Goal: Information Seeking & Learning: Learn about a topic

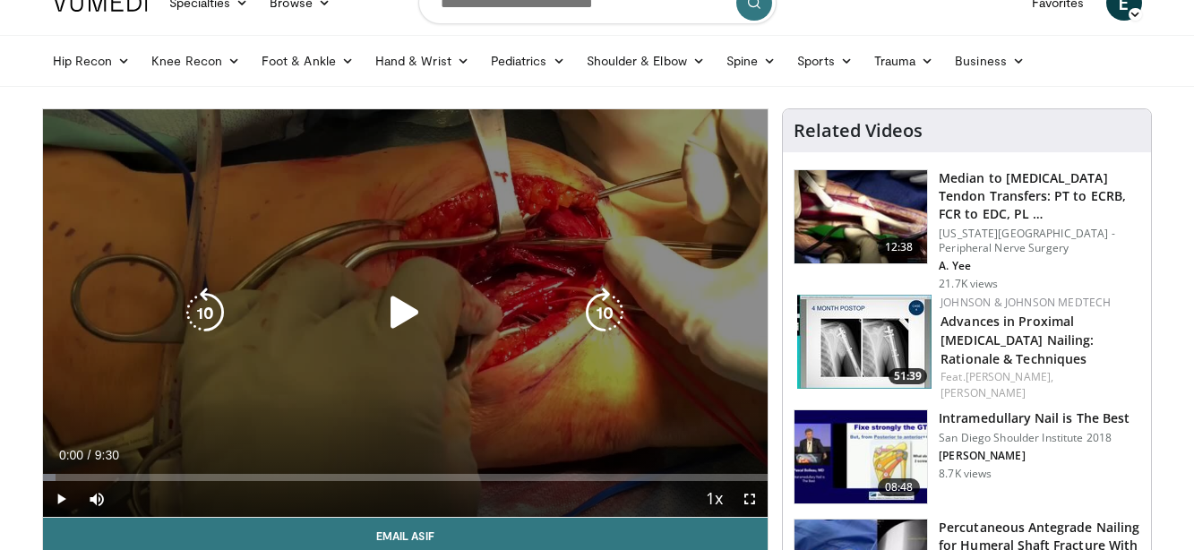
scroll to position [28, 0]
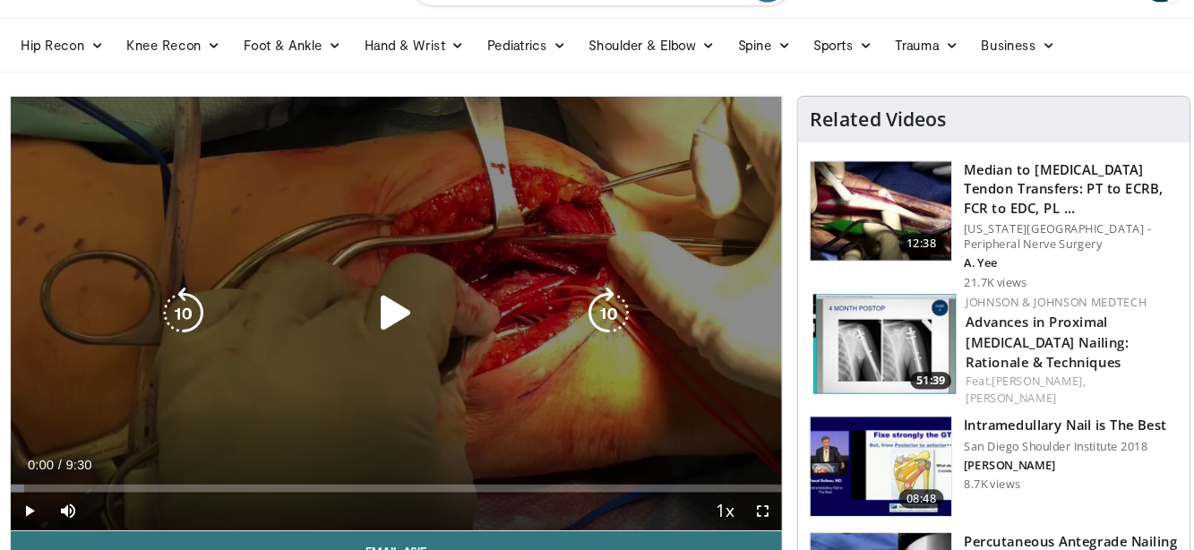
click at [380, 291] on icon "Video Player" at bounding box center [405, 314] width 50 height 50
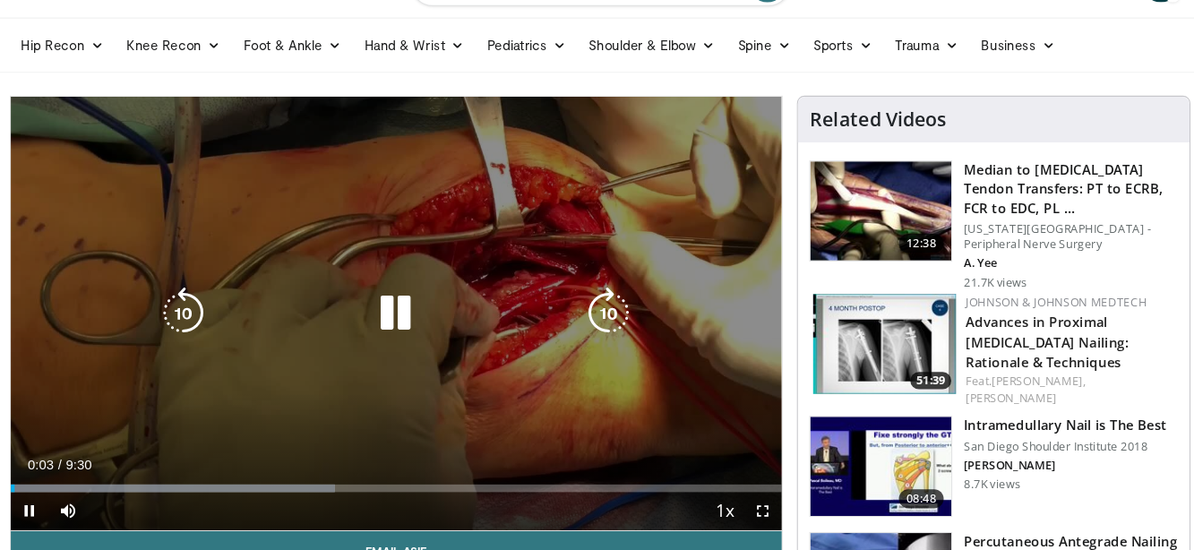
click at [580, 299] on icon "Video Player" at bounding box center [605, 314] width 50 height 50
click at [580, 298] on icon "Video Player" at bounding box center [605, 314] width 50 height 50
click at [580, 297] on icon "Video Player" at bounding box center [605, 314] width 50 height 50
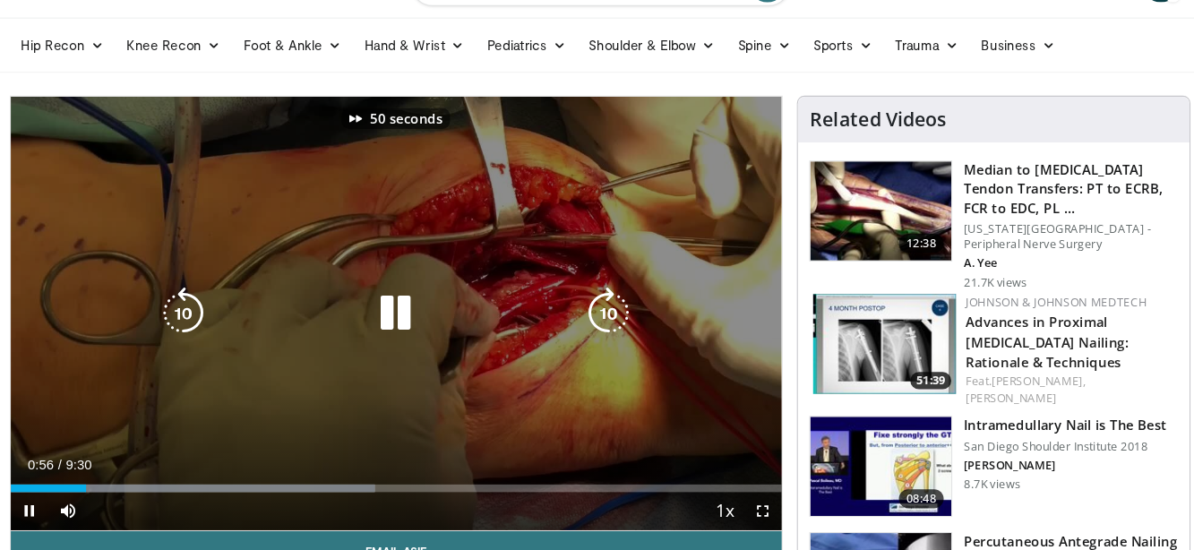
click at [580, 296] on icon "Video Player" at bounding box center [605, 314] width 50 height 50
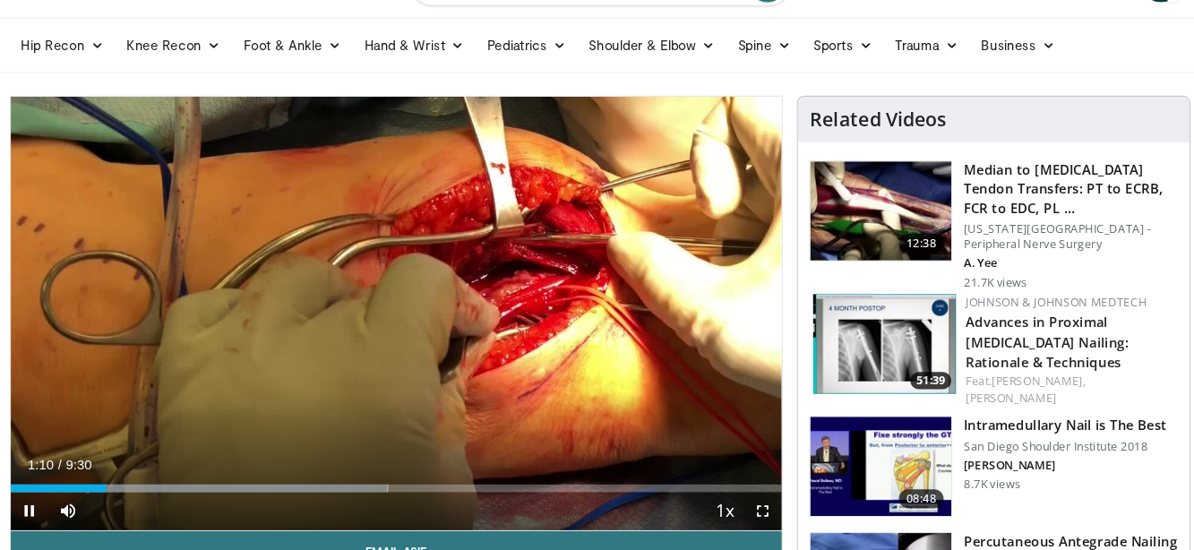
click at [732, 483] on span "Video Player" at bounding box center [750, 501] width 36 height 36
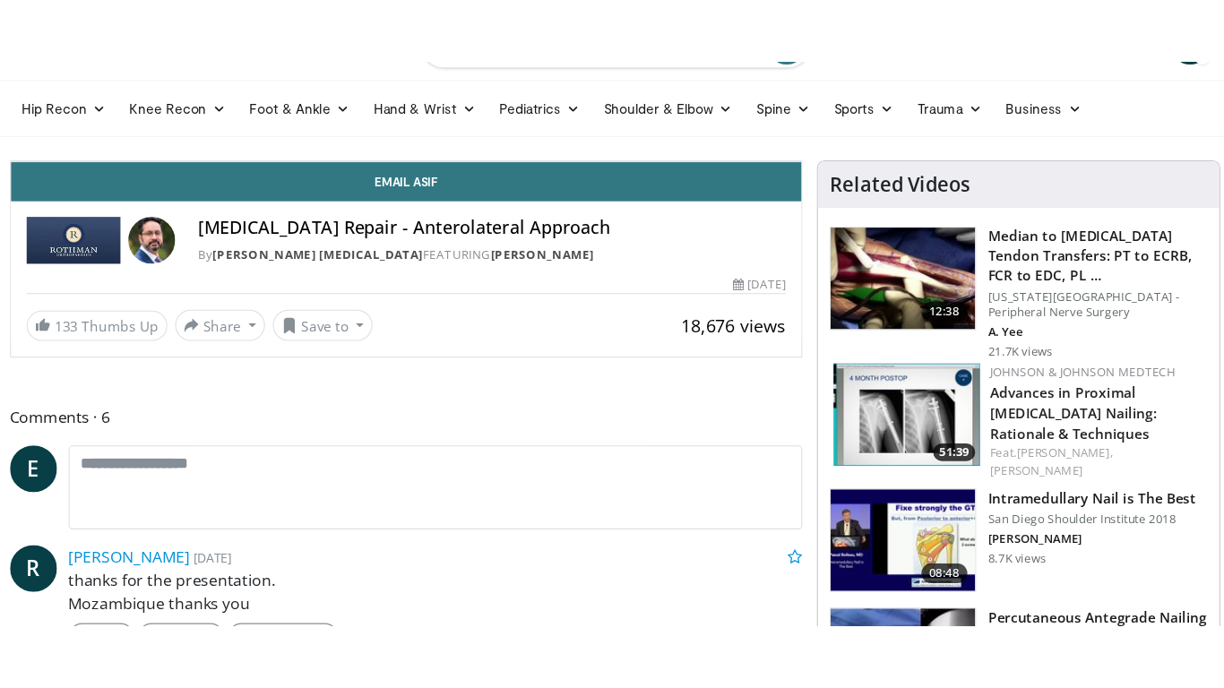
scroll to position [0, 0]
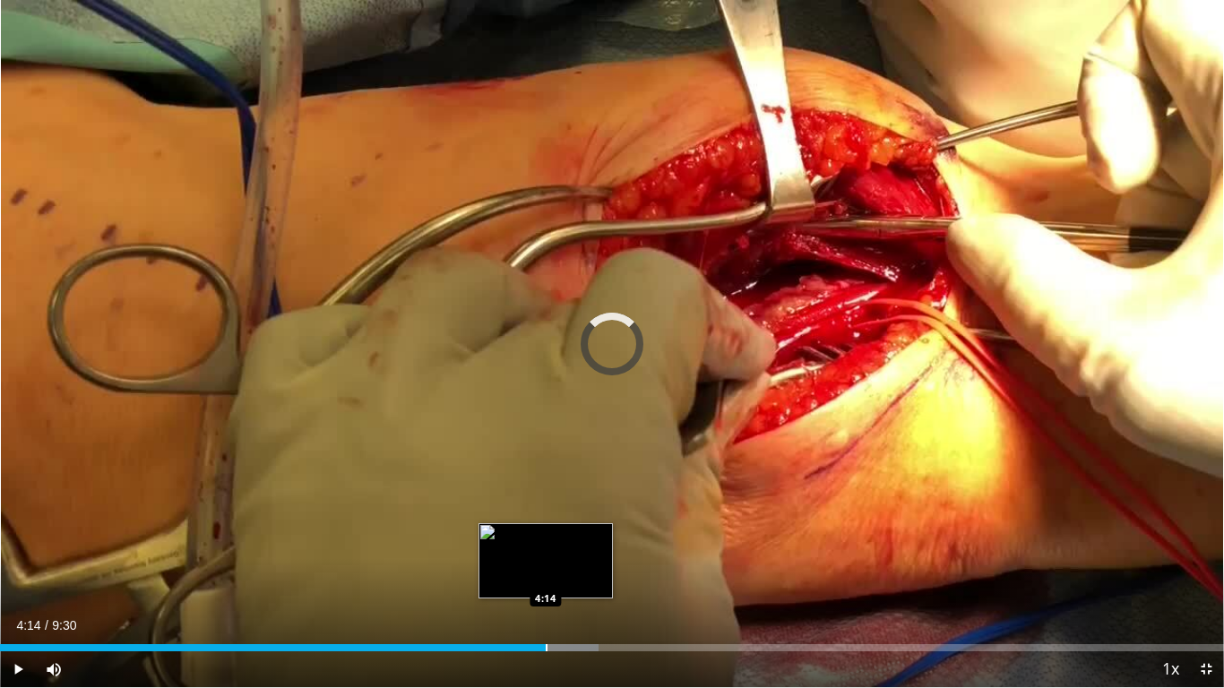
click at [546, 549] on div "Progress Bar" at bounding box center [547, 647] width 2 height 7
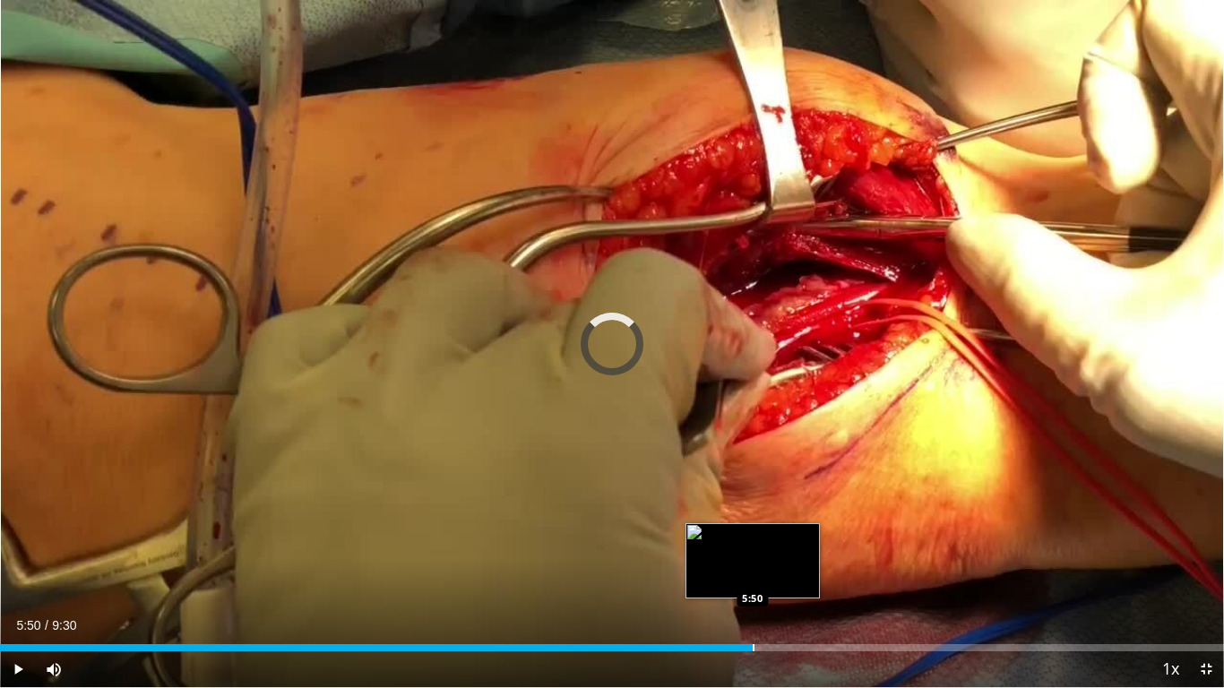
click at [753, 549] on div "Progress Bar" at bounding box center [754, 647] width 2 height 7
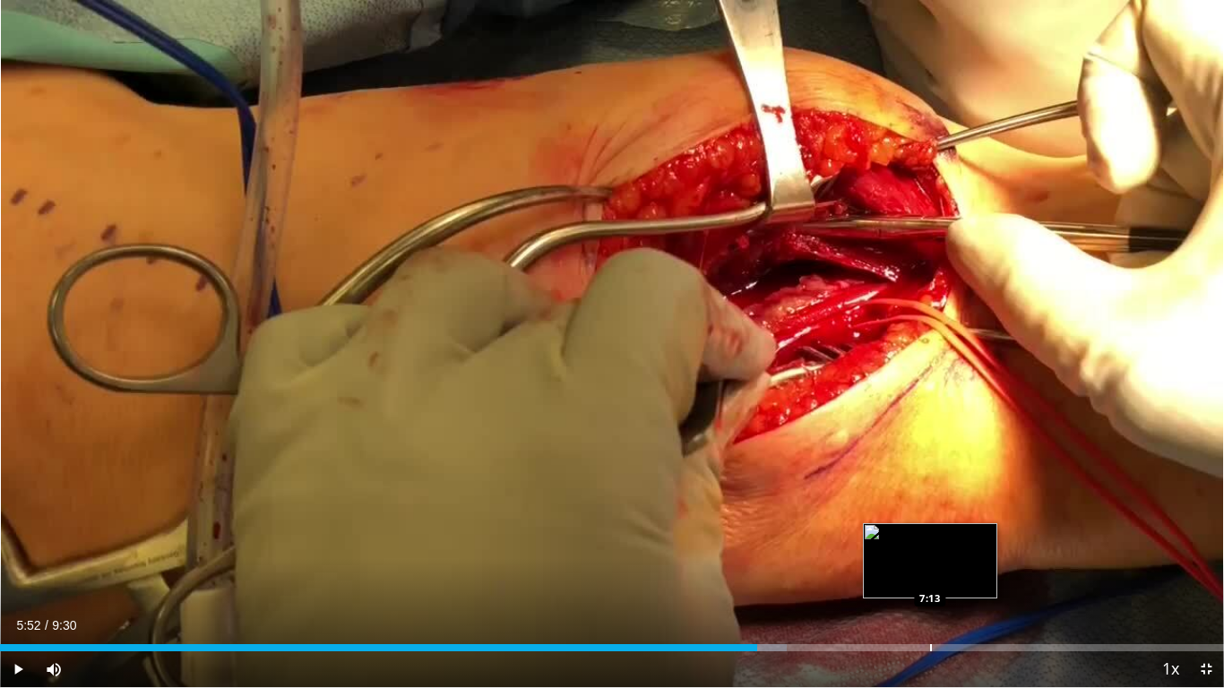
click at [930, 549] on div "Loaded : 64.24% 5:53 7:13" at bounding box center [612, 642] width 1224 height 17
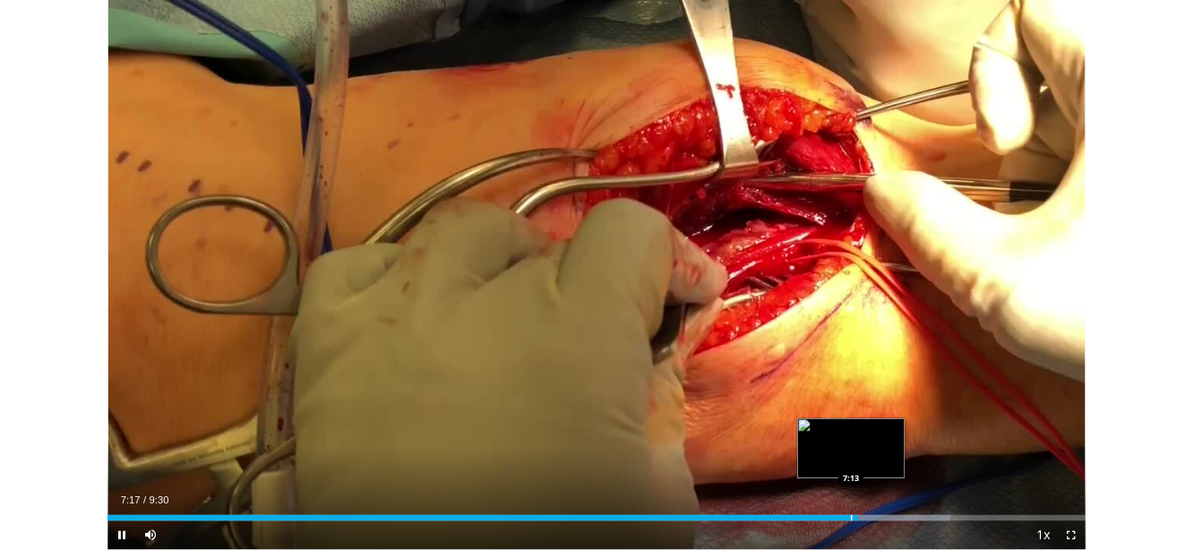
scroll to position [14, 0]
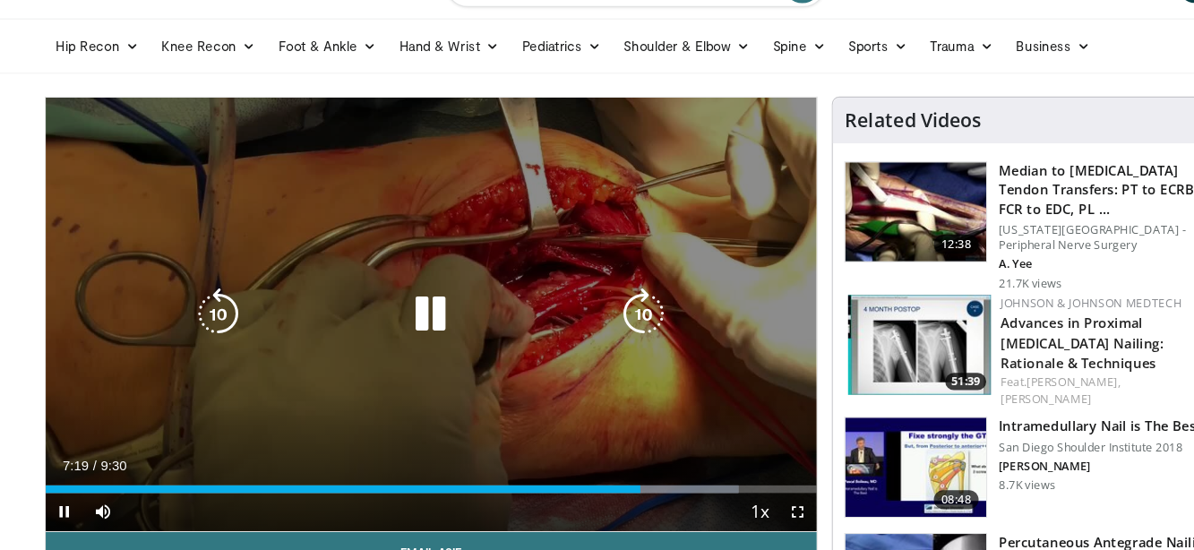
click at [418, 303] on icon "Video Player" at bounding box center [405, 328] width 50 height 50
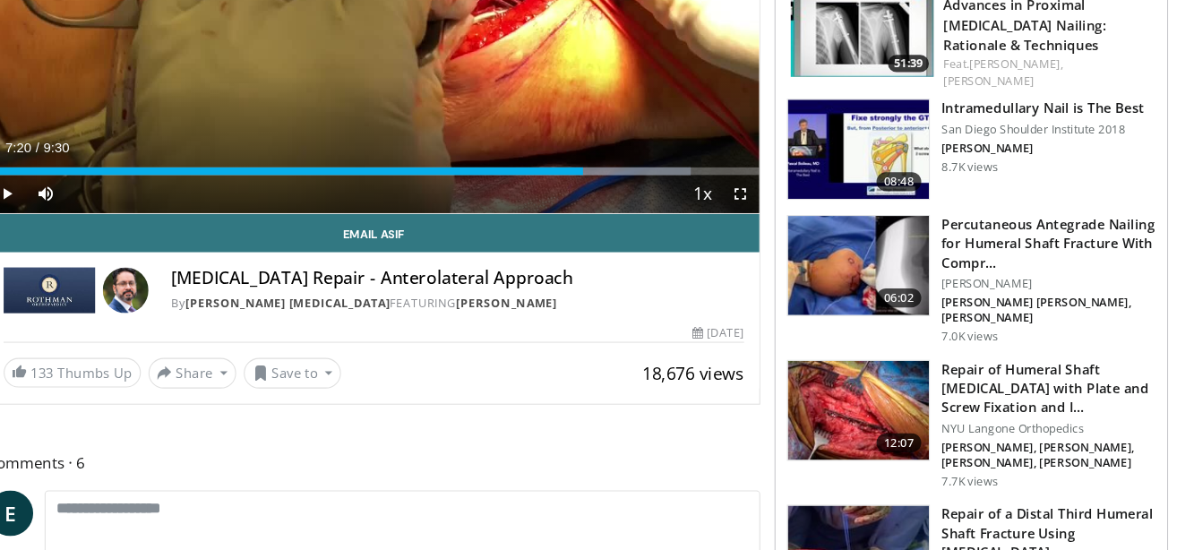
scroll to position [339, 0]
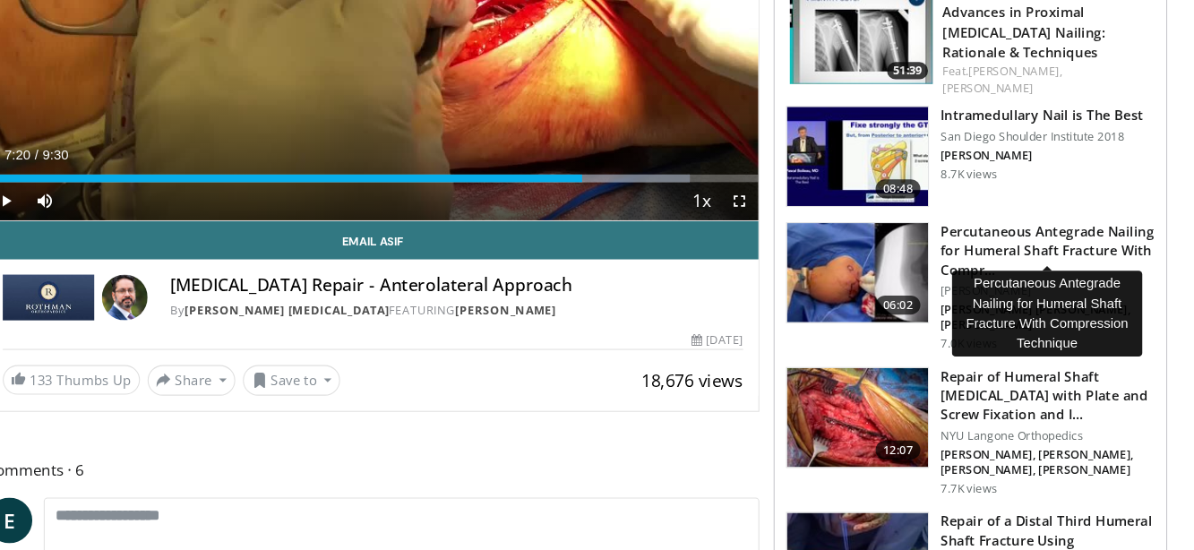
click at [939, 210] on h3 "Percutaneous Antegrade Nailing for Humeral Shaft Fracture With Compr…" at bounding box center [1040, 237] width 202 height 54
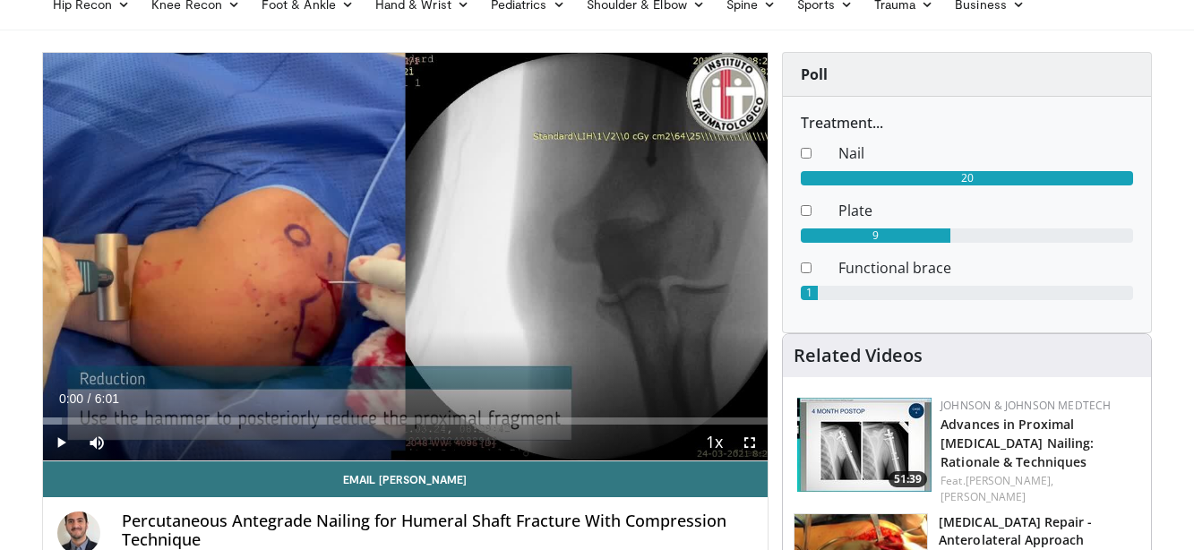
scroll to position [44, 0]
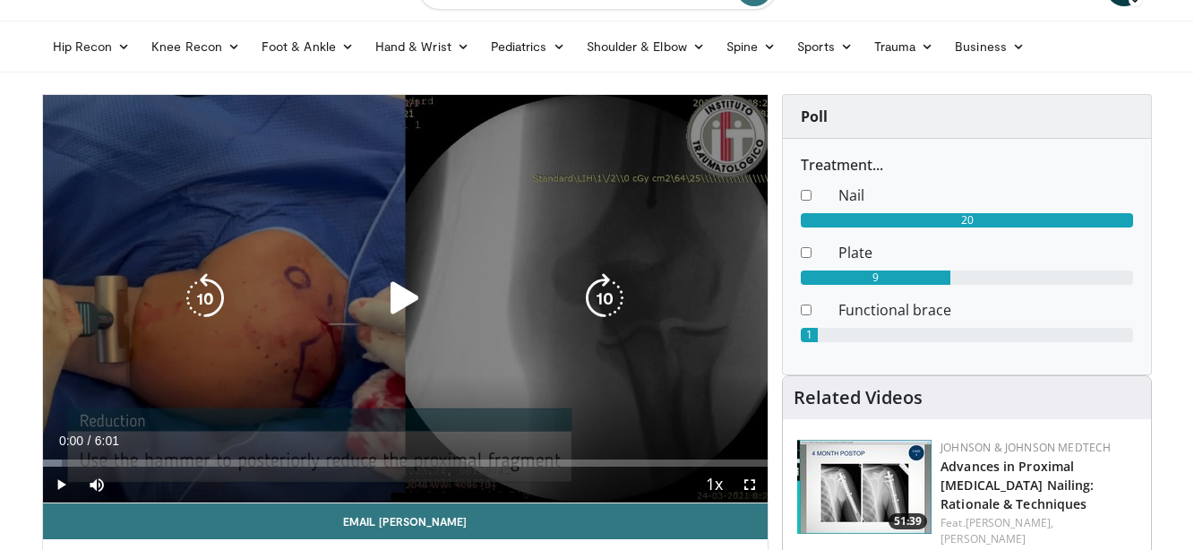
click at [408, 304] on icon "Video Player" at bounding box center [405, 298] width 50 height 50
click at [608, 300] on icon "Video Player" at bounding box center [605, 298] width 50 height 50
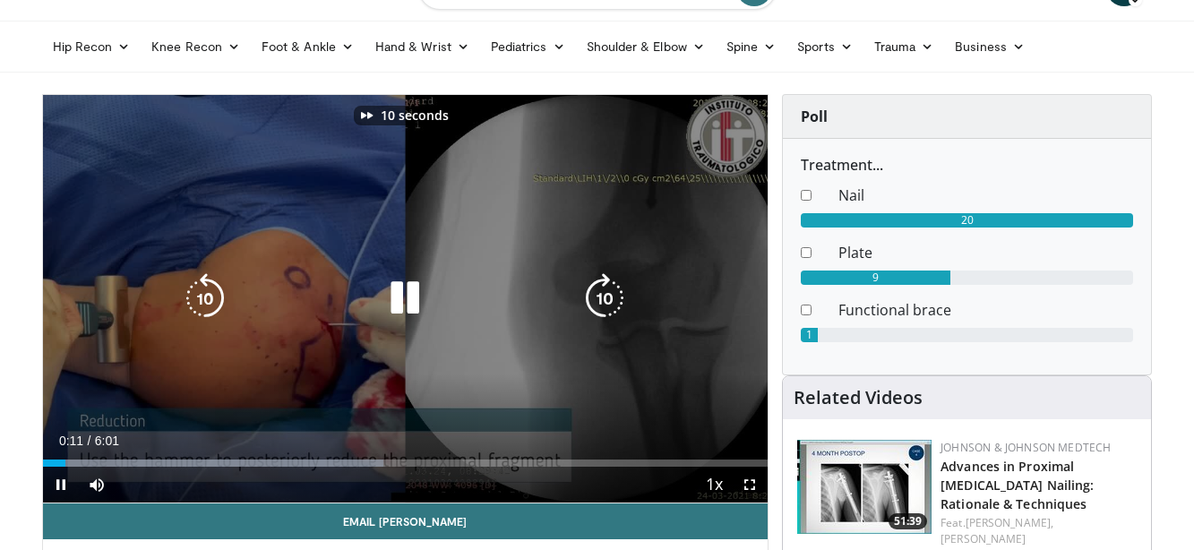
click at [608, 299] on icon "Video Player" at bounding box center [605, 298] width 50 height 50
click at [607, 298] on icon "Video Player" at bounding box center [605, 298] width 50 height 50
click at [608, 297] on icon "Video Player" at bounding box center [605, 298] width 50 height 50
click at [199, 294] on icon "Video Player" at bounding box center [205, 298] width 50 height 50
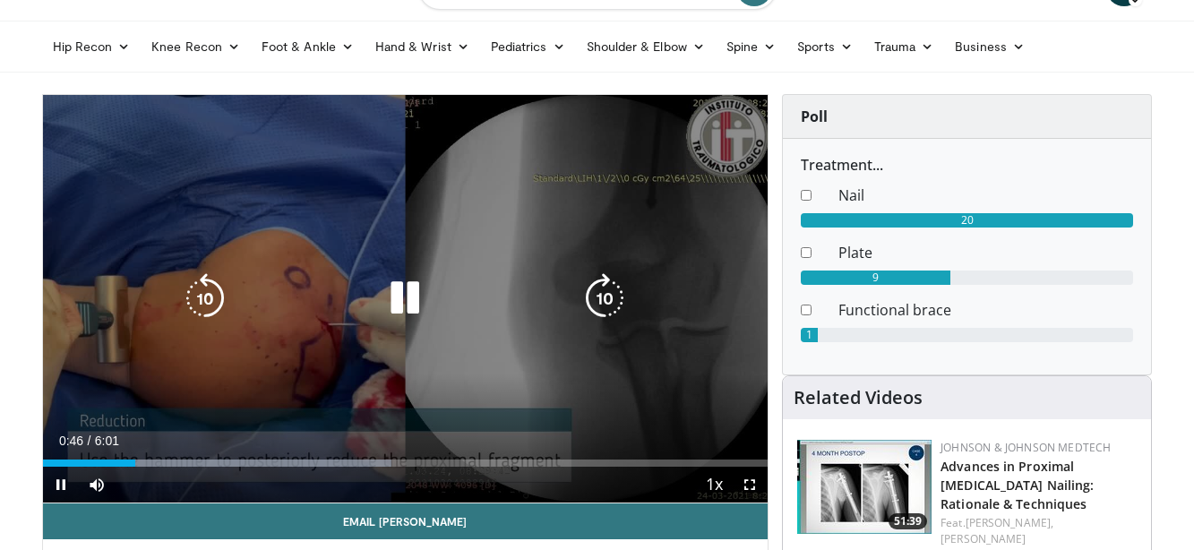
click at [404, 310] on icon "Video Player" at bounding box center [405, 298] width 50 height 50
click at [216, 307] on icon "Video Player" at bounding box center [205, 298] width 50 height 50
click at [401, 302] on icon "Video Player" at bounding box center [405, 298] width 50 height 50
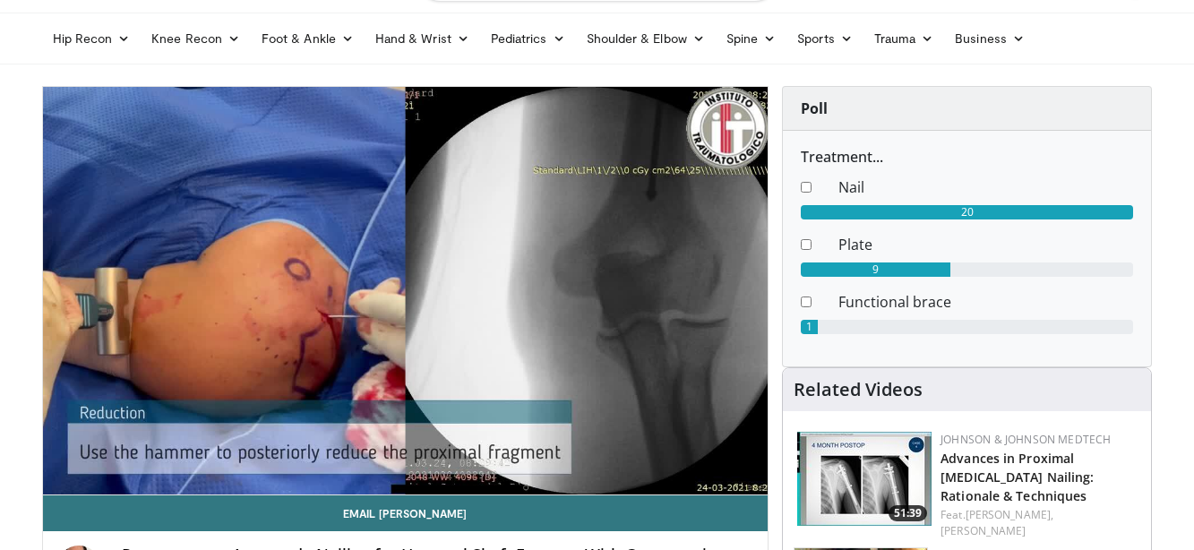
scroll to position [53, 0]
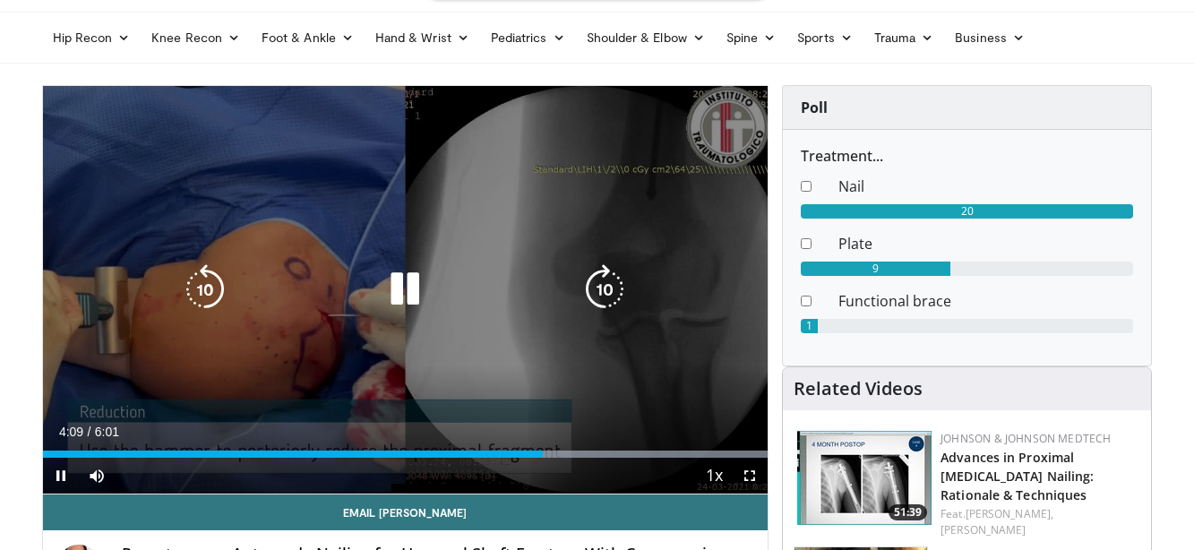
click at [603, 281] on icon "Video Player" at bounding box center [605, 289] width 50 height 50
click at [203, 292] on icon "Video Player" at bounding box center [205, 289] width 50 height 50
click at [203, 291] on icon "Video Player" at bounding box center [205, 289] width 50 height 50
click at [582, 274] on icon "Video Player" at bounding box center [605, 289] width 50 height 50
click at [211, 296] on icon "Video Player" at bounding box center [205, 289] width 50 height 50
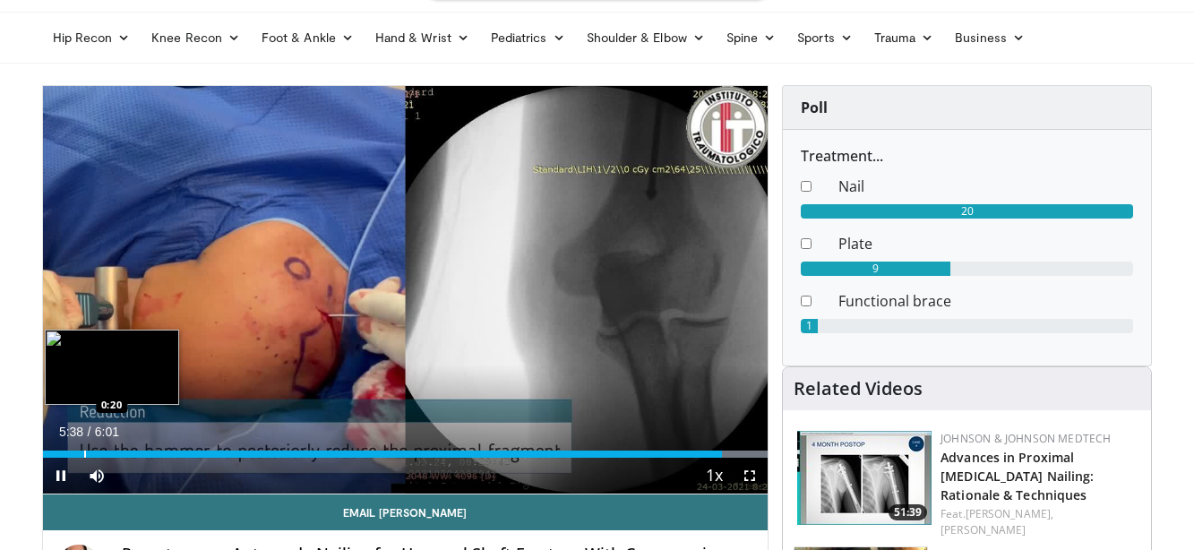
click at [82, 454] on div "5:39" at bounding box center [383, 454] width 680 height 7
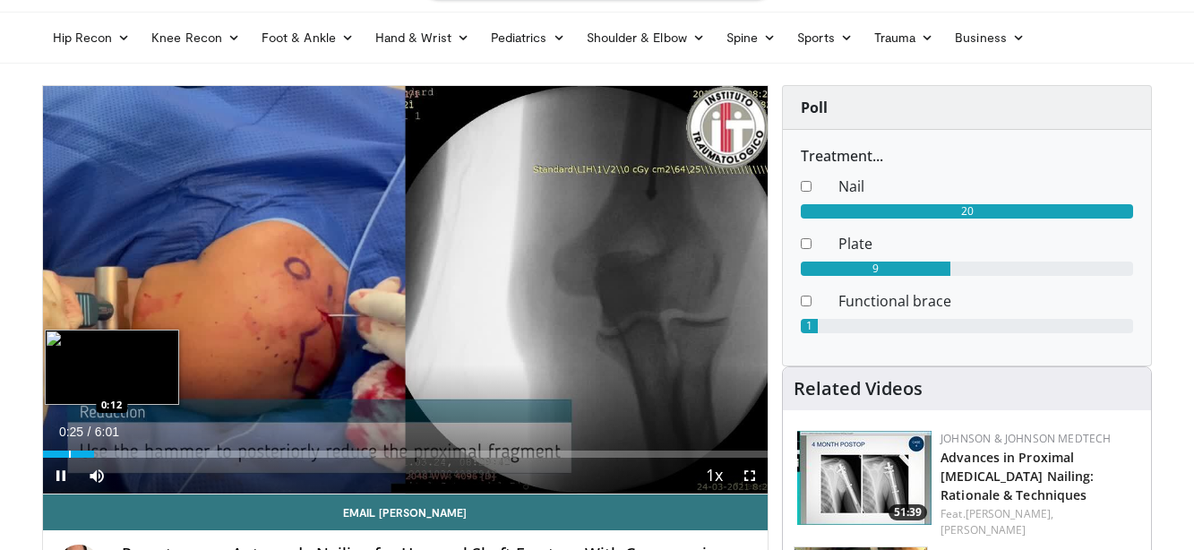
click at [69, 453] on div "Progress Bar" at bounding box center [70, 454] width 2 height 7
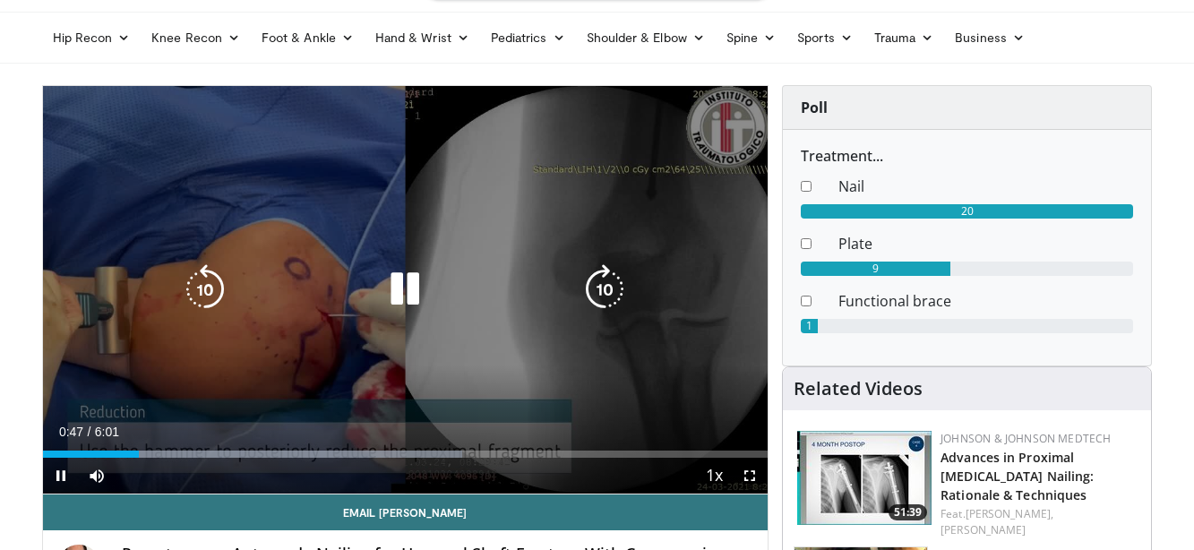
click at [204, 294] on icon "Video Player" at bounding box center [205, 289] width 50 height 50
click at [204, 301] on icon "Video Player" at bounding box center [205, 289] width 50 height 50
click at [204, 300] on icon "Video Player" at bounding box center [205, 289] width 50 height 50
click at [205, 297] on icon "Video Player" at bounding box center [205, 289] width 50 height 50
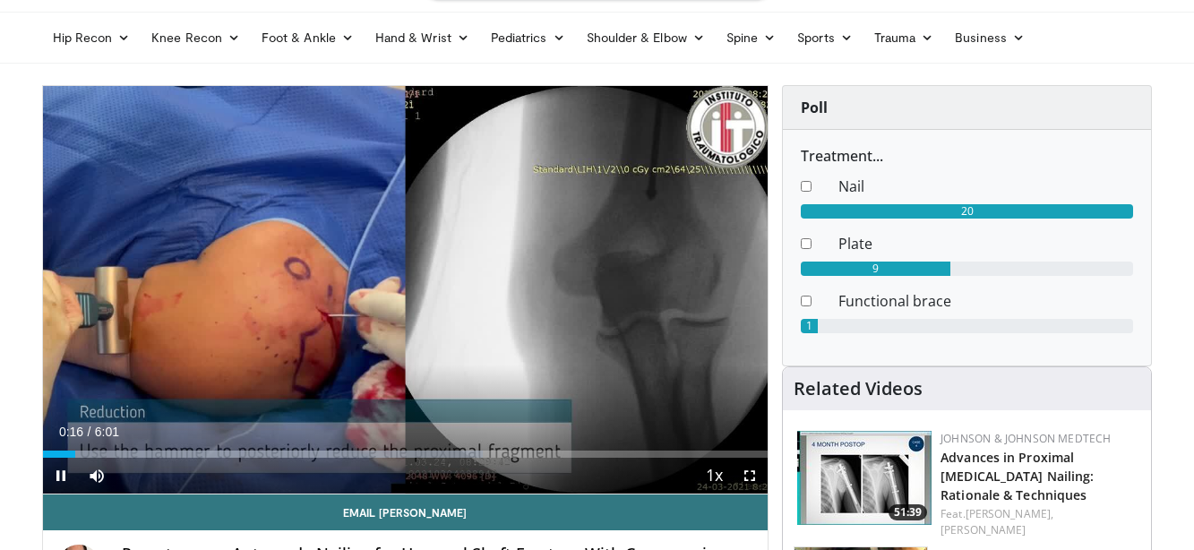
click at [752, 475] on span "Video Player" at bounding box center [750, 476] width 36 height 36
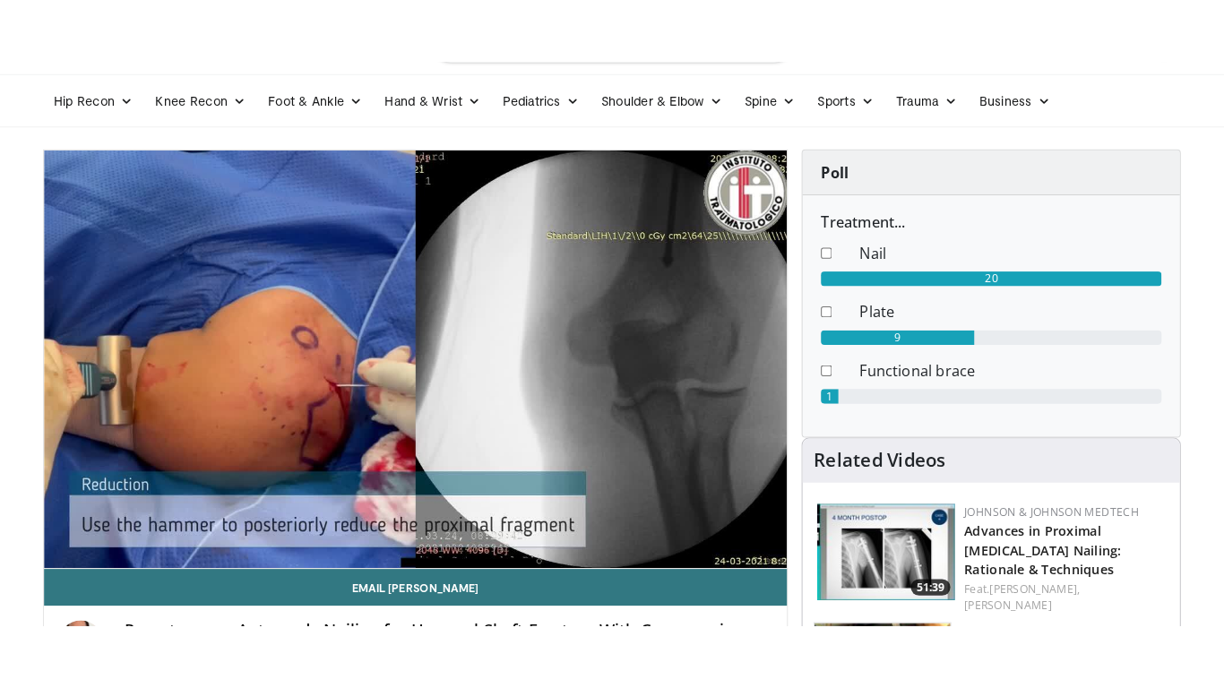
scroll to position [0, 0]
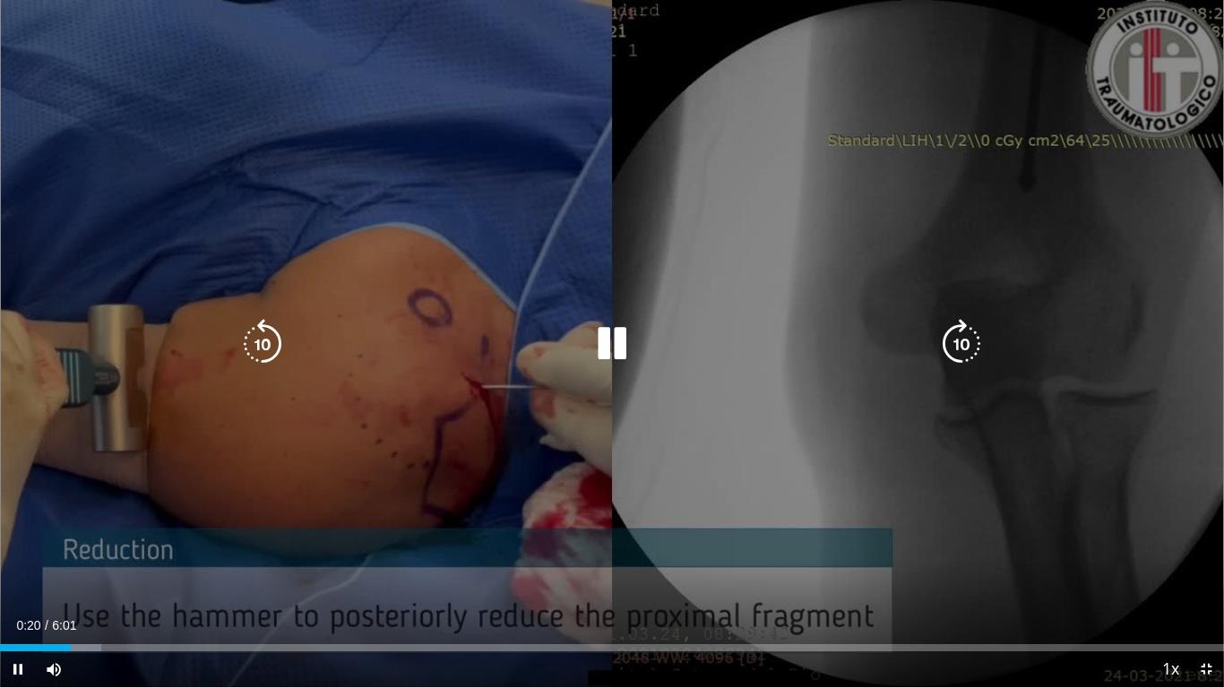
click at [865, 527] on div "30 seconds Tap to unmute" at bounding box center [612, 343] width 1224 height 687
click at [754, 409] on div "30 seconds Tap to unmute" at bounding box center [612, 343] width 1224 height 687
click at [715, 358] on div "Video Player" at bounding box center [612, 344] width 735 height 36
click at [609, 338] on icon "Video Player" at bounding box center [612, 344] width 50 height 50
click at [608, 332] on icon "Video Player" at bounding box center [612, 344] width 50 height 50
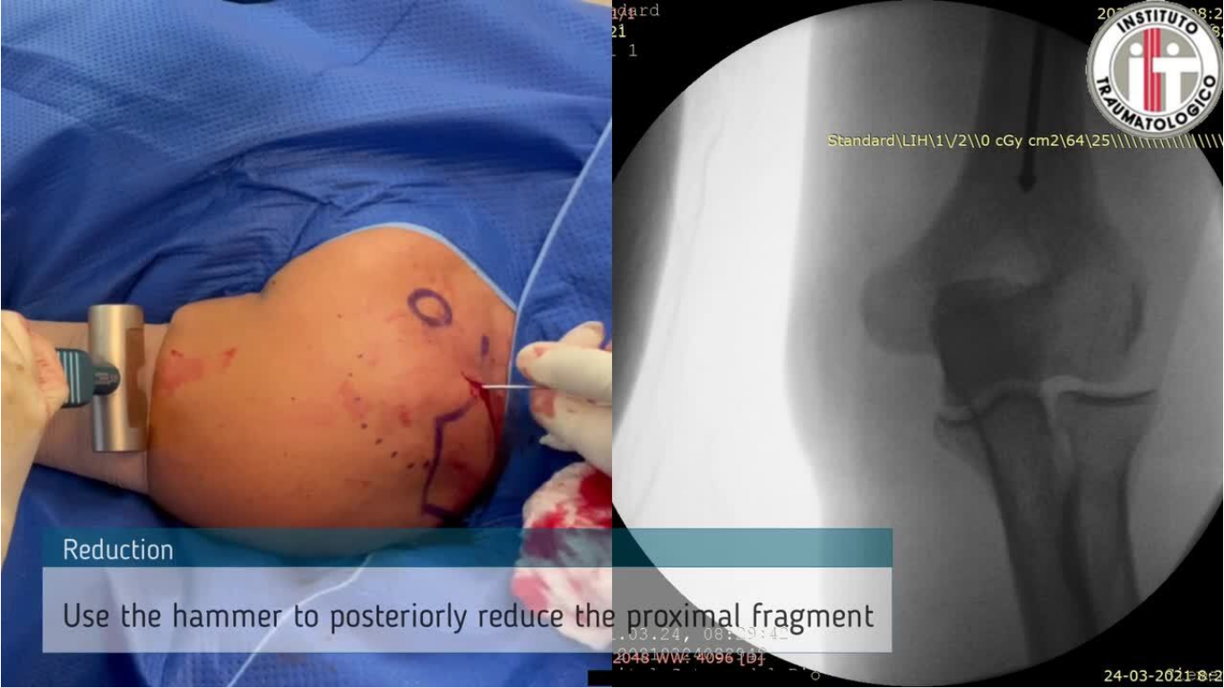
click at [608, 332] on div "30 seconds Tap to unmute" at bounding box center [612, 343] width 1224 height 687
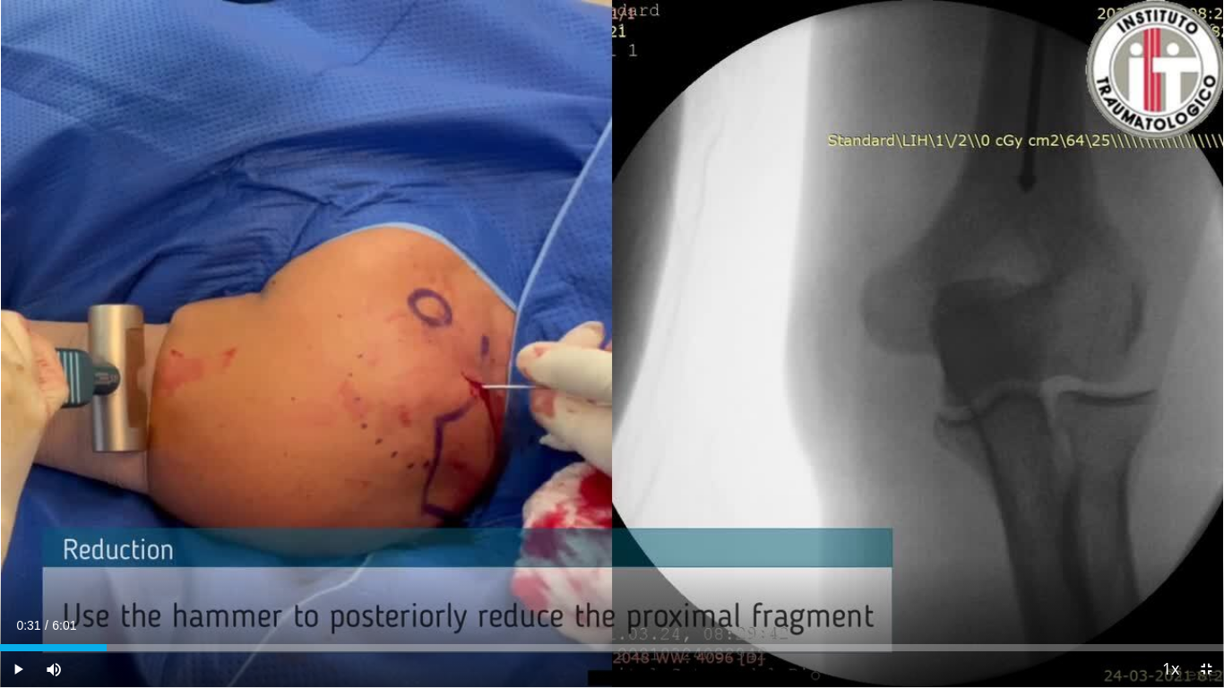
click at [608, 332] on div "30 seconds Tap to unmute" at bounding box center [612, 343] width 1224 height 687
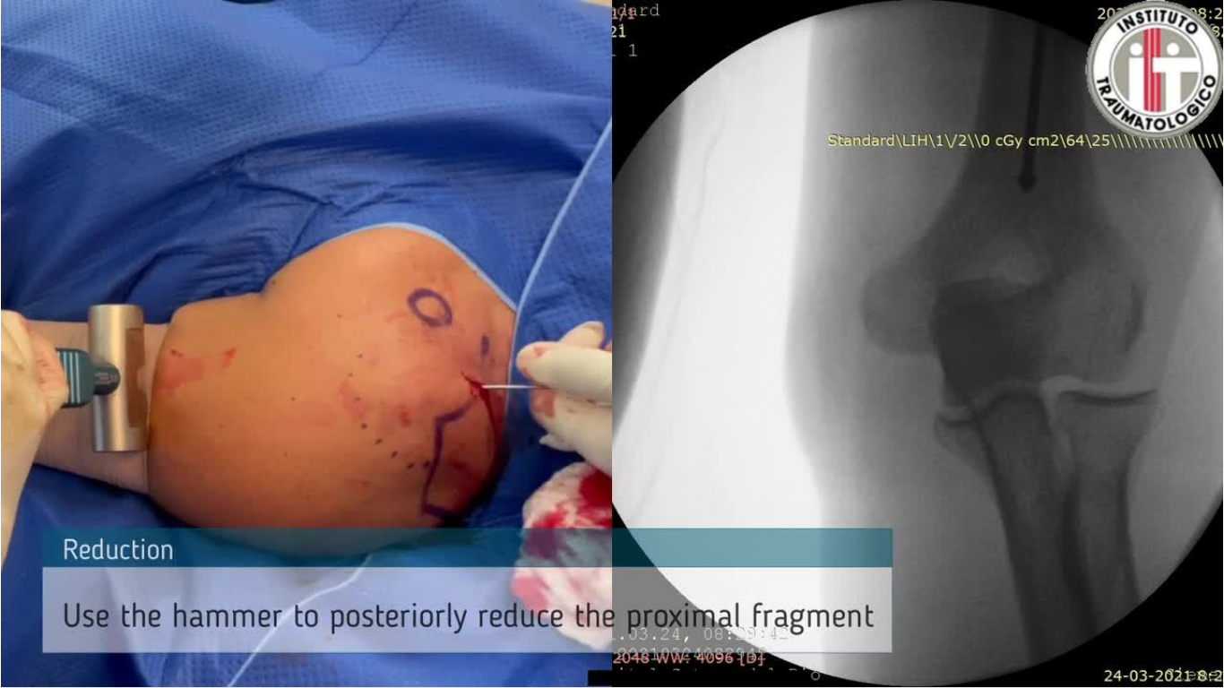
click at [608, 332] on div "30 seconds Tap to unmute" at bounding box center [612, 343] width 1224 height 687
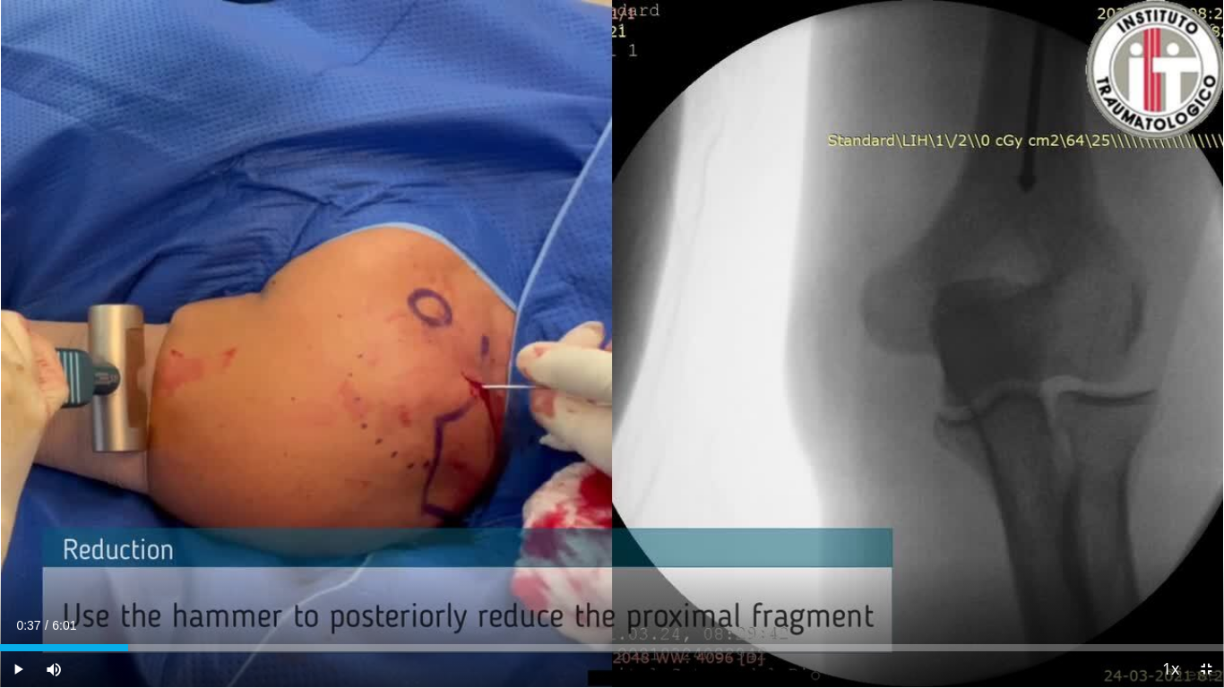
click at [608, 332] on div "30 seconds Tap to unmute" at bounding box center [612, 343] width 1224 height 687
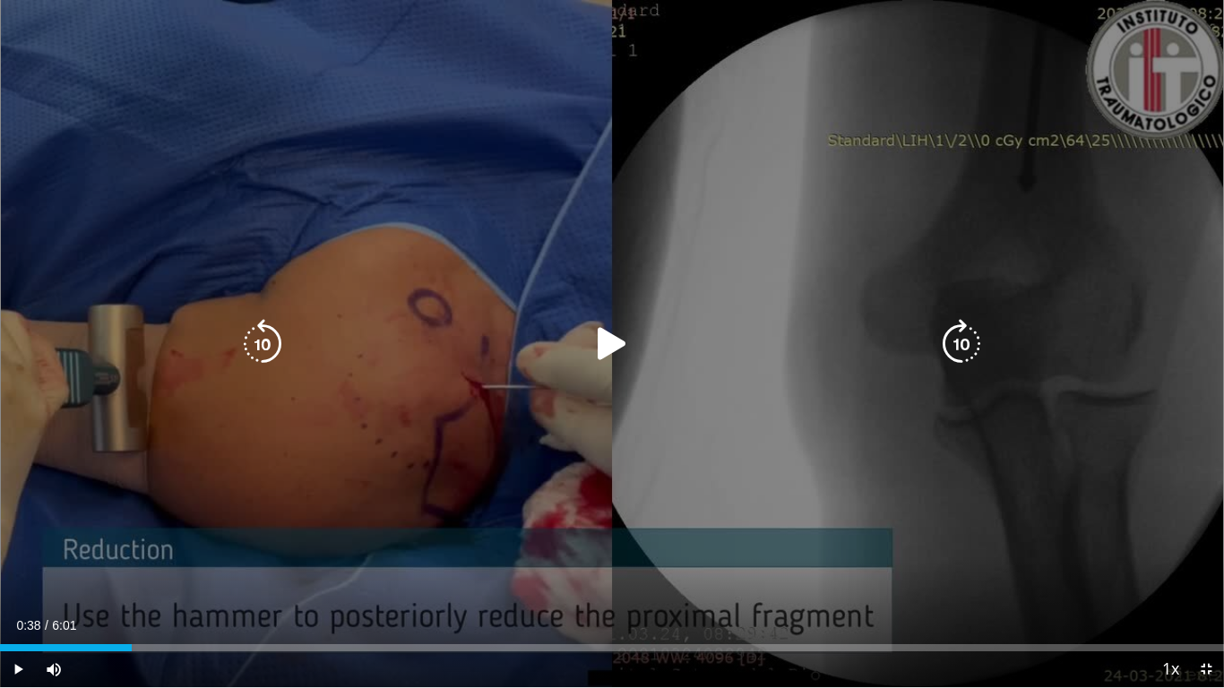
click at [608, 332] on icon "Video Player" at bounding box center [612, 344] width 50 height 50
click at [608, 343] on icon "Video Player" at bounding box center [612, 344] width 50 height 50
click at [616, 329] on icon "Video Player" at bounding box center [612, 344] width 50 height 50
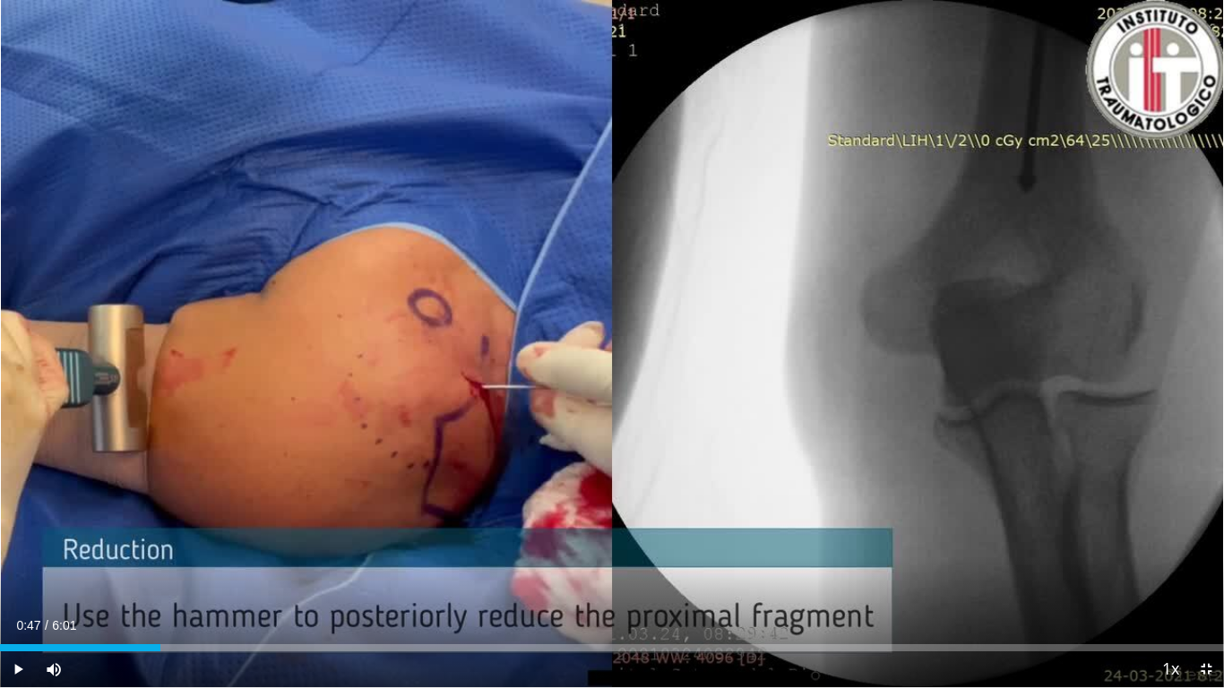
click at [616, 329] on div "30 seconds Tap to unmute" at bounding box center [612, 343] width 1224 height 687
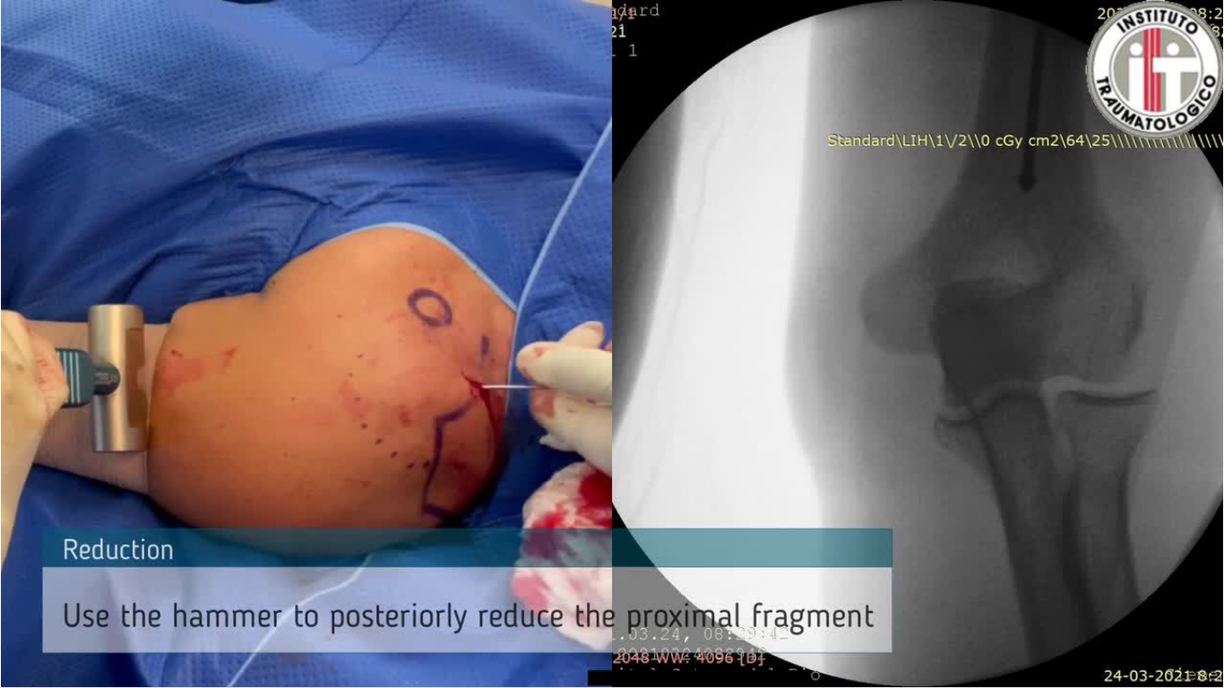
click at [616, 329] on div "30 seconds Tap to unmute" at bounding box center [612, 343] width 1224 height 687
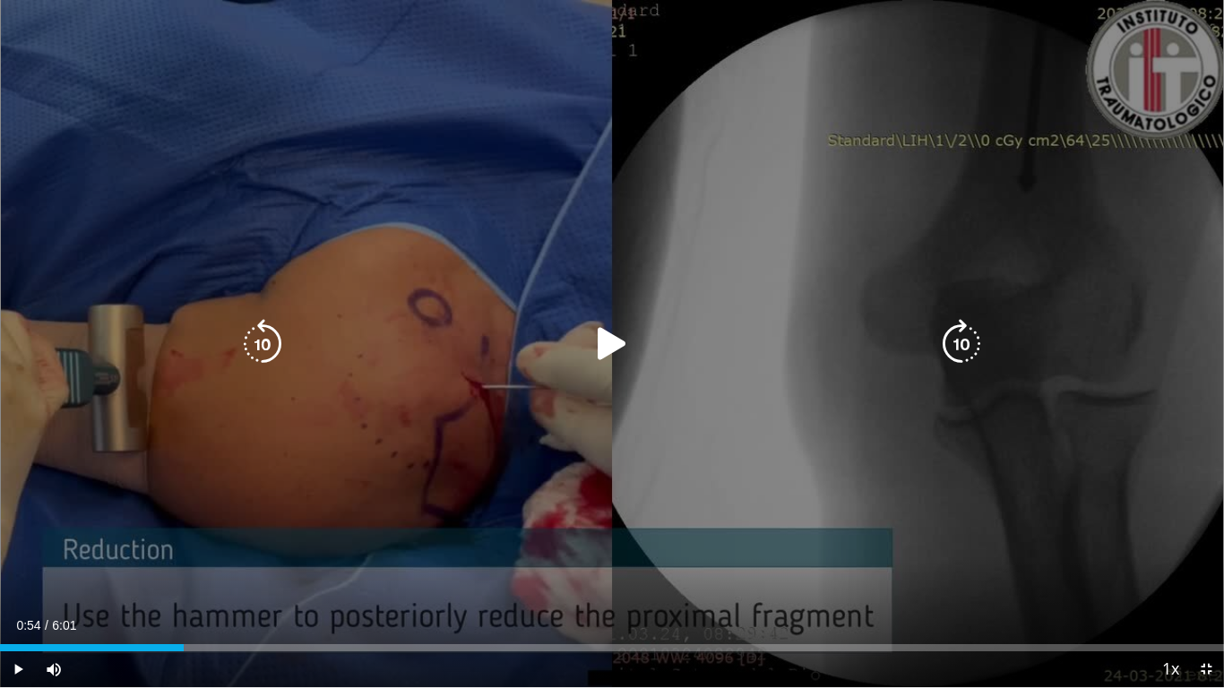
click at [630, 199] on div "30 seconds Tap to unmute" at bounding box center [612, 343] width 1224 height 687
click at [248, 333] on icon "Video Player" at bounding box center [262, 344] width 50 height 50
click at [458, 217] on div "10 seconds Tap to unmute" at bounding box center [612, 343] width 1224 height 687
click at [968, 344] on icon "Video Player" at bounding box center [961, 344] width 50 height 50
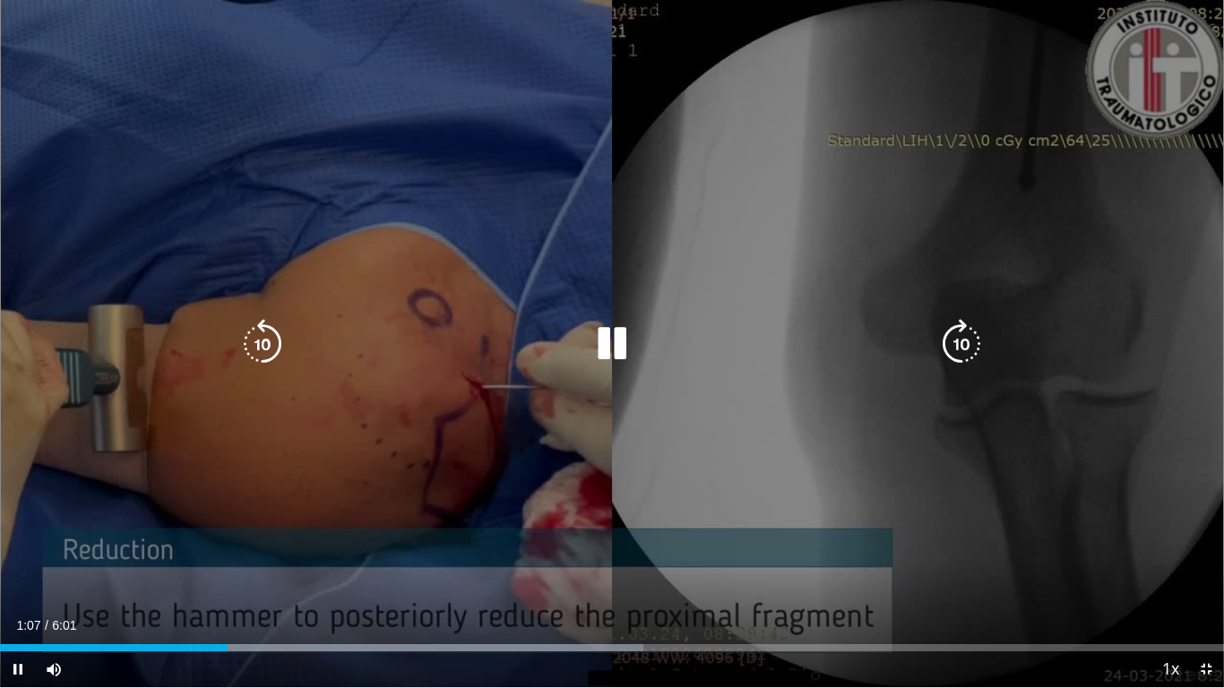
click at [269, 340] on icon "Video Player" at bounding box center [262, 344] width 50 height 50
click at [271, 335] on icon "Video Player" at bounding box center [262, 344] width 50 height 50
click at [247, 346] on icon "Video Player" at bounding box center [262, 344] width 50 height 50
click at [248, 346] on icon "Video Player" at bounding box center [262, 344] width 50 height 50
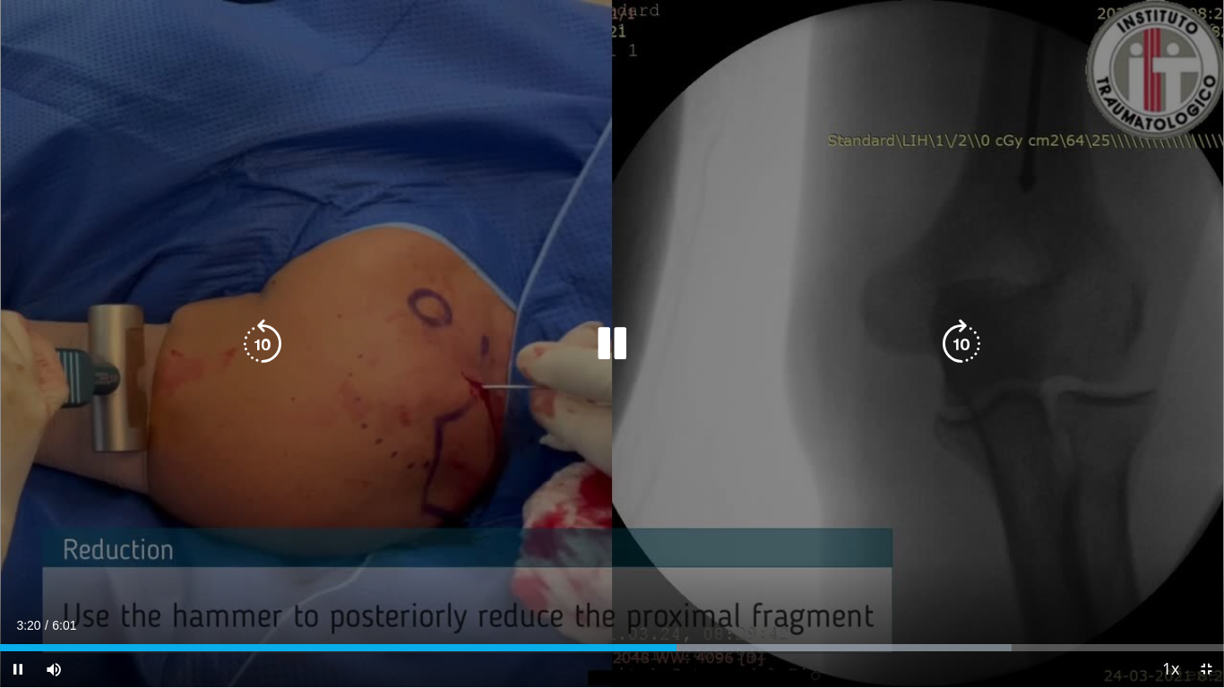
click at [961, 352] on icon "Video Player" at bounding box center [961, 344] width 50 height 50
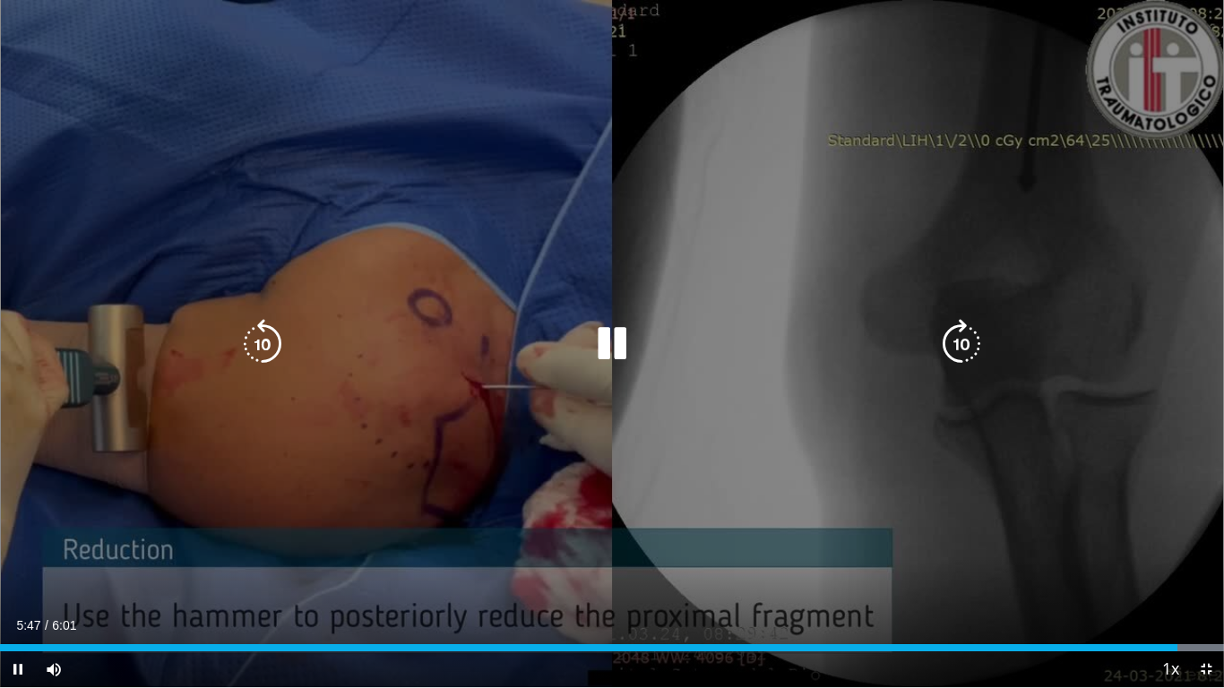
click at [262, 346] on icon "Video Player" at bounding box center [262, 344] width 50 height 50
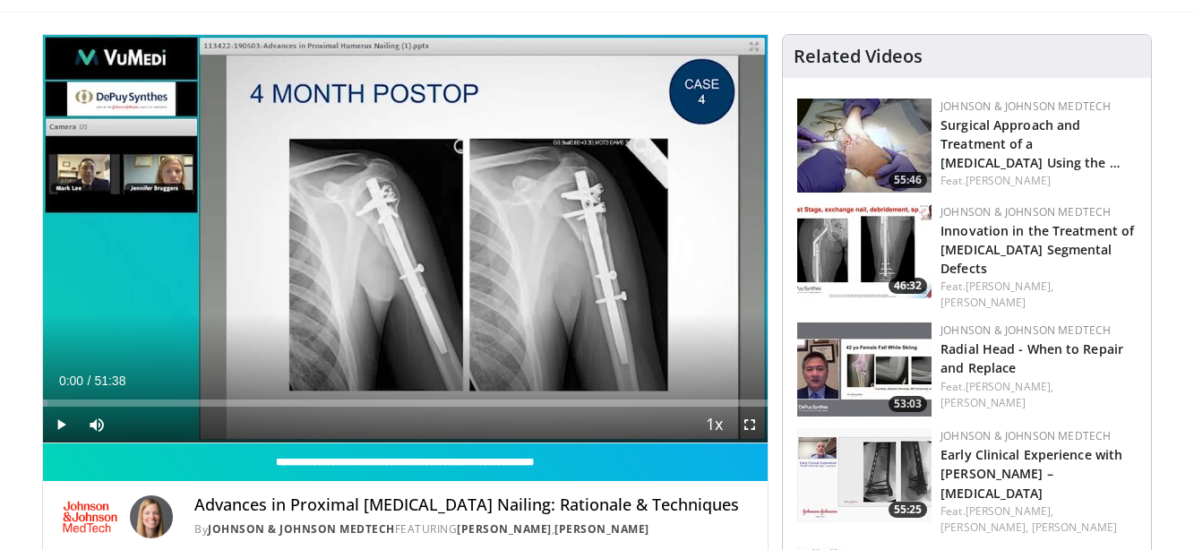
scroll to position [92, 0]
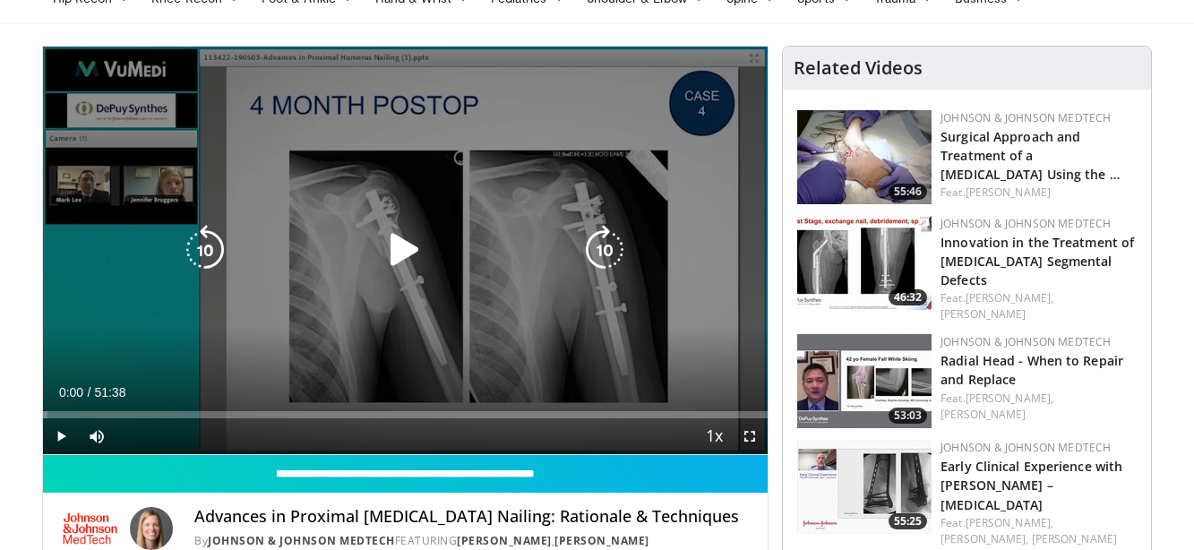
click at [398, 257] on icon "Video Player" at bounding box center [405, 250] width 50 height 50
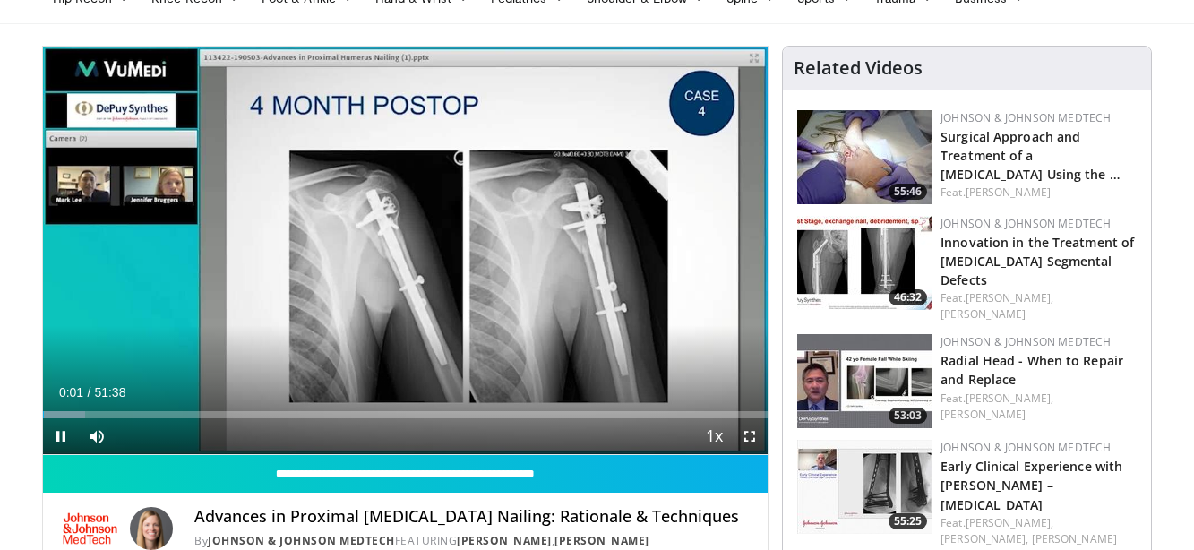
click at [749, 433] on span "Video Player" at bounding box center [750, 436] width 36 height 36
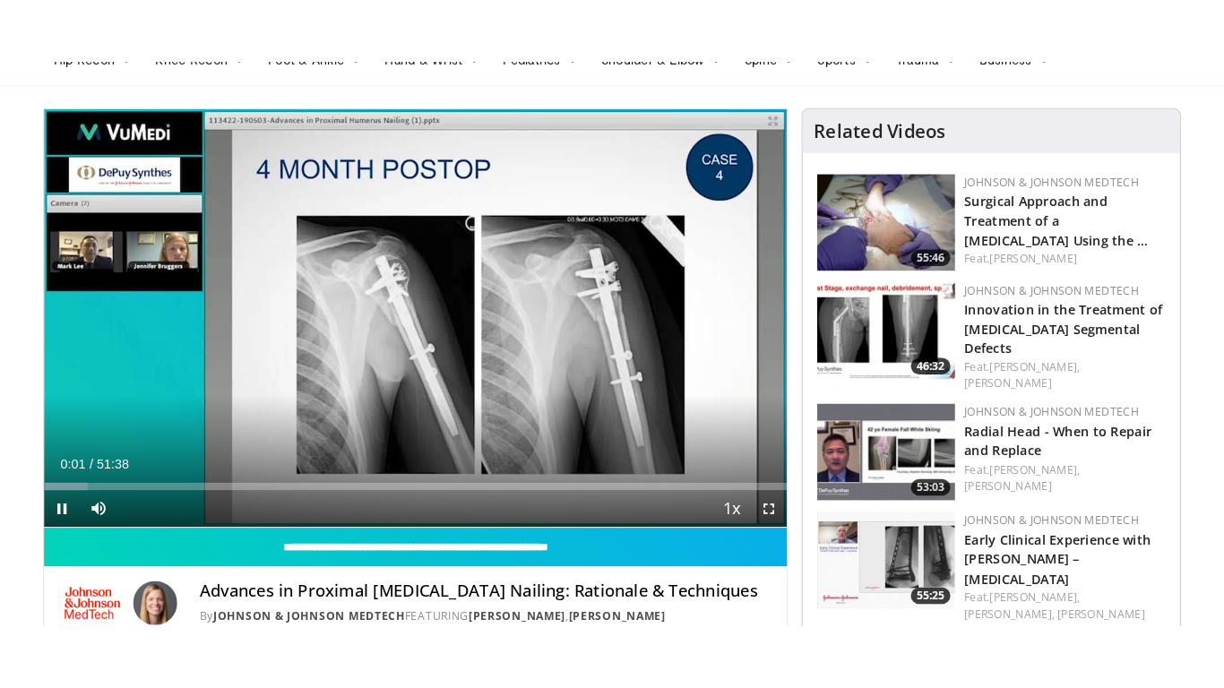
scroll to position [0, 0]
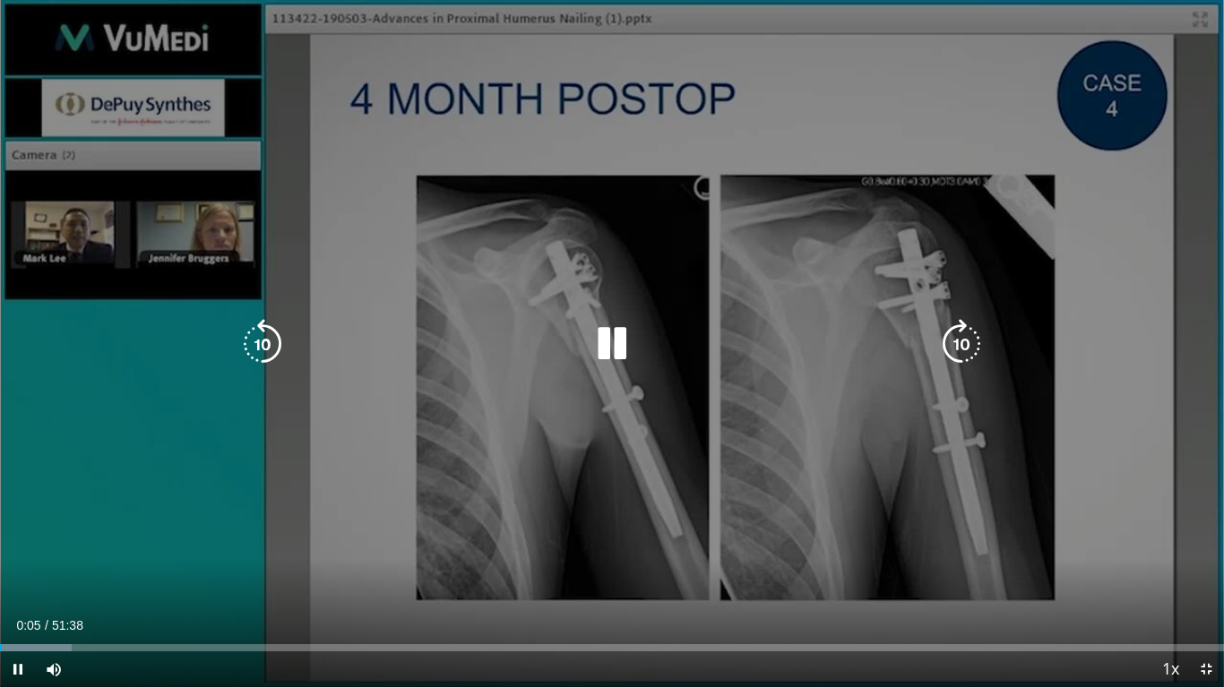
click at [702, 513] on div "10 seconds Tap to unmute" at bounding box center [612, 343] width 1224 height 687
click at [591, 334] on icon "Video Player" at bounding box center [612, 344] width 50 height 50
click at [967, 336] on icon "Video Player" at bounding box center [961, 344] width 50 height 50
click at [967, 335] on icon "Video Player" at bounding box center [961, 344] width 50 height 50
click at [966, 334] on icon "Video Player" at bounding box center [961, 344] width 50 height 50
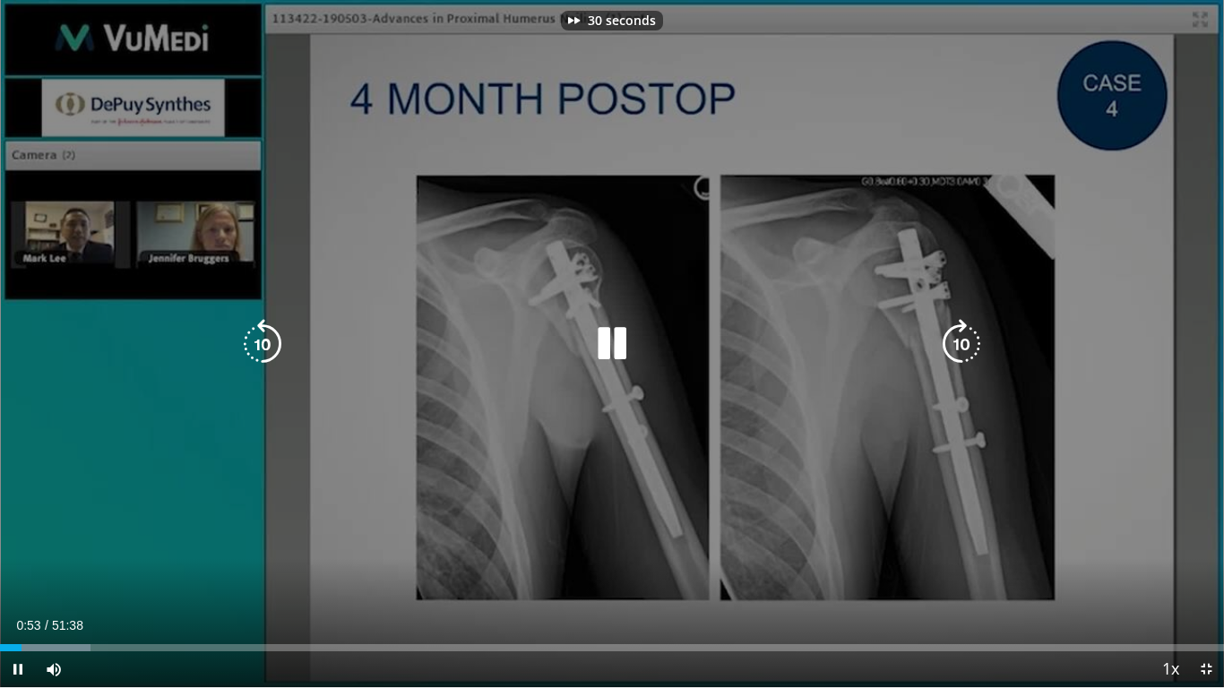
click at [949, 340] on icon "Video Player" at bounding box center [961, 344] width 50 height 50
click at [950, 340] on icon "Video Player" at bounding box center [961, 344] width 50 height 50
click at [952, 354] on icon "Video Player" at bounding box center [961, 344] width 50 height 50
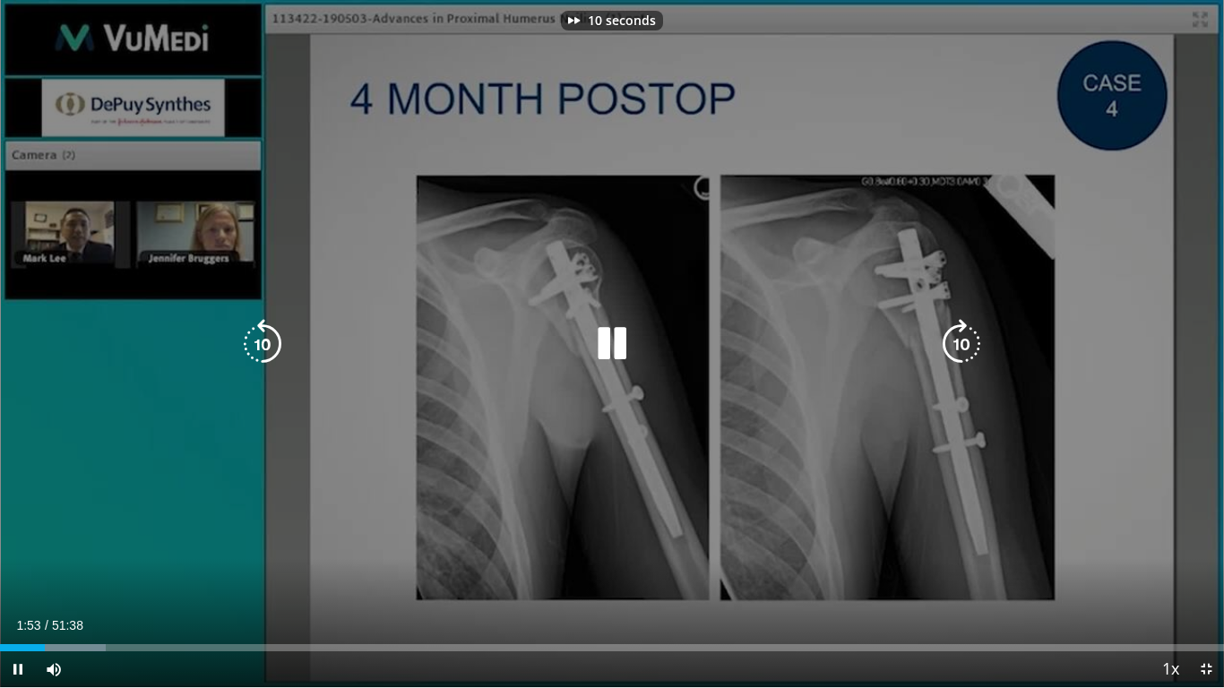
click at [952, 355] on icon "Video Player" at bounding box center [961, 344] width 50 height 50
click at [949, 346] on icon "Video Player" at bounding box center [961, 344] width 50 height 50
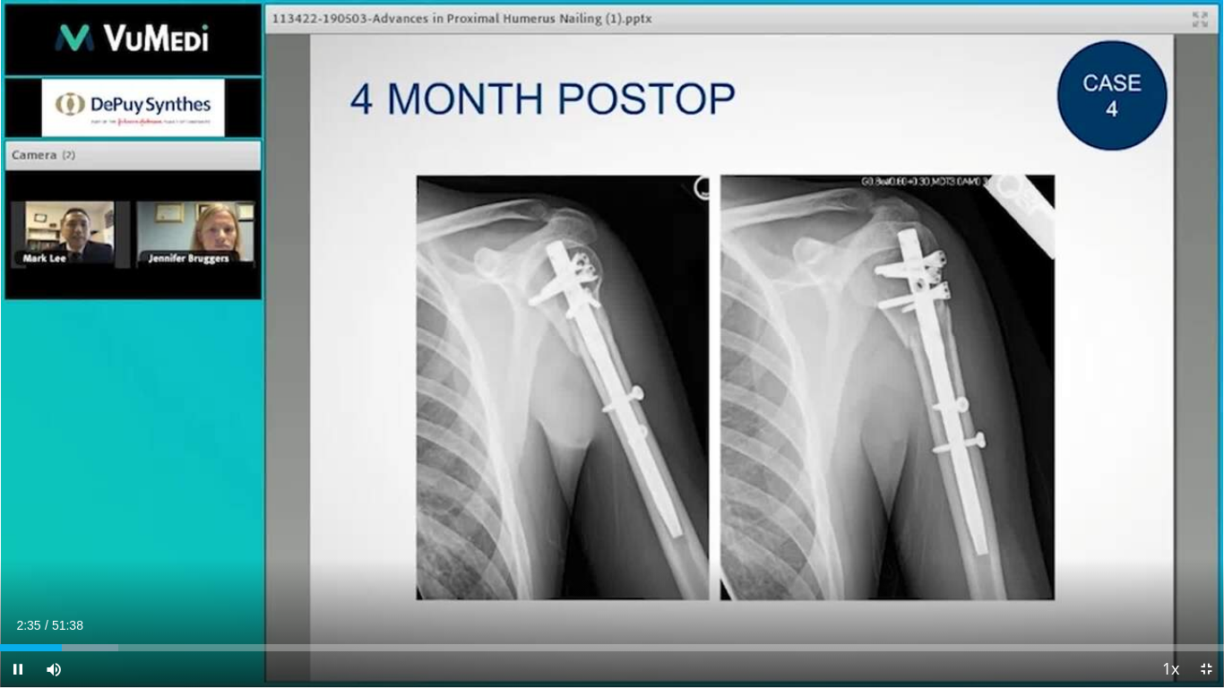
click at [949, 346] on div "10 seconds Tap to unmute" at bounding box center [612, 343] width 1224 height 687
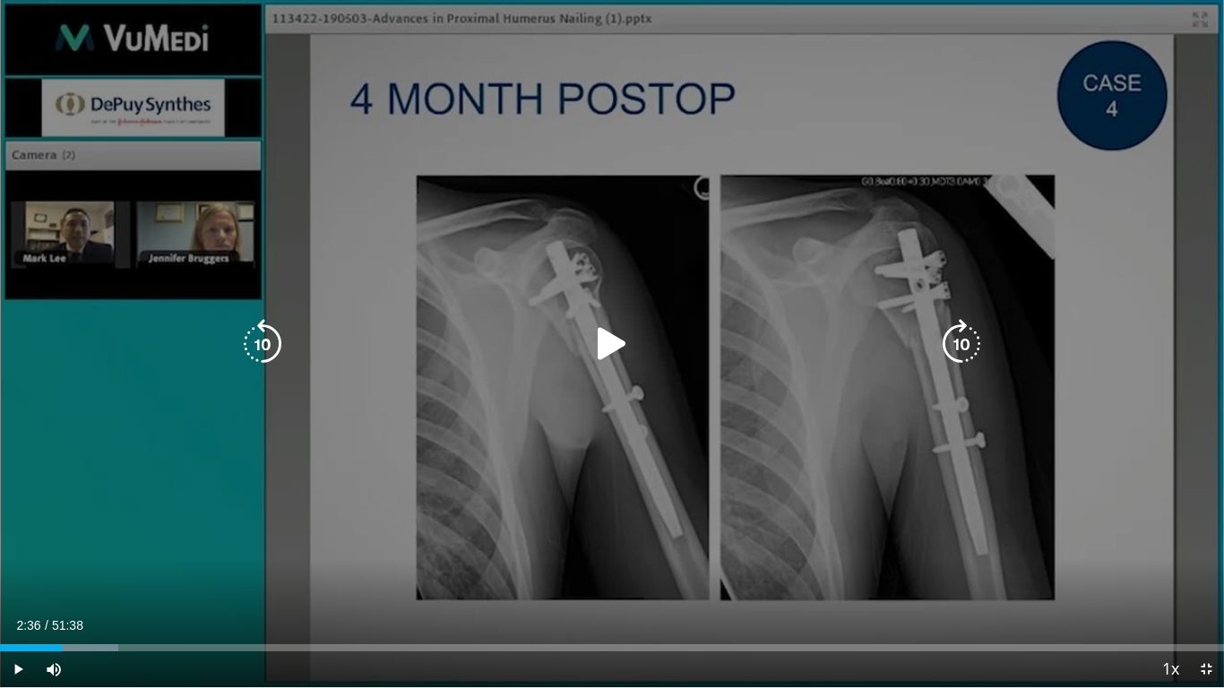
click at [617, 338] on icon "Video Player" at bounding box center [612, 344] width 50 height 50
click at [964, 368] on icon "Video Player" at bounding box center [961, 344] width 50 height 50
click at [962, 367] on icon "Video Player" at bounding box center [961, 344] width 50 height 50
click at [962, 365] on icon "Video Player" at bounding box center [961, 344] width 50 height 50
click at [961, 363] on icon "Video Player" at bounding box center [961, 344] width 50 height 50
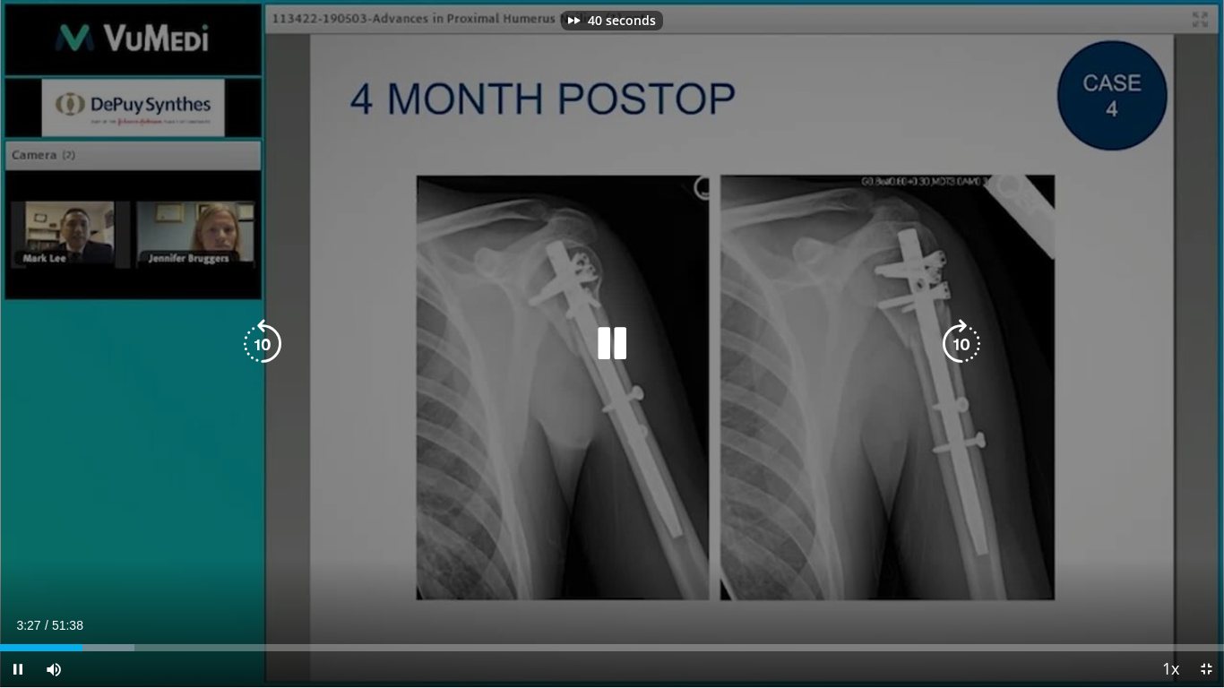
click at [961, 359] on icon "Video Player" at bounding box center [961, 344] width 50 height 50
click at [961, 358] on icon "Video Player" at bounding box center [961, 344] width 50 height 50
click at [953, 348] on icon "Video Player" at bounding box center [961, 344] width 50 height 50
click at [954, 347] on icon "Video Player" at bounding box center [961, 344] width 50 height 50
click at [954, 345] on icon "Video Player" at bounding box center [961, 344] width 50 height 50
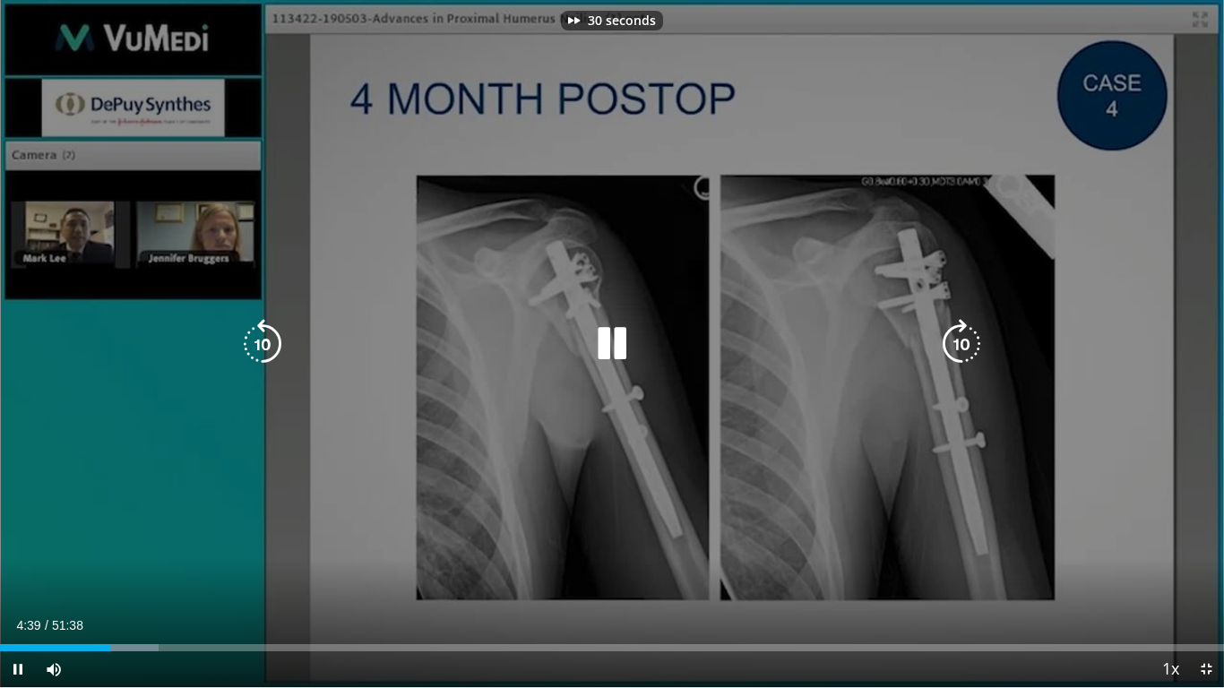
click at [957, 341] on icon "Video Player" at bounding box center [961, 344] width 50 height 50
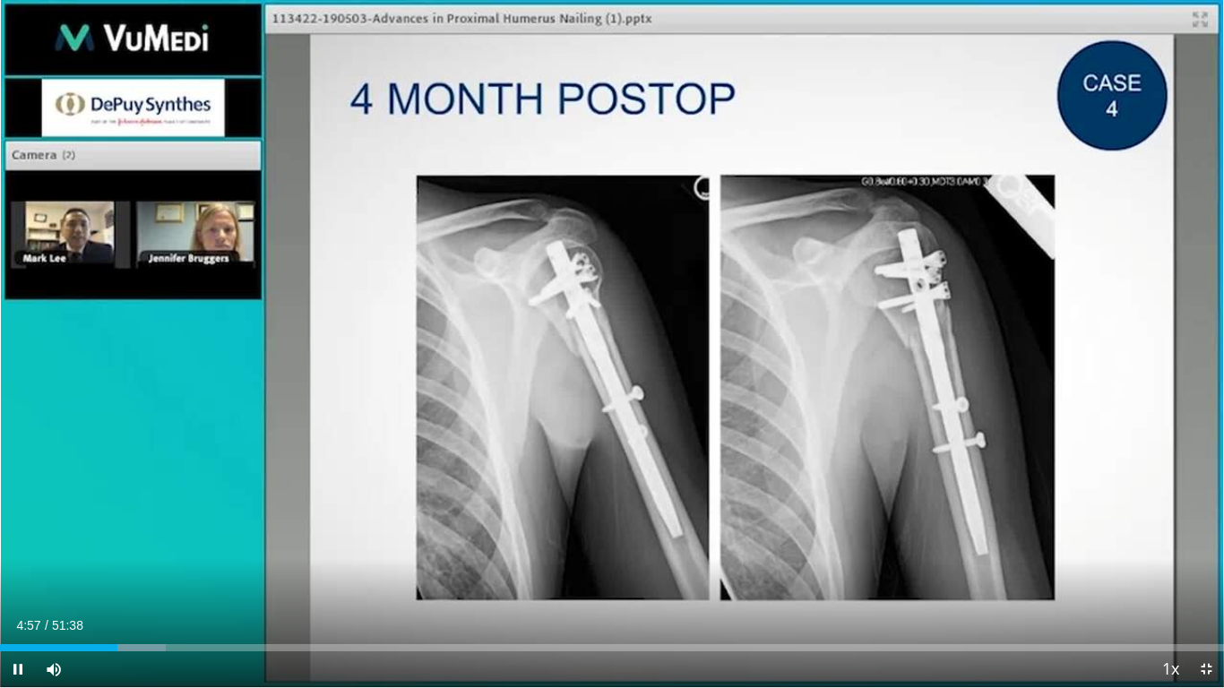
click at [956, 331] on div "40 seconds Tap to unmute" at bounding box center [612, 343] width 1224 height 687
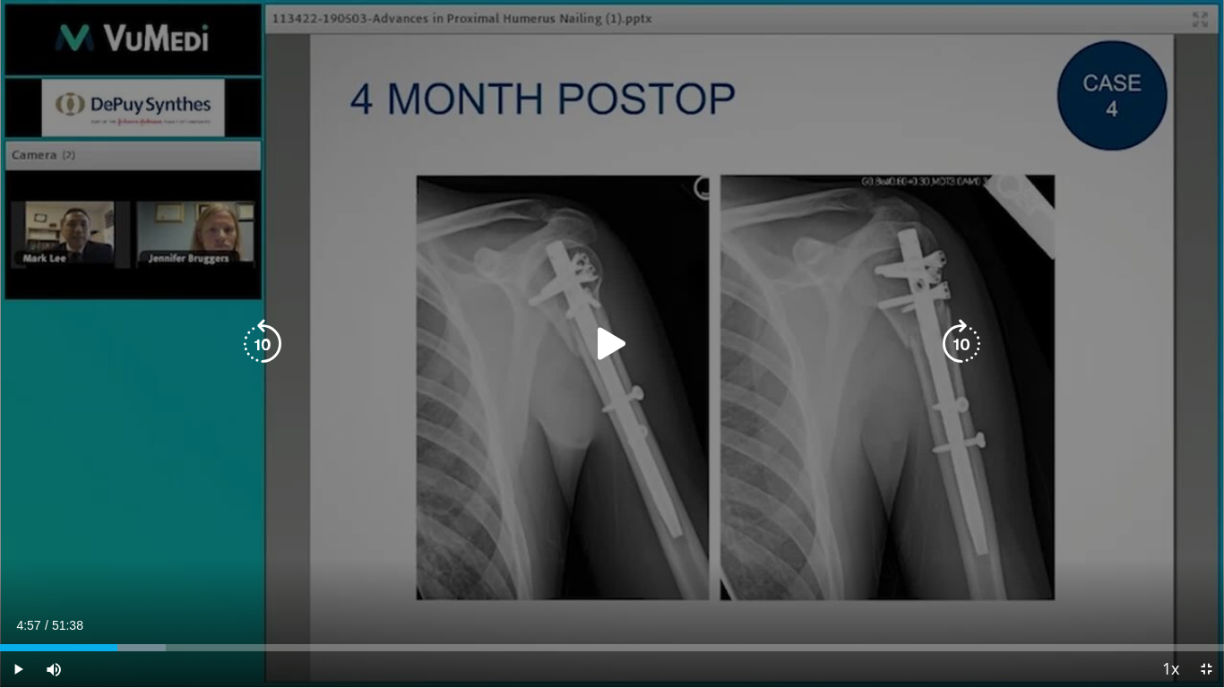
click at [614, 342] on icon "Video Player" at bounding box center [612, 344] width 50 height 50
click at [960, 347] on icon "Video Player" at bounding box center [961, 344] width 50 height 50
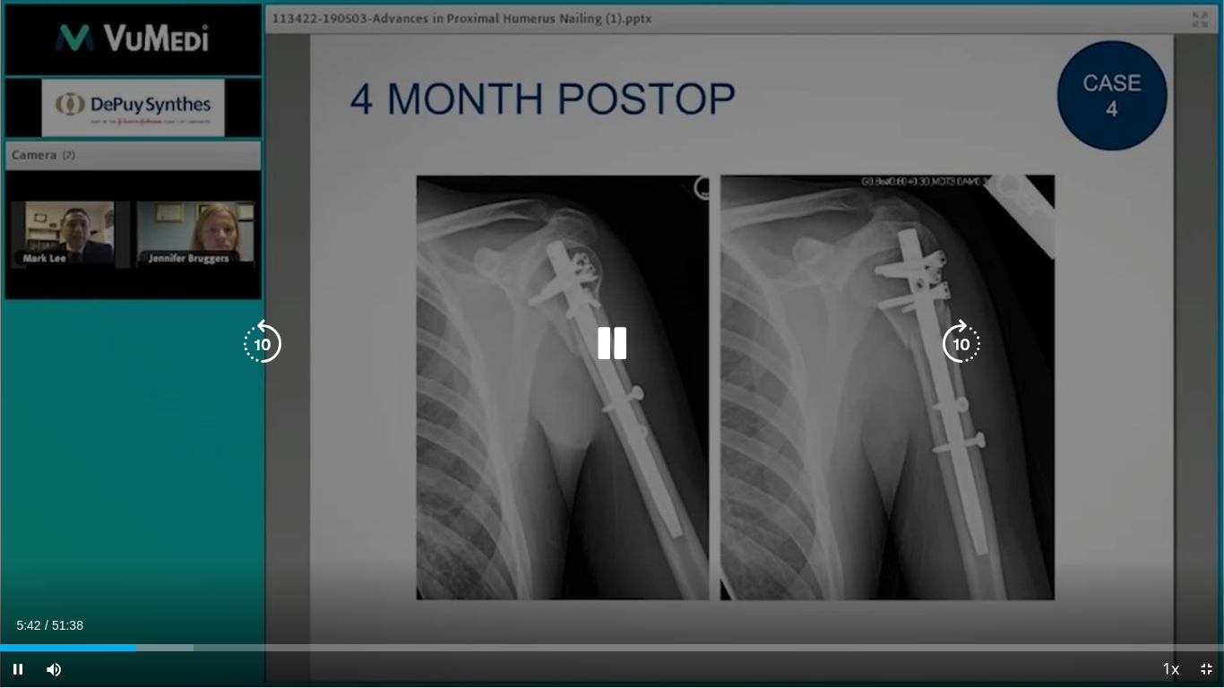
click at [959, 341] on icon "Video Player" at bounding box center [961, 344] width 50 height 50
click at [944, 339] on icon "Video Player" at bounding box center [961, 344] width 50 height 50
click at [942, 332] on icon "Video Player" at bounding box center [961, 344] width 50 height 50
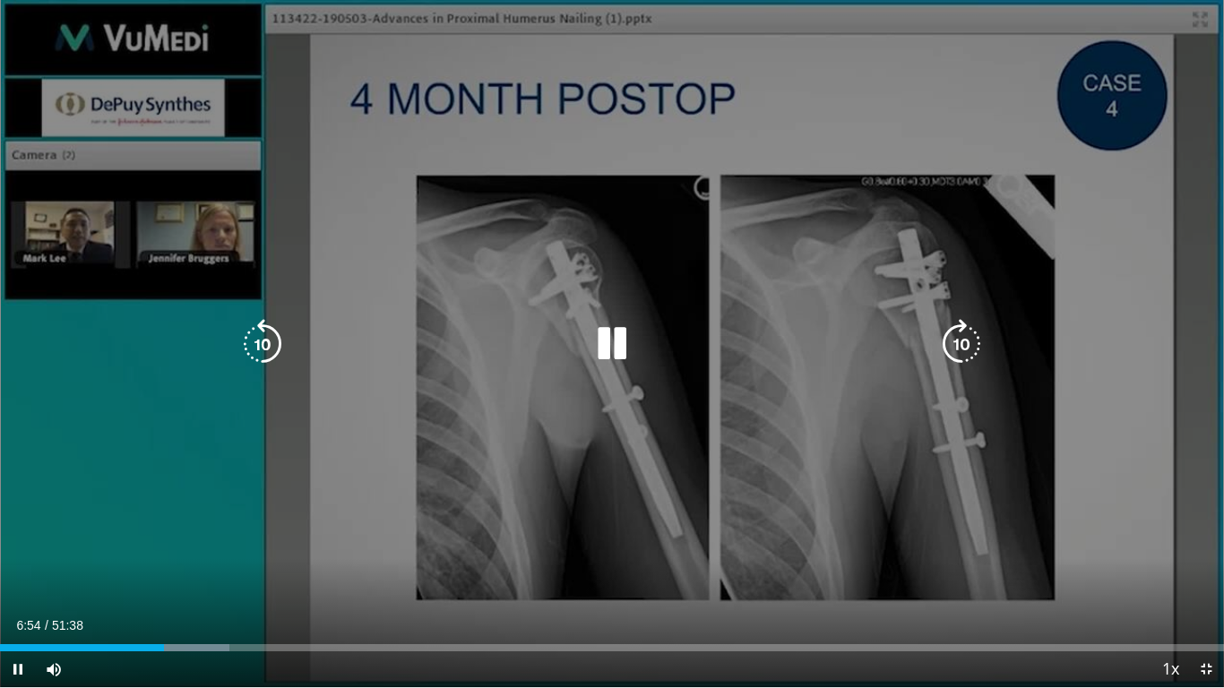
click at [942, 332] on icon "Video Player" at bounding box center [961, 344] width 50 height 50
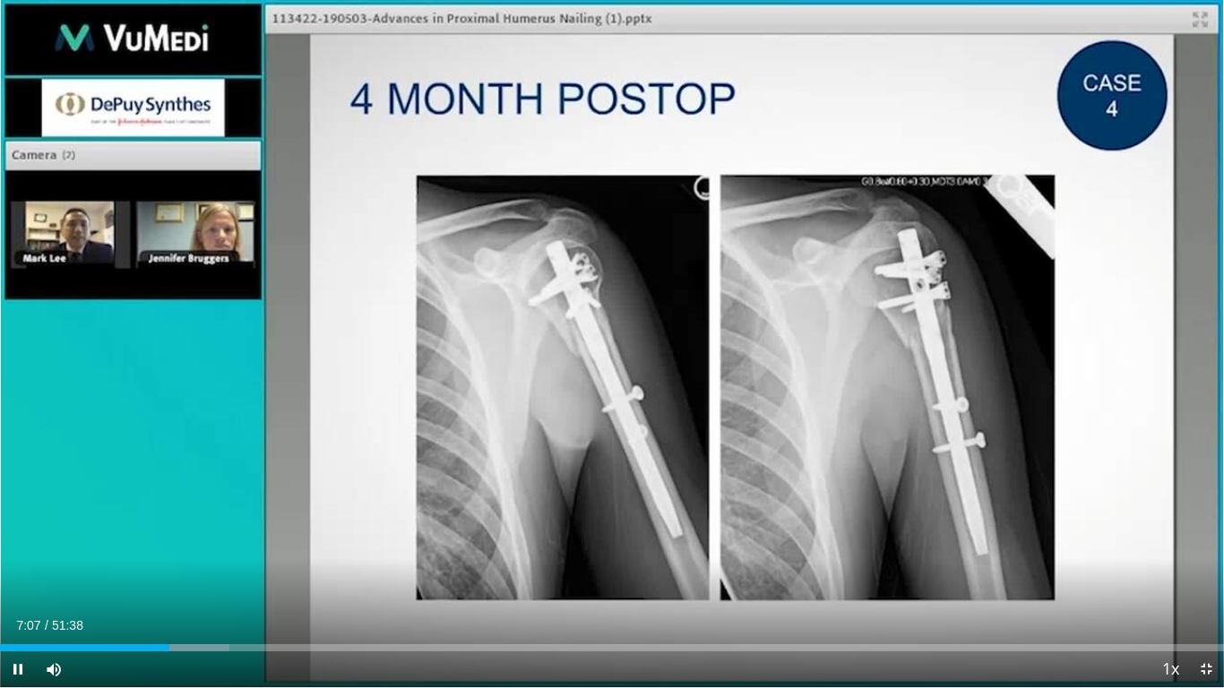
click at [942, 332] on div "10 seconds Tap to unmute" at bounding box center [612, 343] width 1224 height 687
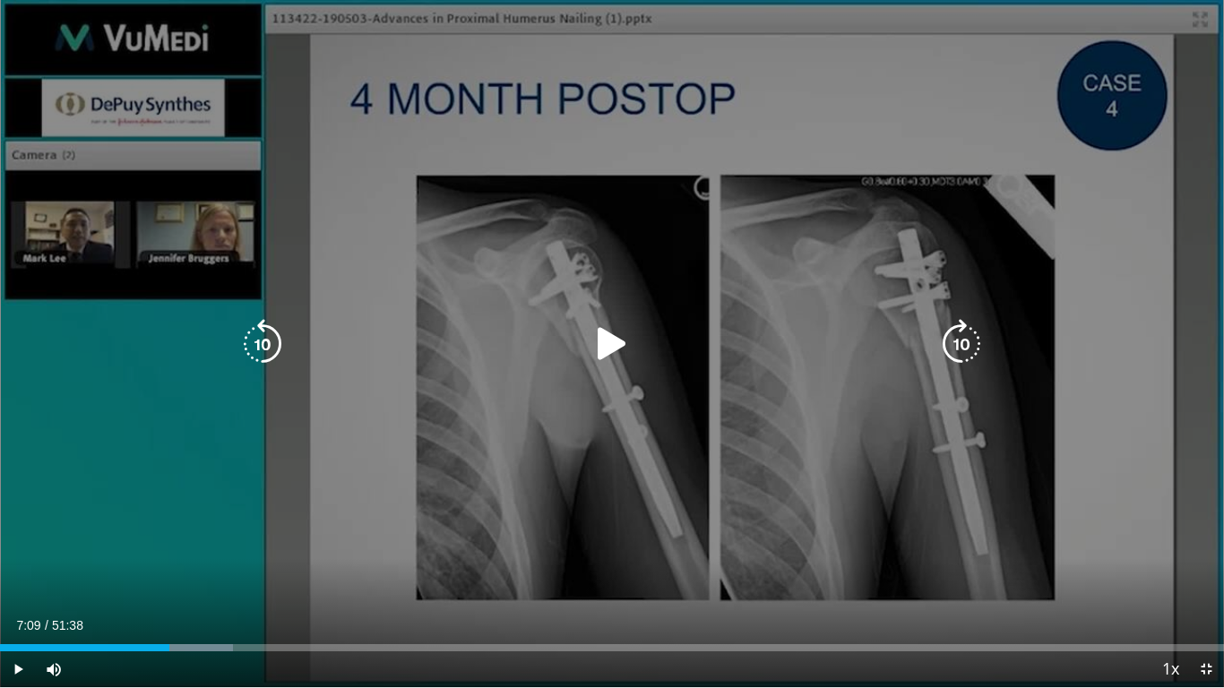
click at [950, 332] on icon "Video Player" at bounding box center [961, 344] width 50 height 50
click at [926, 344] on div "Video Player" at bounding box center [612, 344] width 735 height 36
click at [949, 343] on icon "Video Player" at bounding box center [961, 344] width 50 height 50
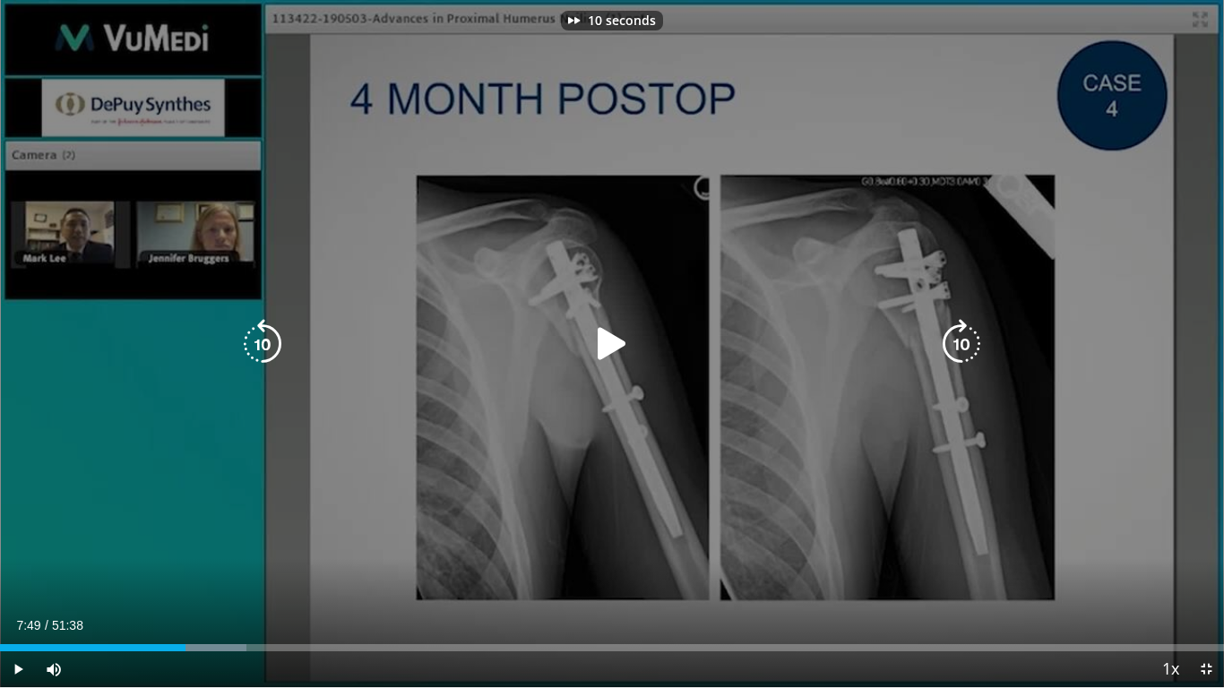
click at [612, 343] on icon "Video Player" at bounding box center [612, 344] width 50 height 50
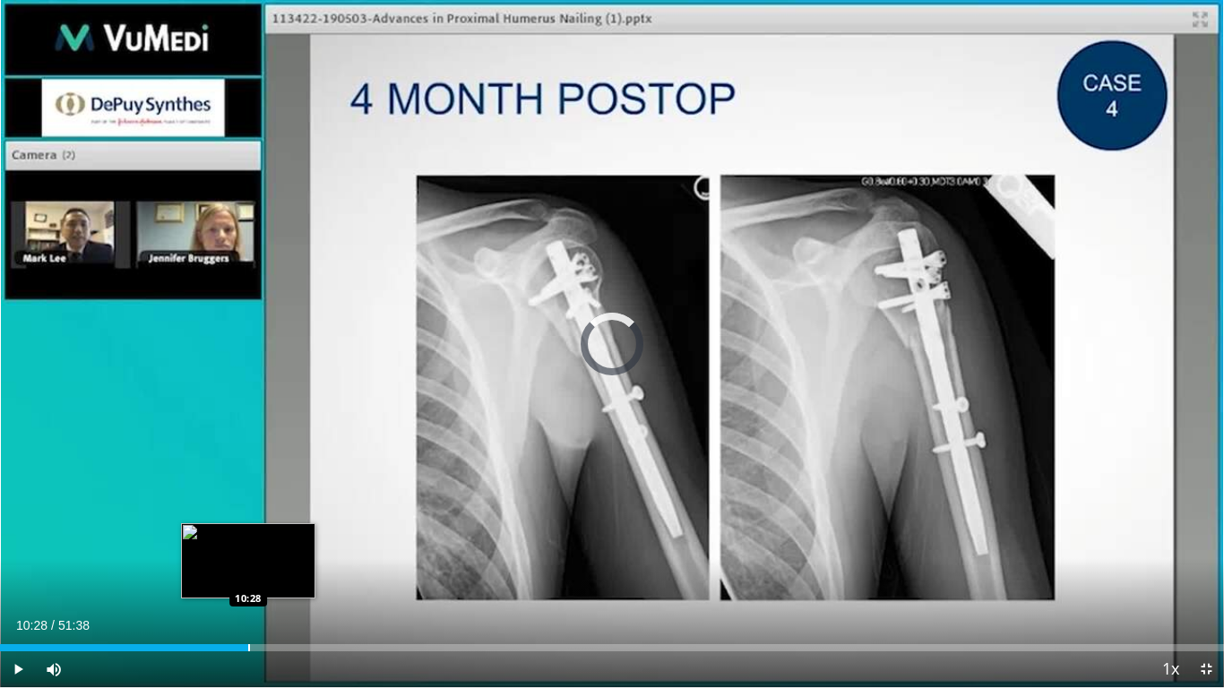
drag, startPoint x: 187, startPoint y: 650, endPoint x: 248, endPoint y: 642, distance: 61.3
click at [248, 549] on div "Loaded : 18.52% 10:28 10:28" at bounding box center [612, 642] width 1224 height 17
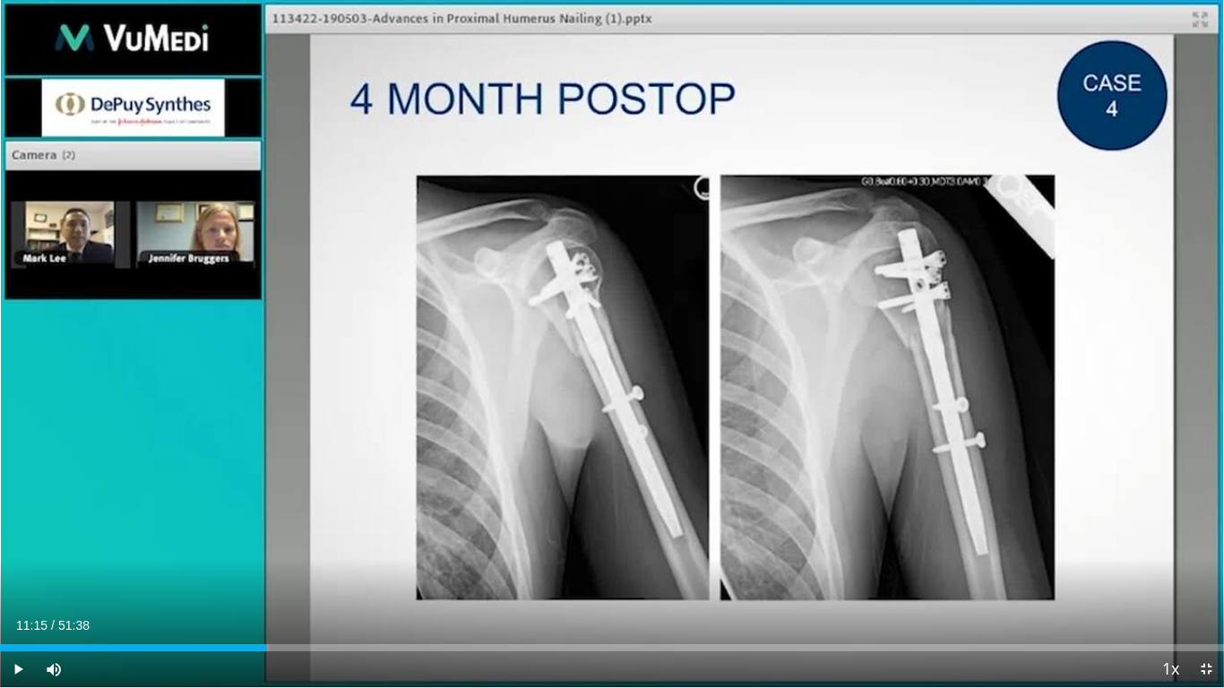
drag, startPoint x: 253, startPoint y: 646, endPoint x: 267, endPoint y: 645, distance: 14.4
click at [268, 549] on div "Progress Bar" at bounding box center [269, 647] width 2 height 7
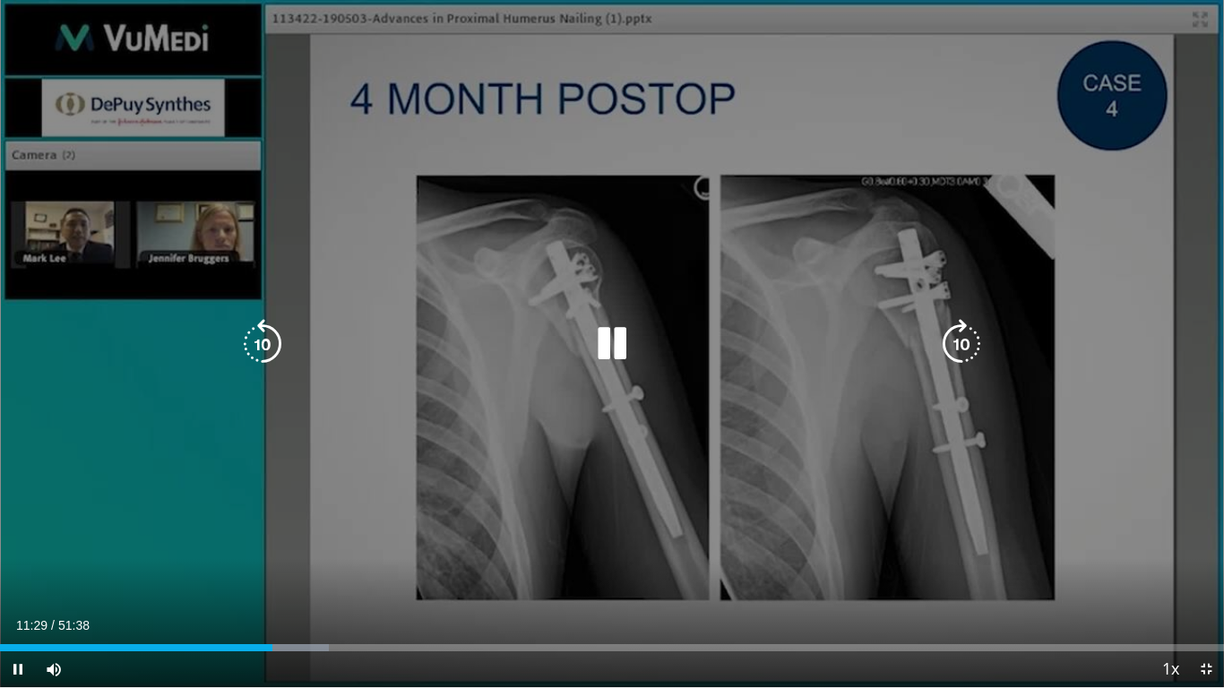
click at [970, 342] on icon "Video Player" at bounding box center [961, 344] width 50 height 50
click at [969, 340] on icon "Video Player" at bounding box center [961, 344] width 50 height 50
click at [955, 332] on icon "Video Player" at bounding box center [961, 344] width 50 height 50
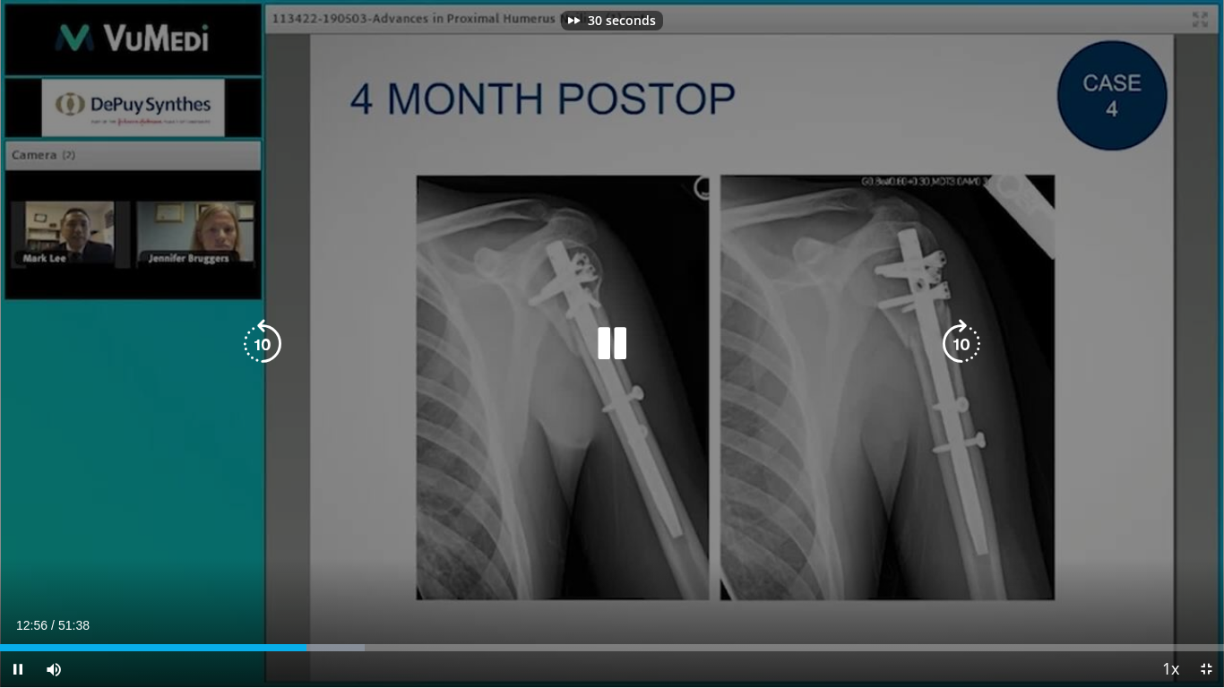
click at [955, 332] on icon "Video Player" at bounding box center [961, 344] width 50 height 50
click at [955, 331] on icon "Video Player" at bounding box center [961, 344] width 50 height 50
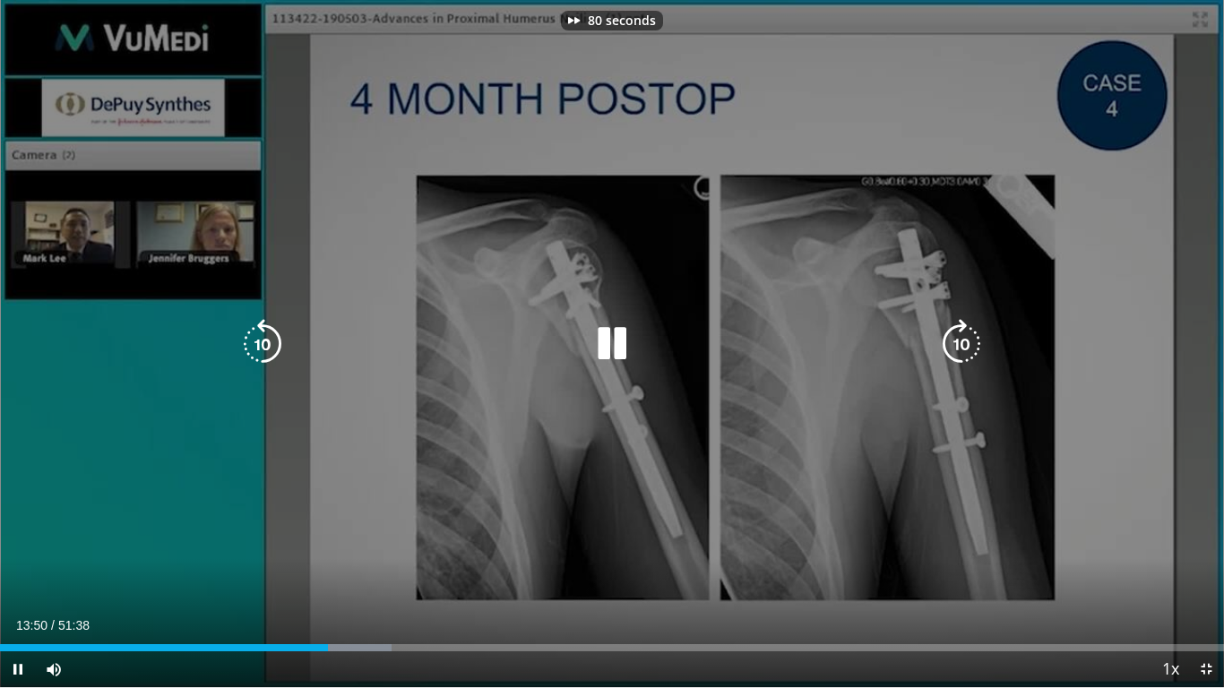
click at [955, 331] on icon "Video Player" at bounding box center [961, 344] width 50 height 50
click at [955, 330] on icon "Video Player" at bounding box center [961, 344] width 50 height 50
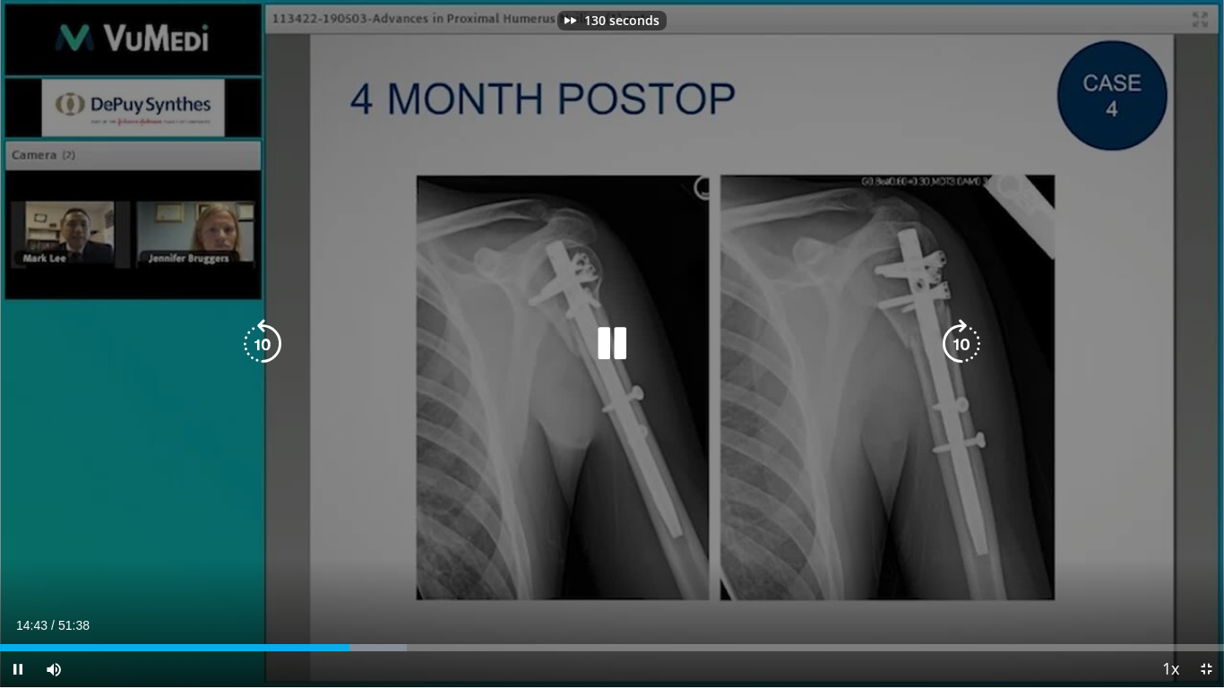
click at [946, 347] on icon "Video Player" at bounding box center [961, 344] width 50 height 50
click at [970, 347] on icon "Video Player" at bounding box center [961, 344] width 50 height 50
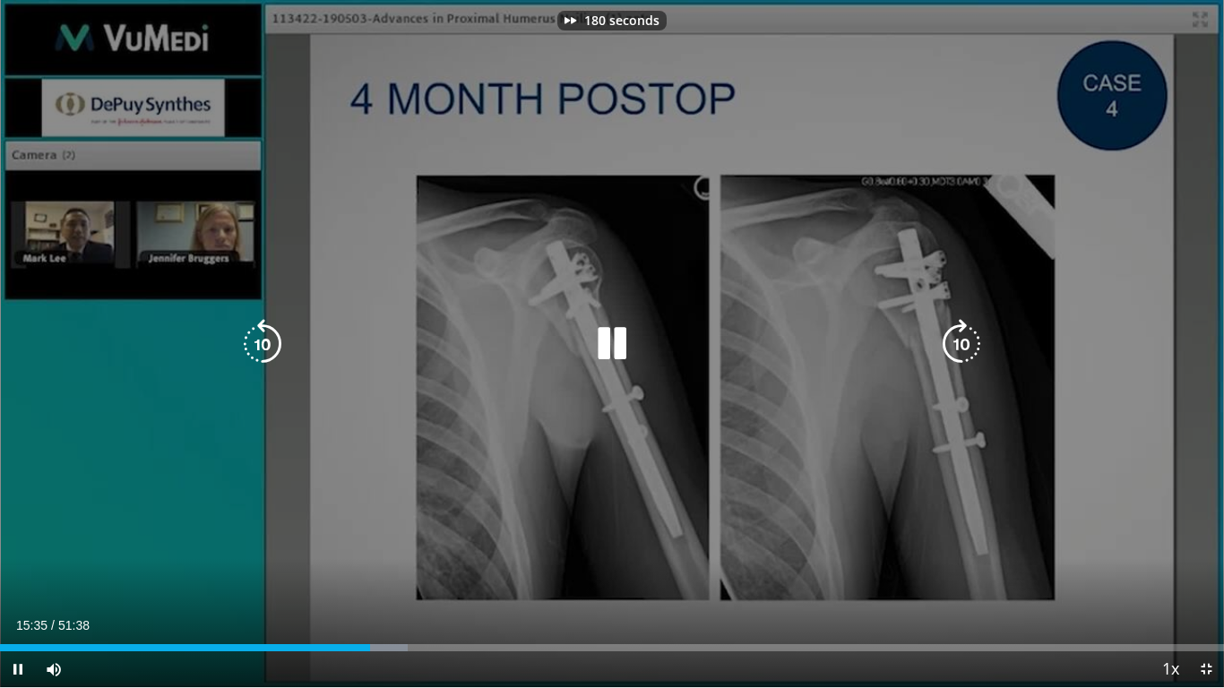
click at [970, 347] on icon "Video Player" at bounding box center [961, 344] width 50 height 50
click at [970, 346] on icon "Video Player" at bounding box center [961, 344] width 50 height 50
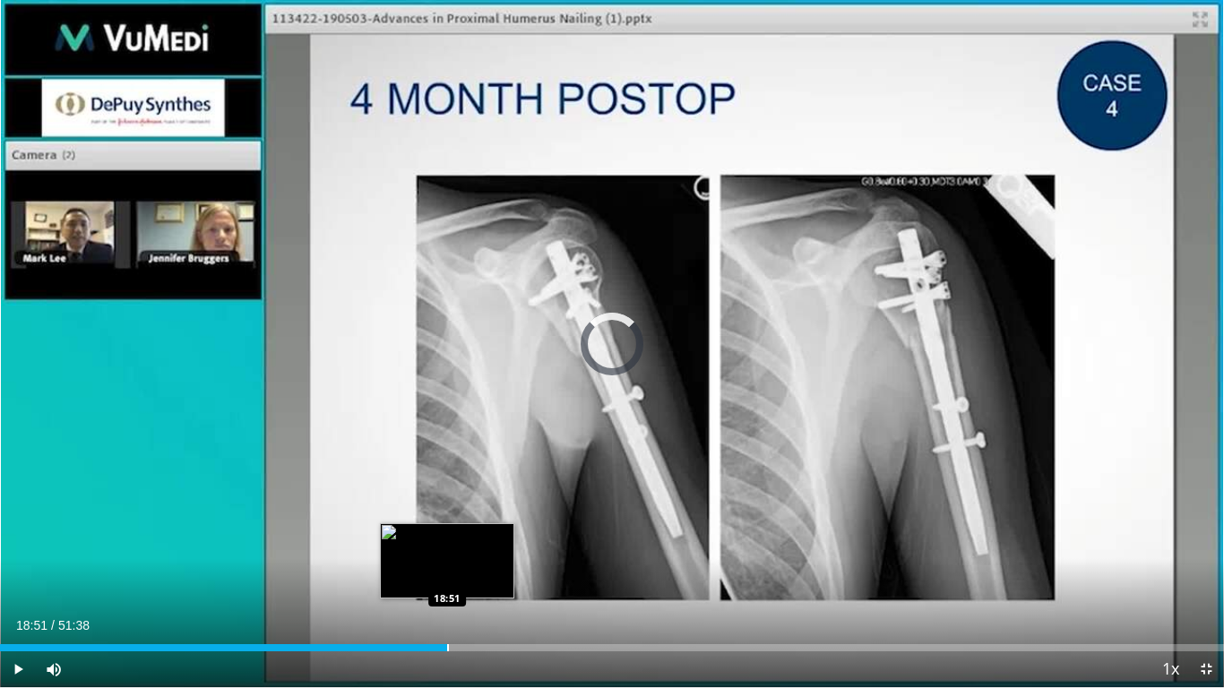
click at [447, 549] on div "Progress Bar" at bounding box center [448, 647] width 2 height 7
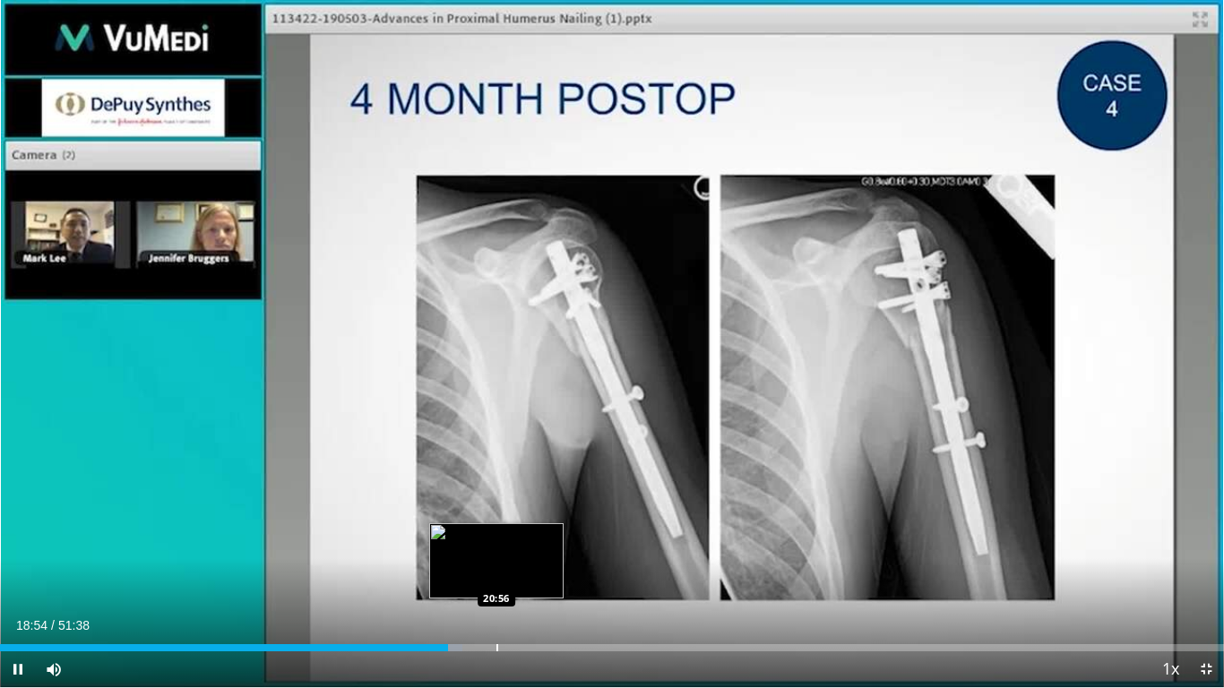
click at [496, 549] on div "Progress Bar" at bounding box center [497, 647] width 2 height 7
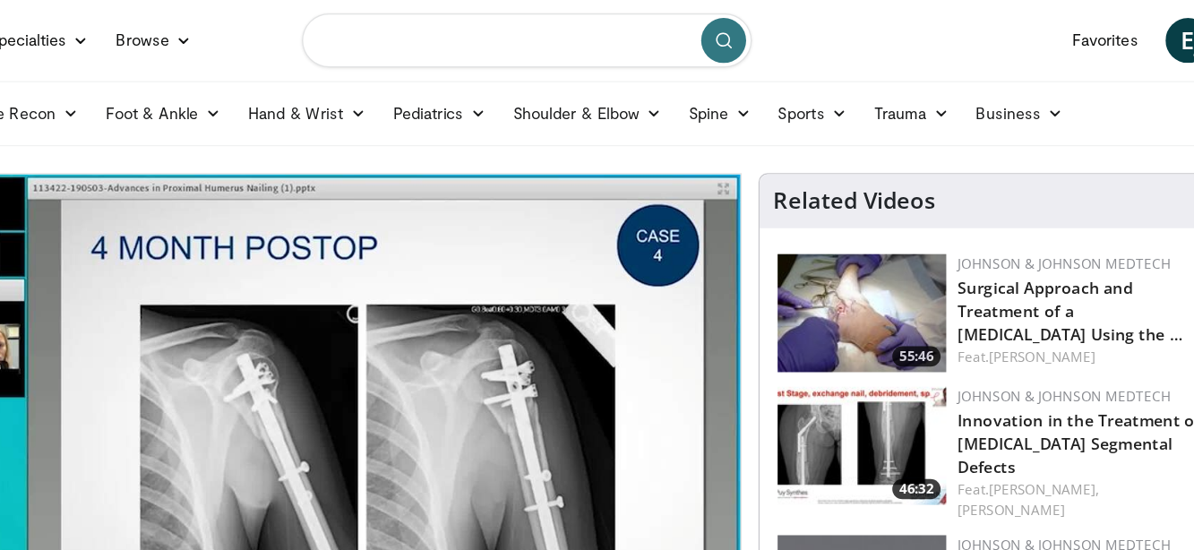
click at [444, 37] on input "Search topics, interventions" at bounding box center [597, 32] width 358 height 43
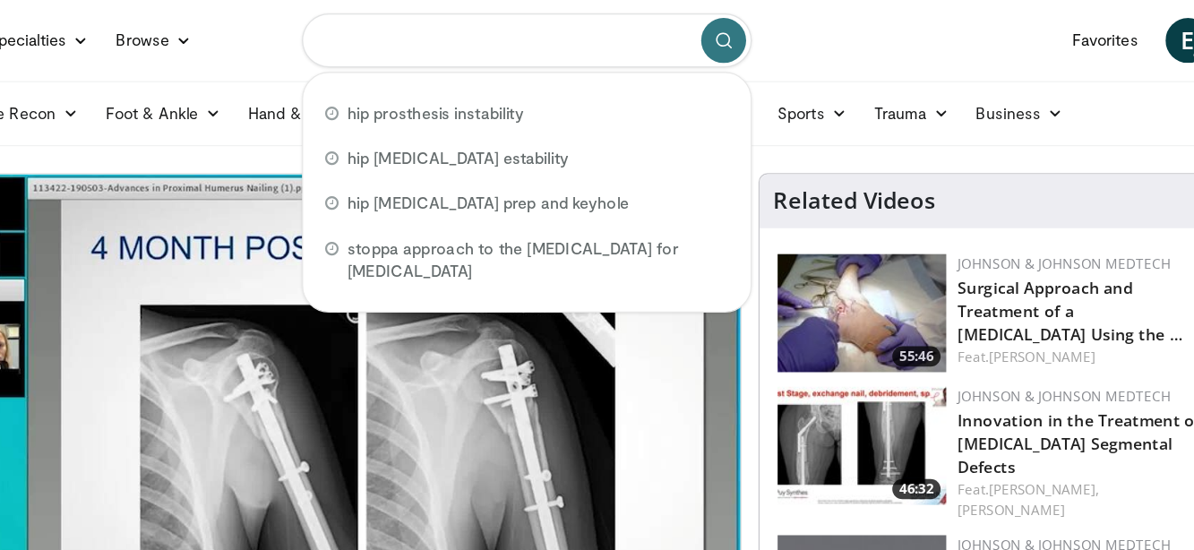
paste input "**********"
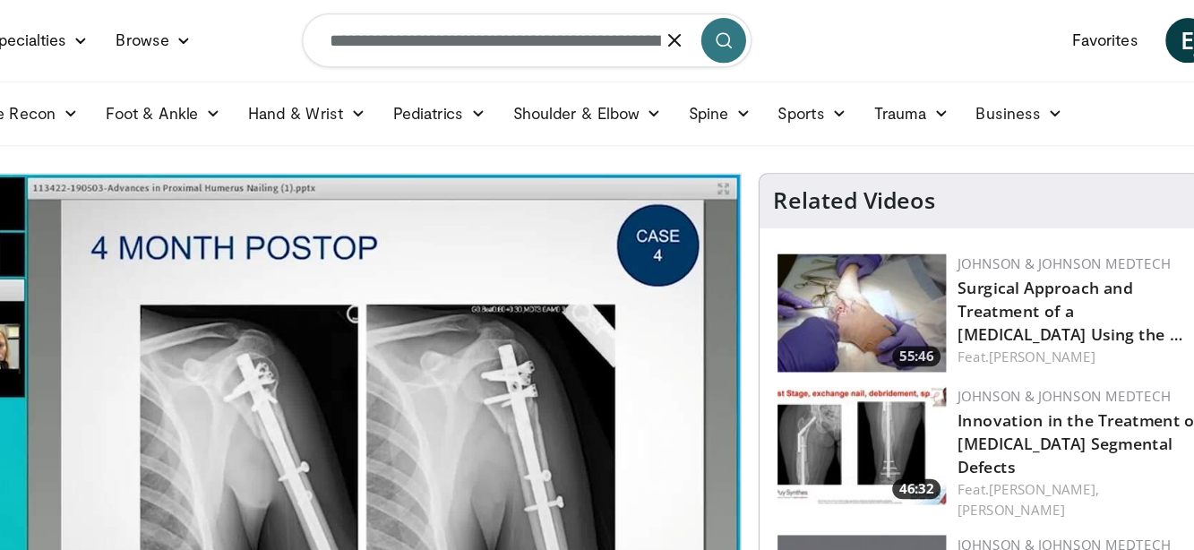
type input "**********"
click at [451, 31] on input "**********" at bounding box center [597, 32] width 358 height 43
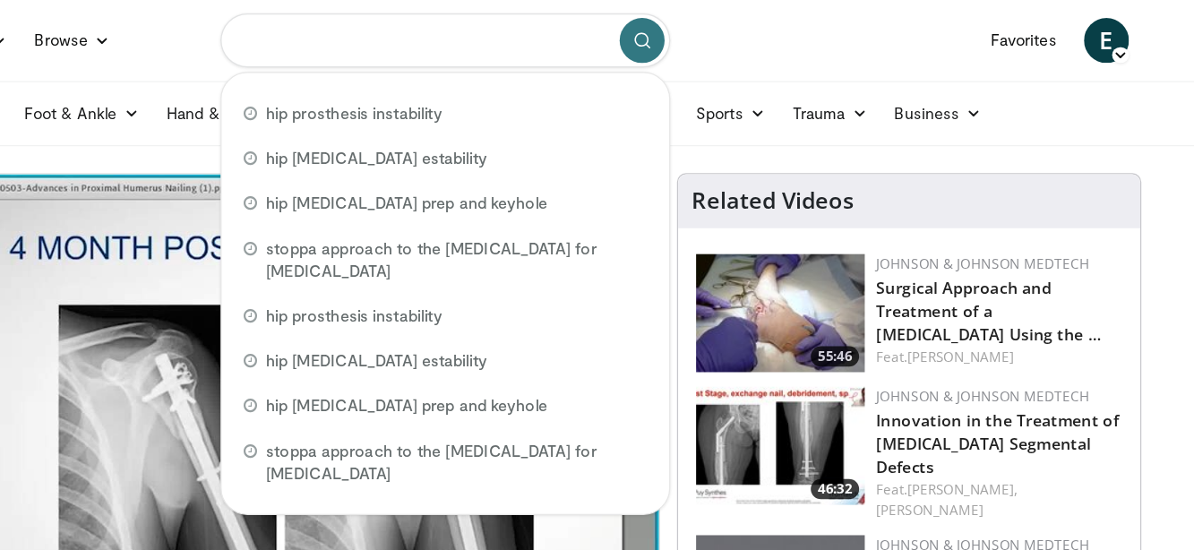
click at [418, 39] on input "Search topics, interventions" at bounding box center [597, 32] width 358 height 43
paste input "**********"
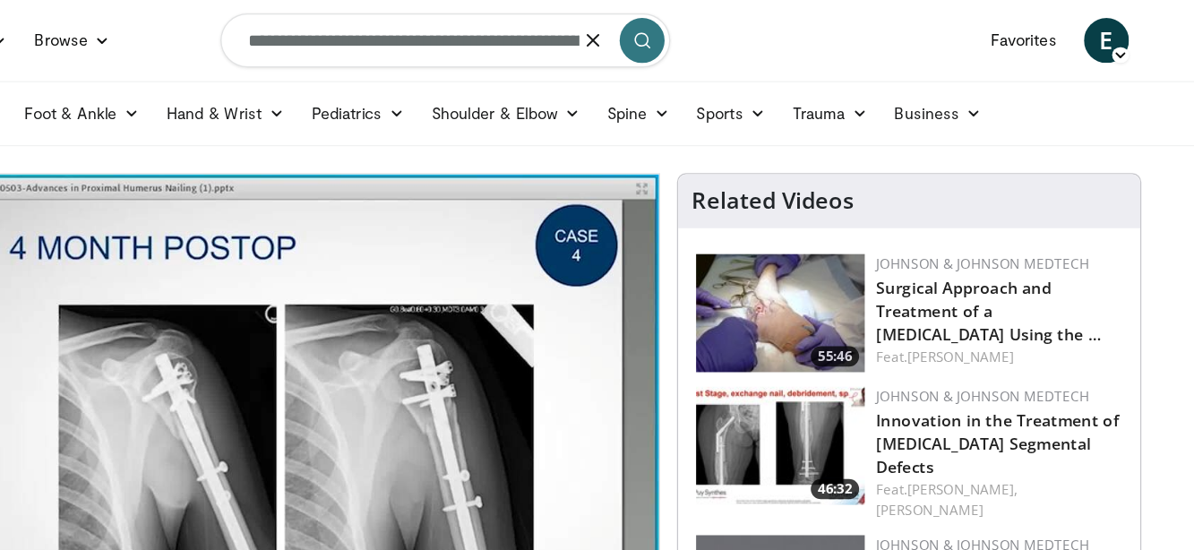
type input "**********"
click at [747, 32] on icon "submit" at bounding box center [754, 32] width 14 height 14
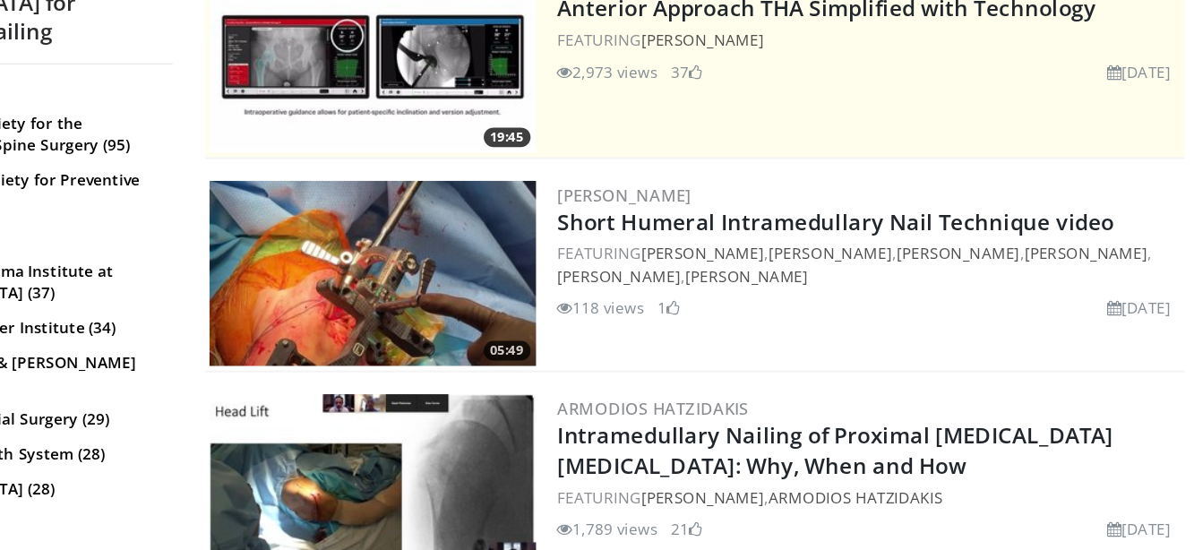
scroll to position [310, 0]
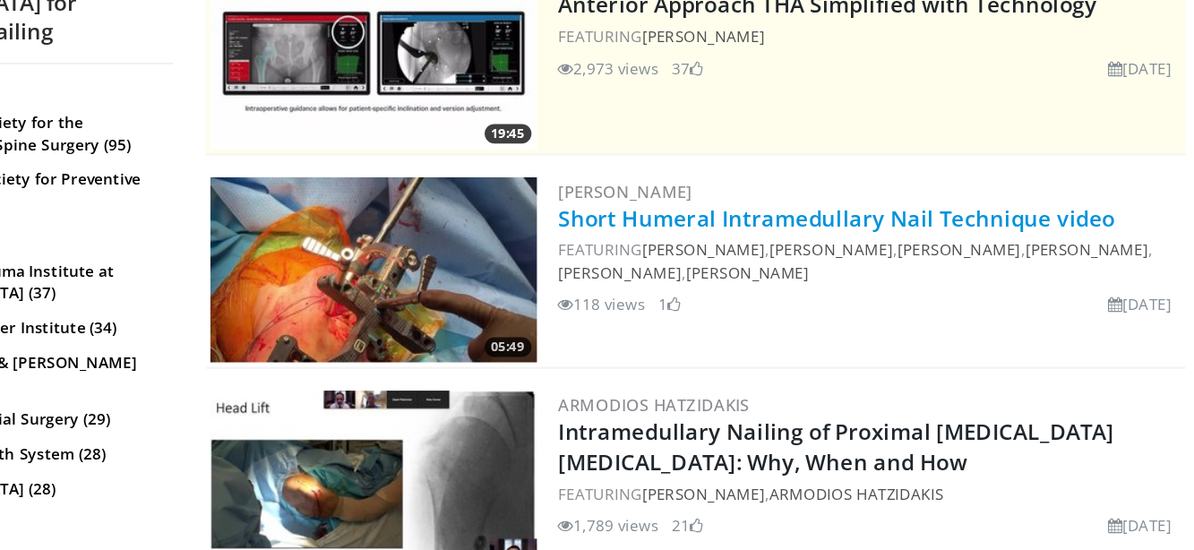
click at [624, 265] on link "Short Humeral Intramedullary Nail Technique video" at bounding box center [853, 277] width 459 height 24
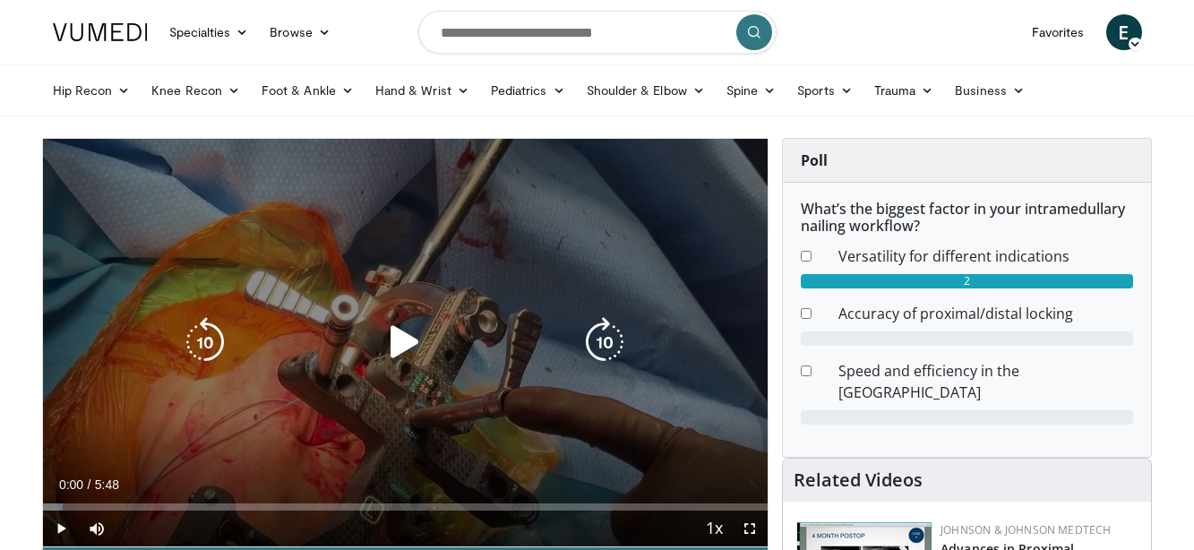
click at [382, 349] on icon "Video Player" at bounding box center [405, 342] width 50 height 50
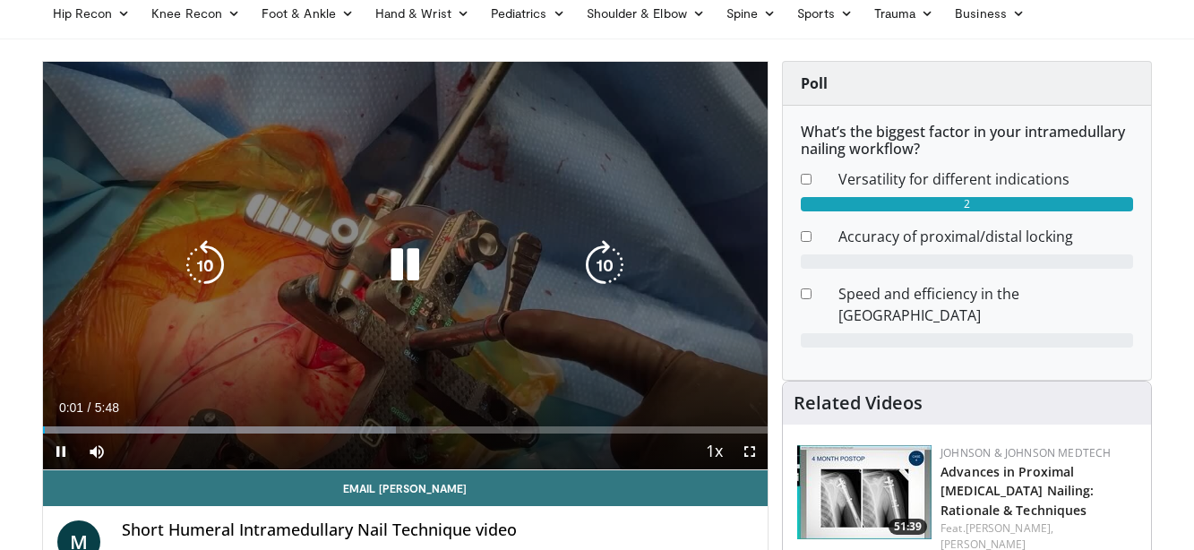
scroll to position [88, 0]
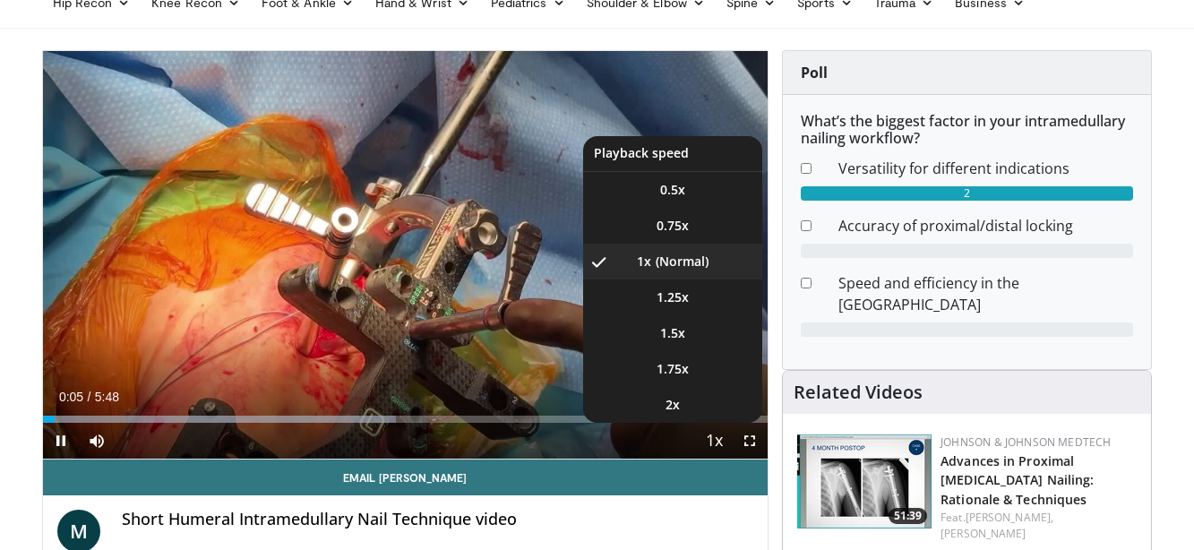
click at [714, 439] on span "Video Player" at bounding box center [714, 442] width 25 height 36
click at [722, 442] on span "Video Player" at bounding box center [714, 442] width 25 height 36
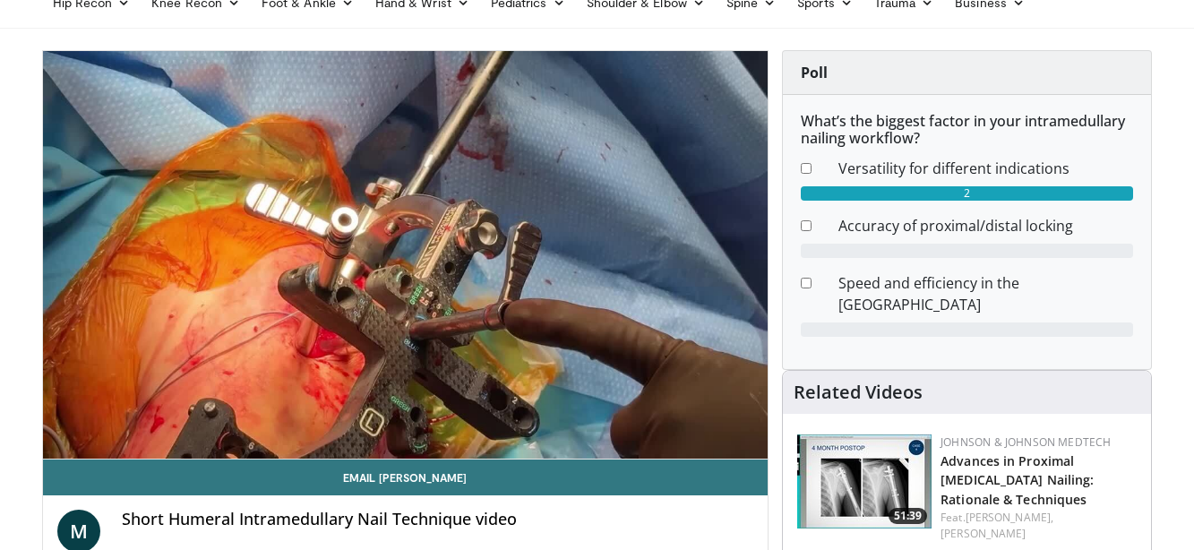
click at [722, 442] on video-js "**********" at bounding box center [406, 255] width 726 height 409
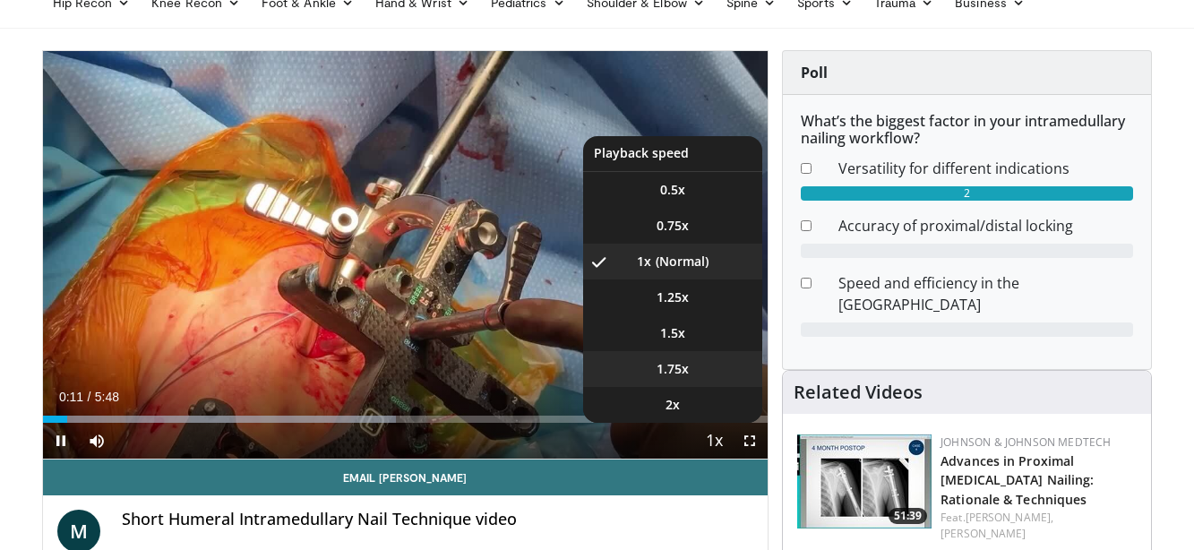
click at [706, 365] on li "1.75x" at bounding box center [672, 369] width 179 height 36
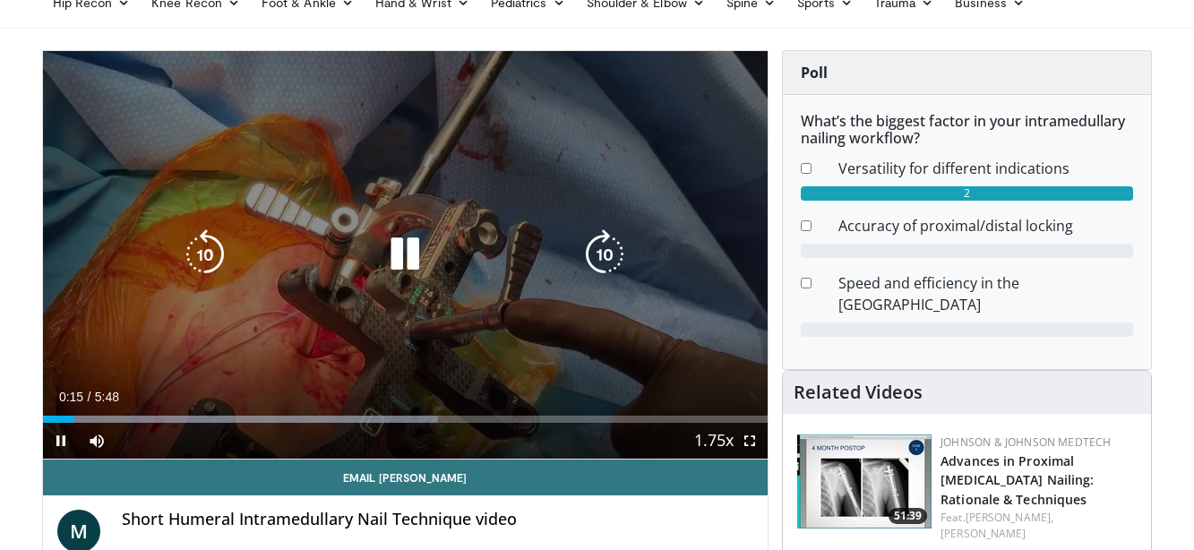
click at [618, 248] on icon "Video Player" at bounding box center [605, 254] width 50 height 50
click at [616, 245] on icon "Video Player" at bounding box center [605, 254] width 50 height 50
click at [411, 251] on icon "Video Player" at bounding box center [405, 254] width 50 height 50
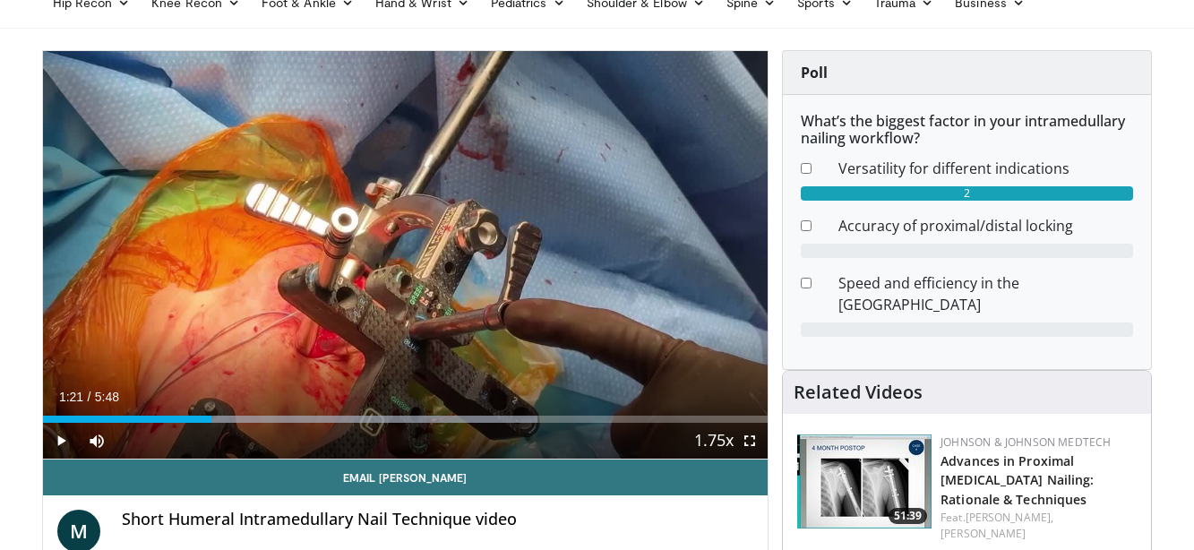
click at [749, 444] on span "Video Player" at bounding box center [750, 441] width 36 height 36
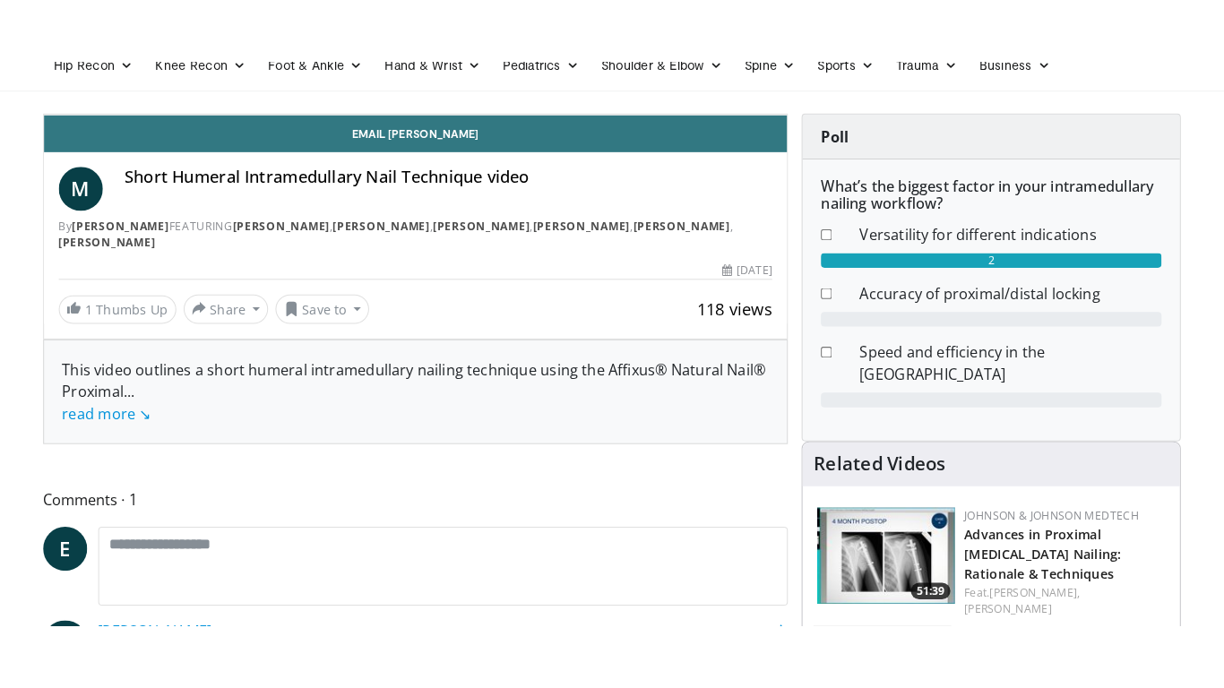
scroll to position [0, 0]
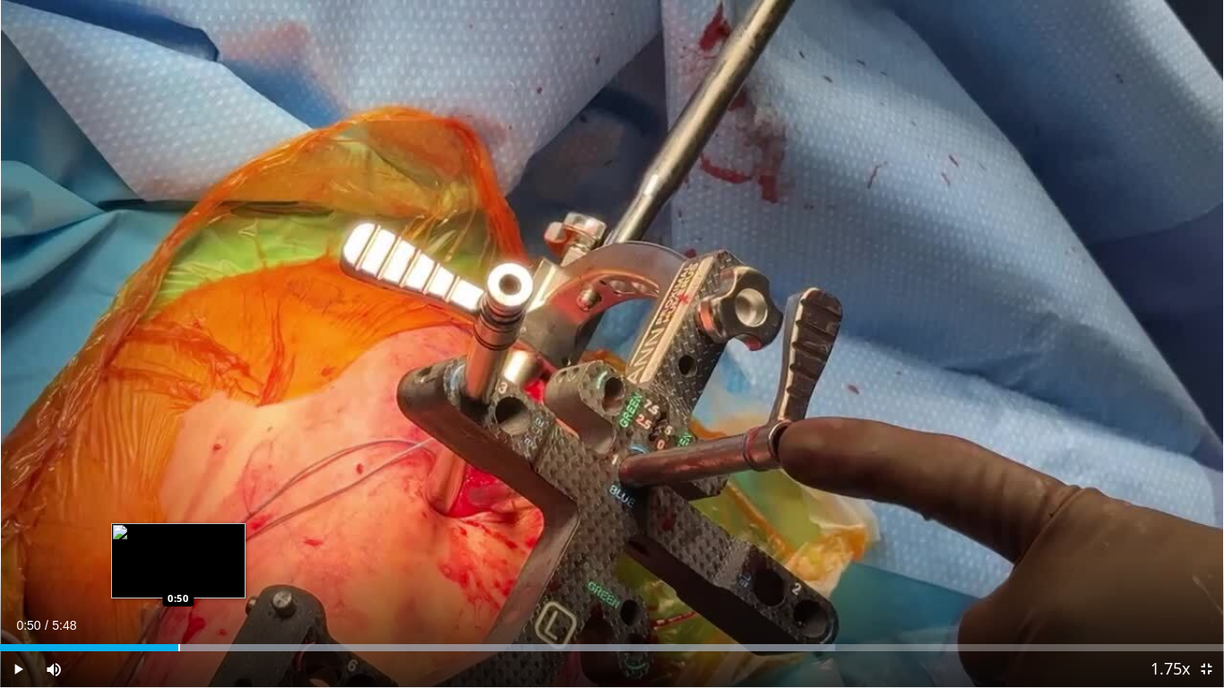
click at [178, 549] on div "Progress Bar" at bounding box center [179, 647] width 2 height 7
click at [147, 549] on div "Progress Bar" at bounding box center [148, 647] width 2 height 7
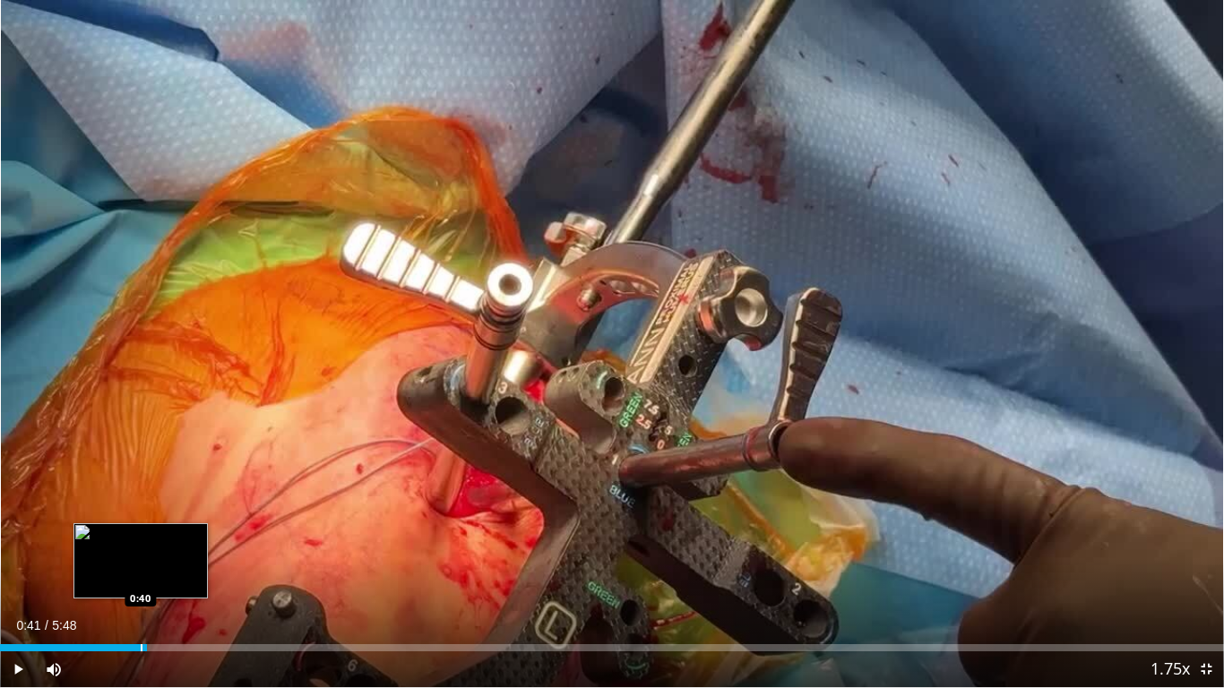
click at [141, 549] on div "Progress Bar" at bounding box center [142, 647] width 2 height 7
click at [134, 549] on div "Progress Bar" at bounding box center [135, 647] width 2 height 7
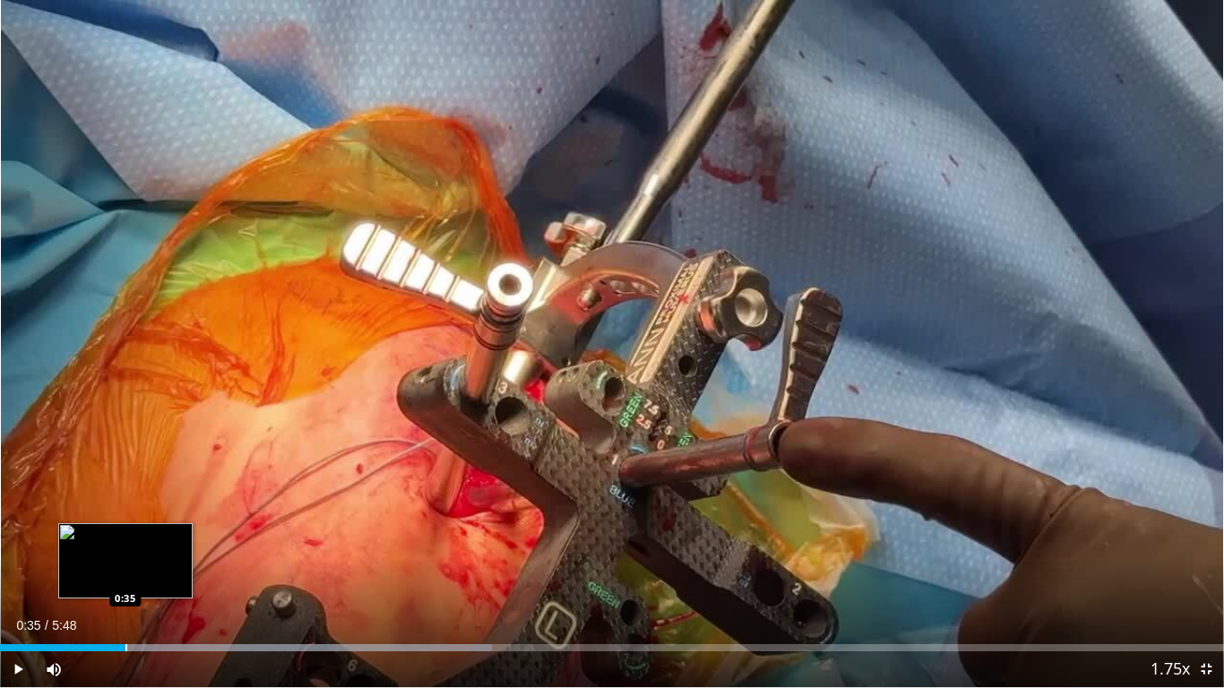
click at [125, 549] on div "Progress Bar" at bounding box center [126, 647] width 2 height 7
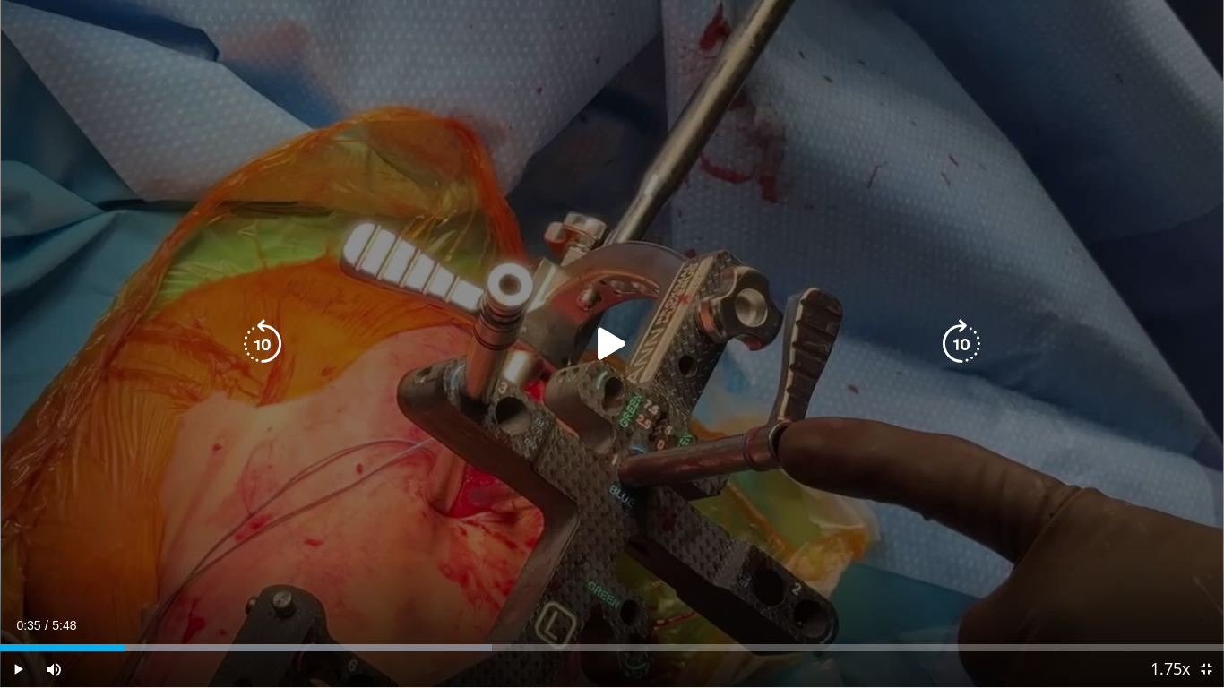
click at [613, 341] on icon "Video Player" at bounding box center [612, 344] width 50 height 50
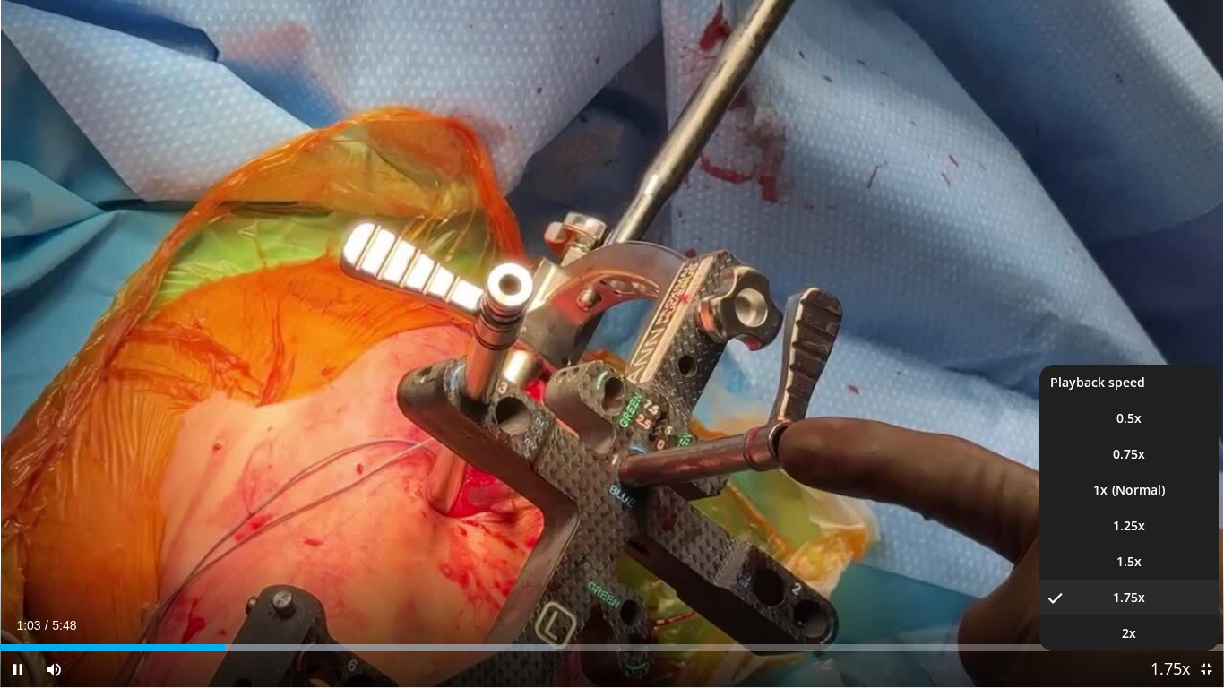
click at [1168, 549] on span "Video Player" at bounding box center [1170, 670] width 25 height 36
click at [1159, 549] on span "Video Player" at bounding box center [1170, 670] width 25 height 36
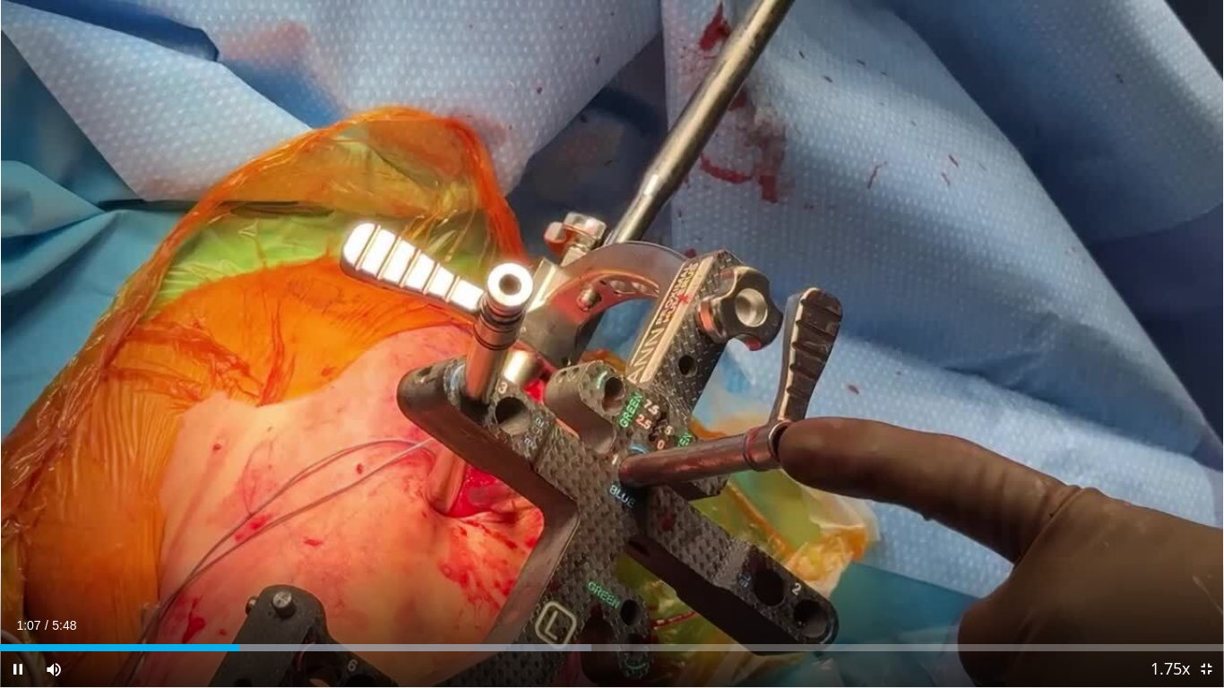
click at [1159, 549] on video-js "**********" at bounding box center [612, 344] width 1224 height 688
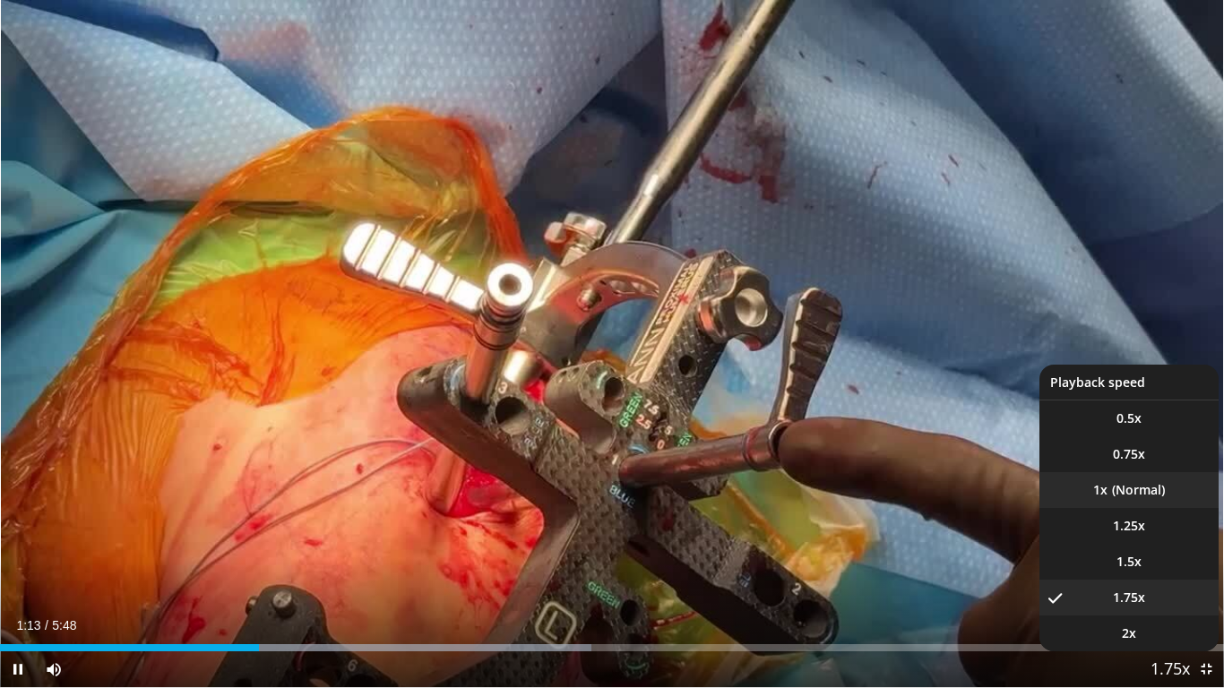
click at [1148, 499] on li "1x" at bounding box center [1128, 490] width 179 height 36
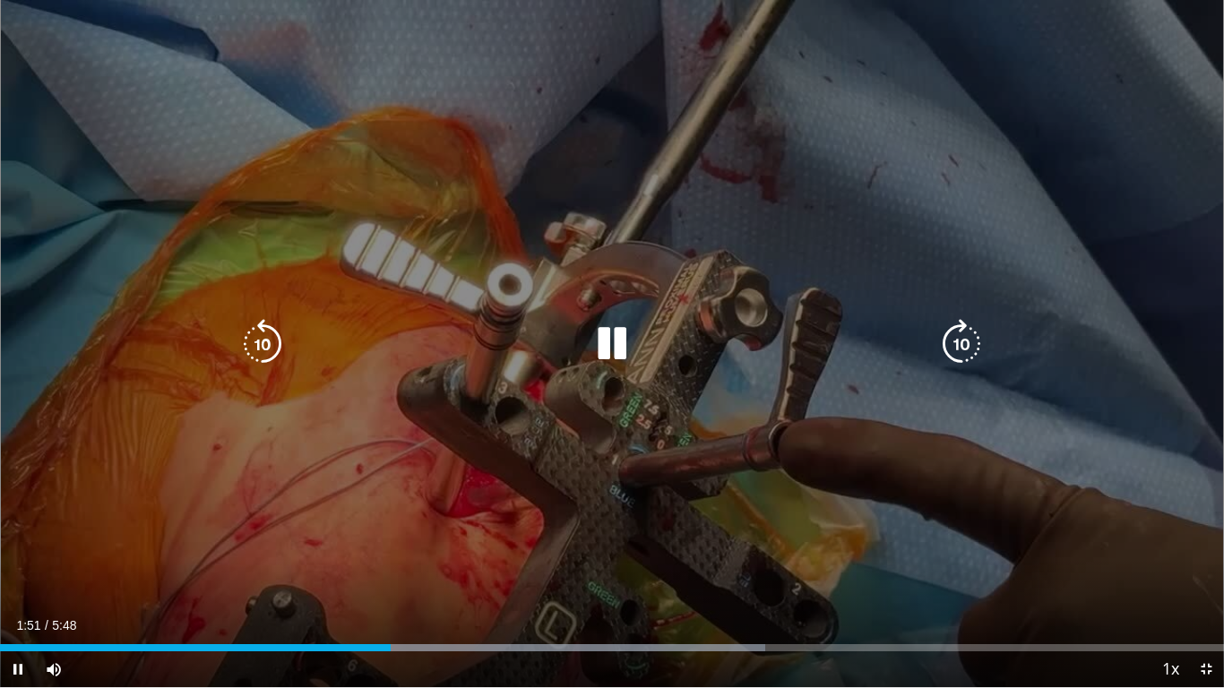
click at [267, 348] on icon "Video Player" at bounding box center [262, 344] width 50 height 50
click at [268, 348] on icon "Video Player" at bounding box center [262, 344] width 50 height 50
click at [268, 347] on icon "Video Player" at bounding box center [262, 344] width 50 height 50
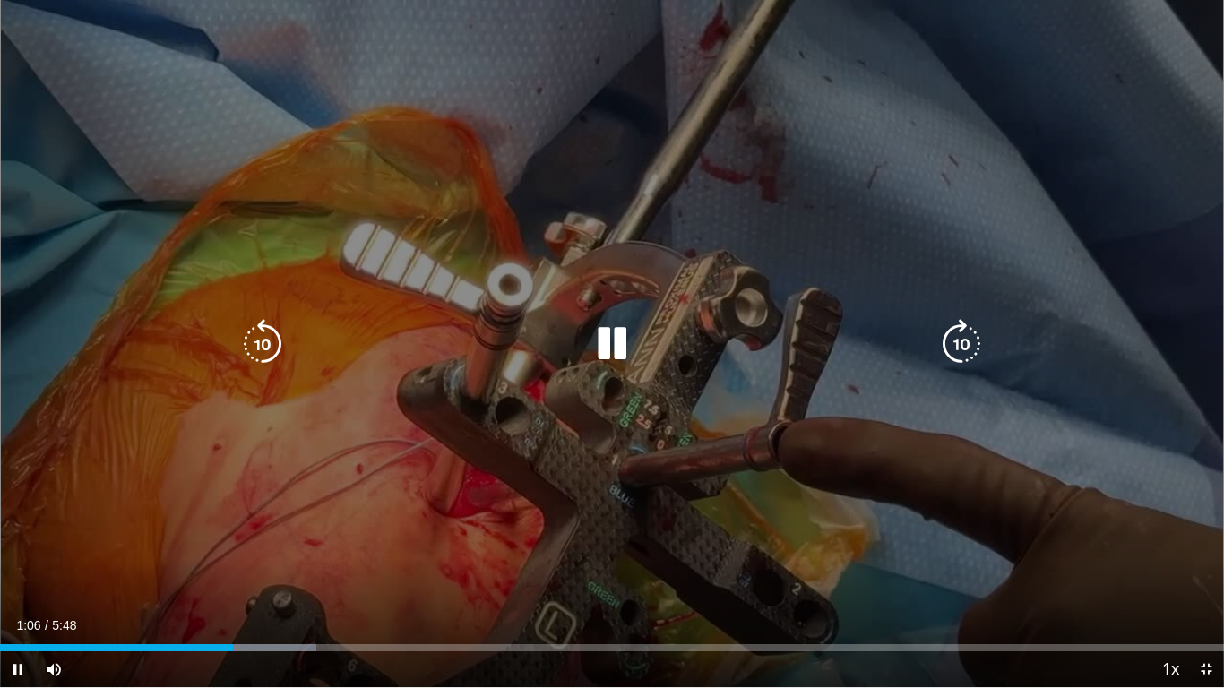
click at [333, 450] on div "10 seconds Tap to unmute" at bounding box center [612, 343] width 1224 height 687
click at [607, 342] on icon "Video Player" at bounding box center [612, 344] width 50 height 50
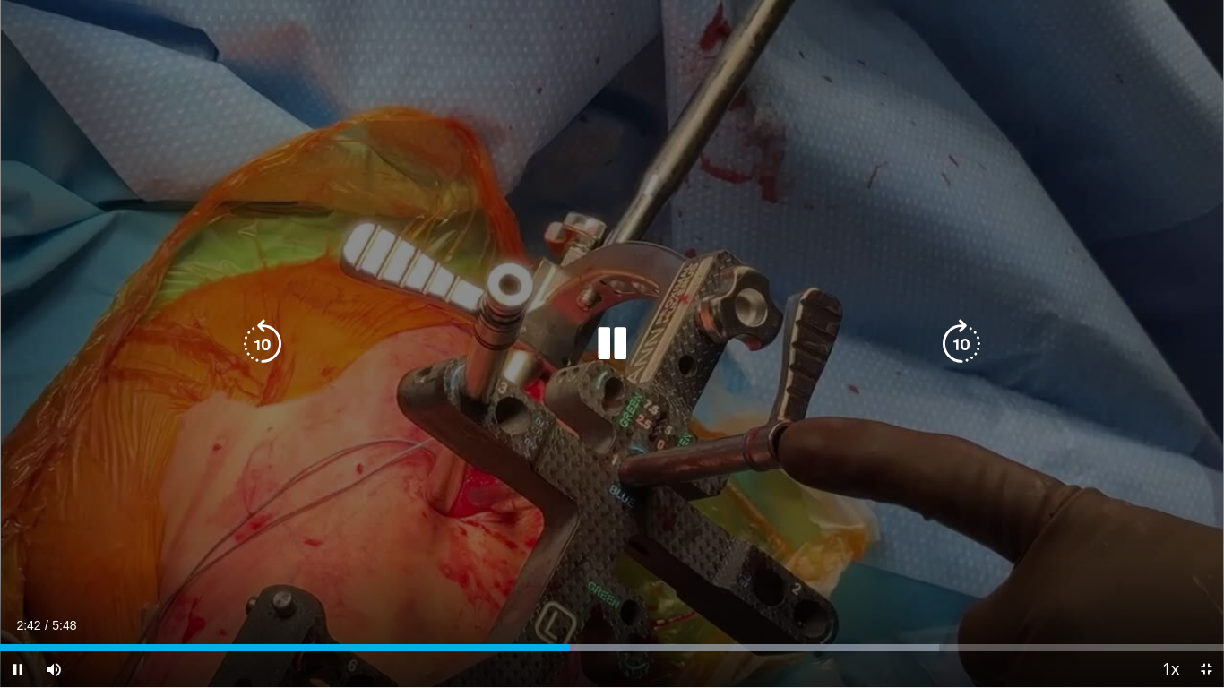
click at [949, 350] on icon "Video Player" at bounding box center [961, 344] width 50 height 50
click at [961, 327] on icon "Video Player" at bounding box center [961, 344] width 50 height 50
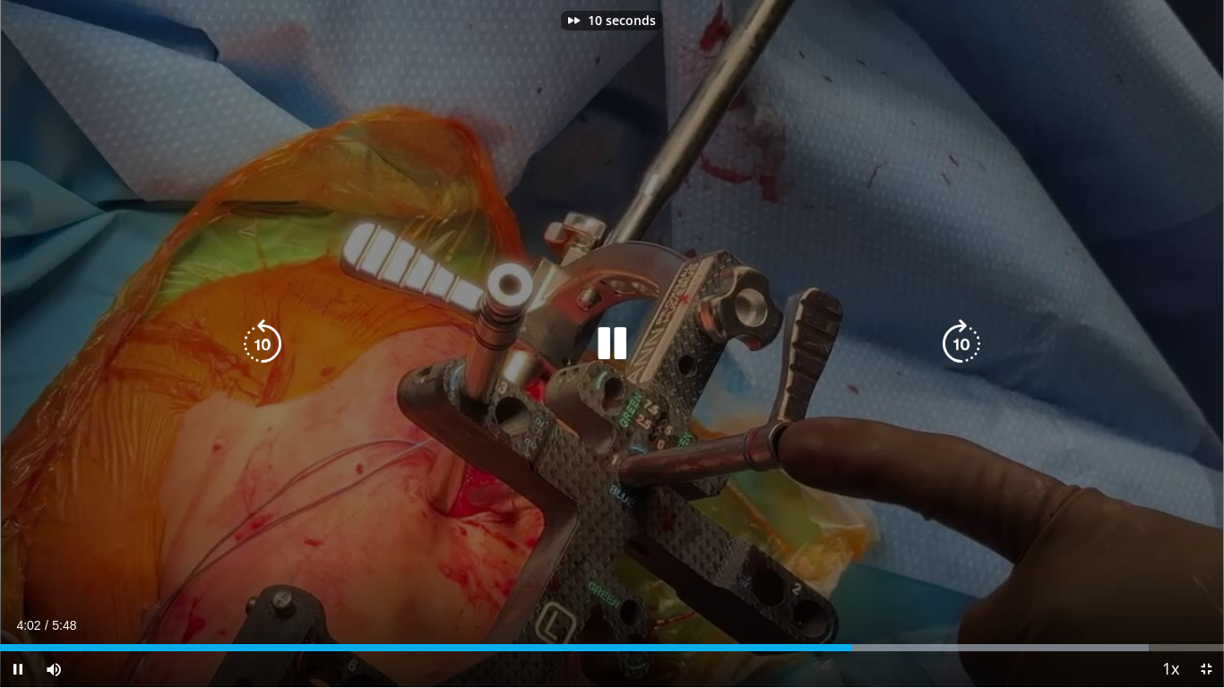
click at [961, 327] on icon "Video Player" at bounding box center [961, 344] width 50 height 50
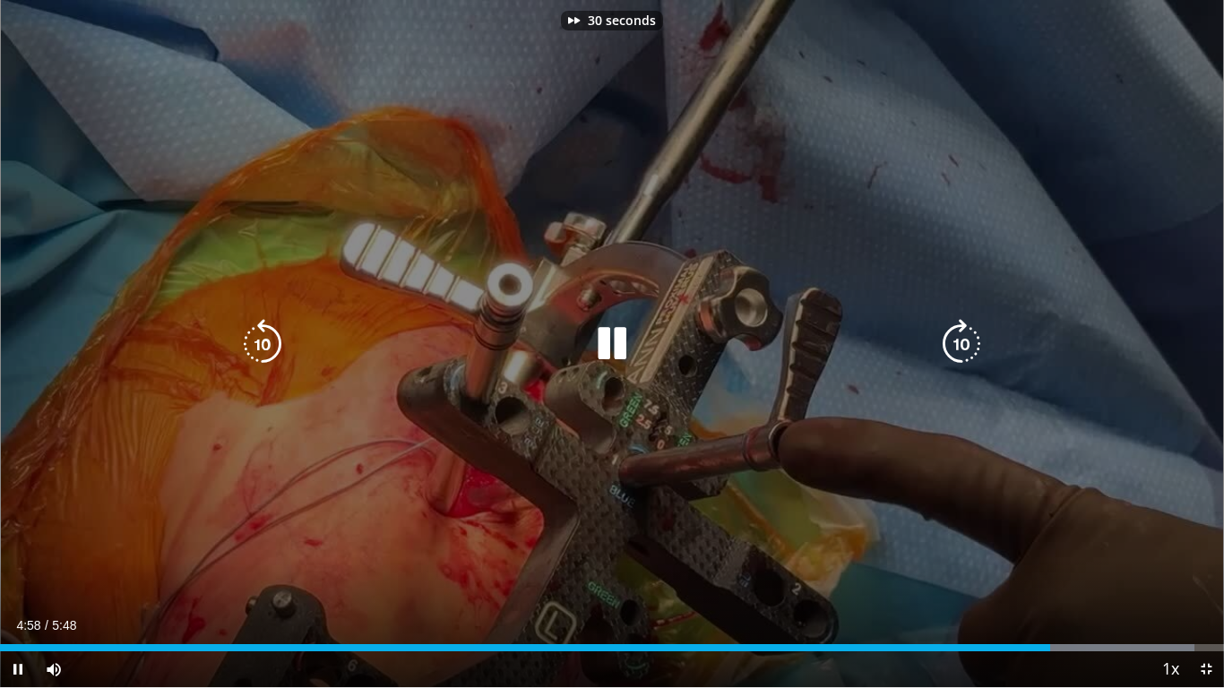
click at [961, 327] on icon "Video Player" at bounding box center [961, 344] width 50 height 50
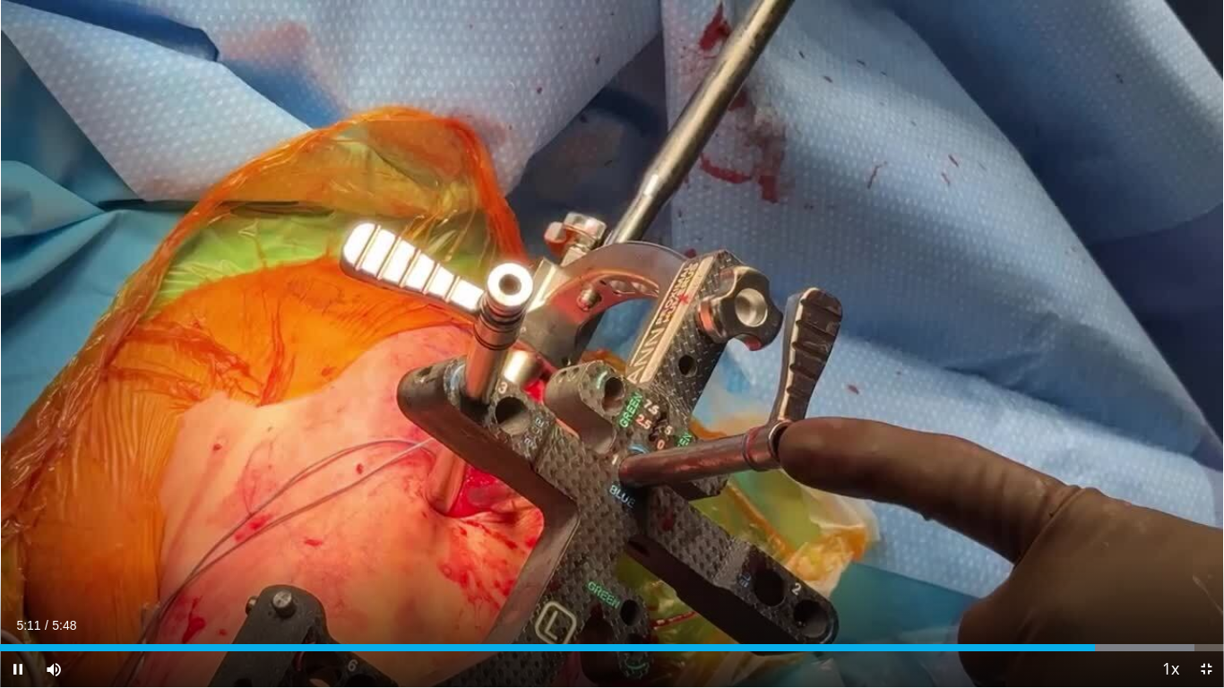
click at [961, 327] on div "40 seconds Tap to unmute" at bounding box center [612, 343] width 1224 height 687
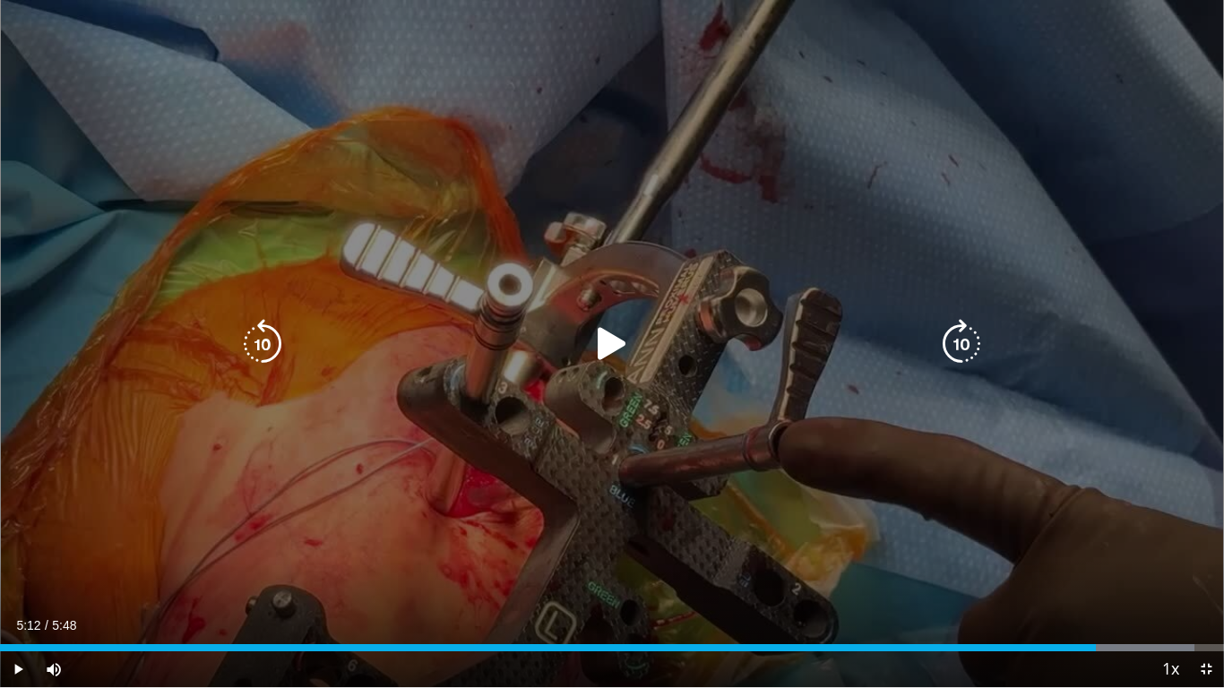
click at [957, 341] on icon "Video Player" at bounding box center [961, 344] width 50 height 50
click at [956, 341] on icon "Video Player" at bounding box center [961, 344] width 50 height 50
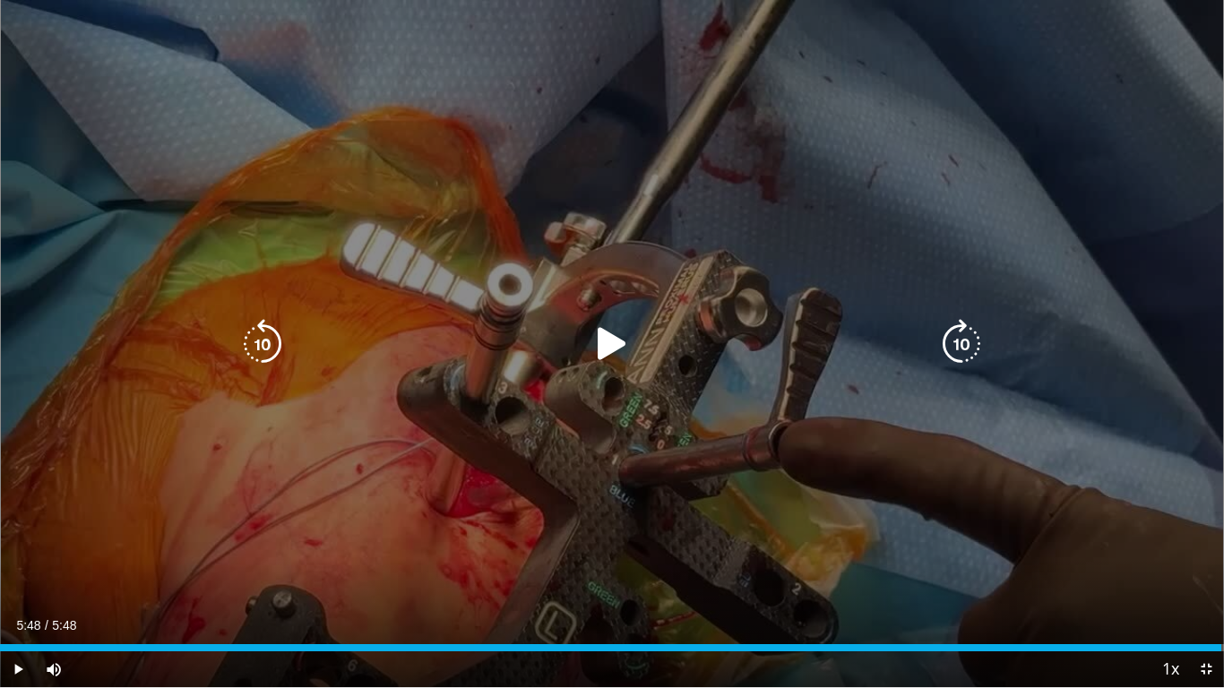
click at [616, 348] on icon "Video Player" at bounding box center [612, 344] width 50 height 50
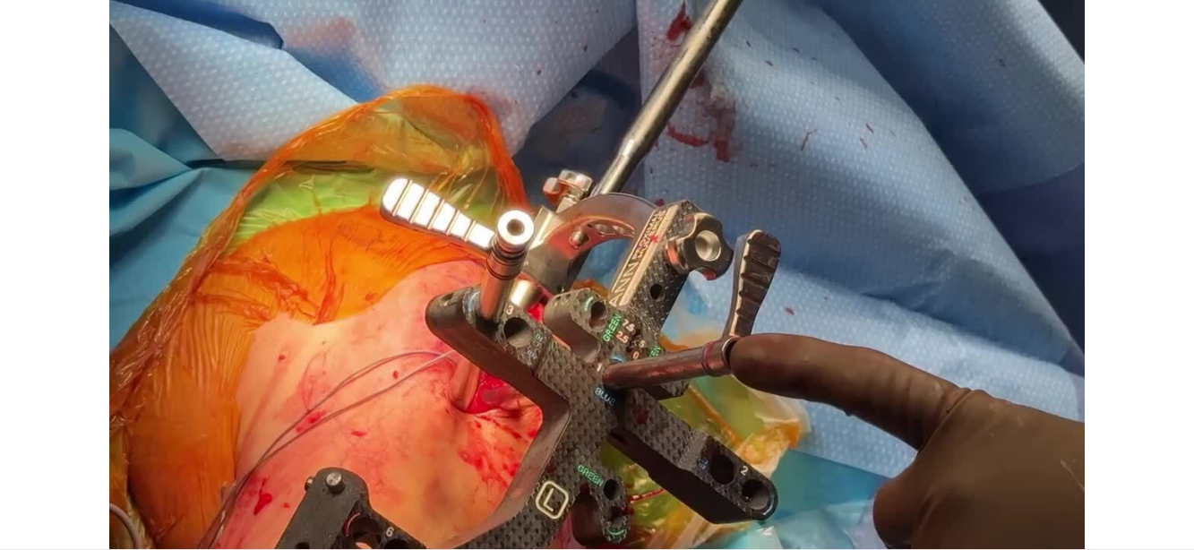
click at [521, 35] on input "Search topics, interventions" at bounding box center [597, 32] width 358 height 43
paste input "**********"
drag, startPoint x: 513, startPoint y: 34, endPoint x: 372, endPoint y: 36, distance: 141.6
click at [372, 36] on nav "Specialties Adult & Family Medicine Allergy, Asthma, Immunology Anesthesiology …" at bounding box center [597, 32] width 1111 height 65
type input "**********"
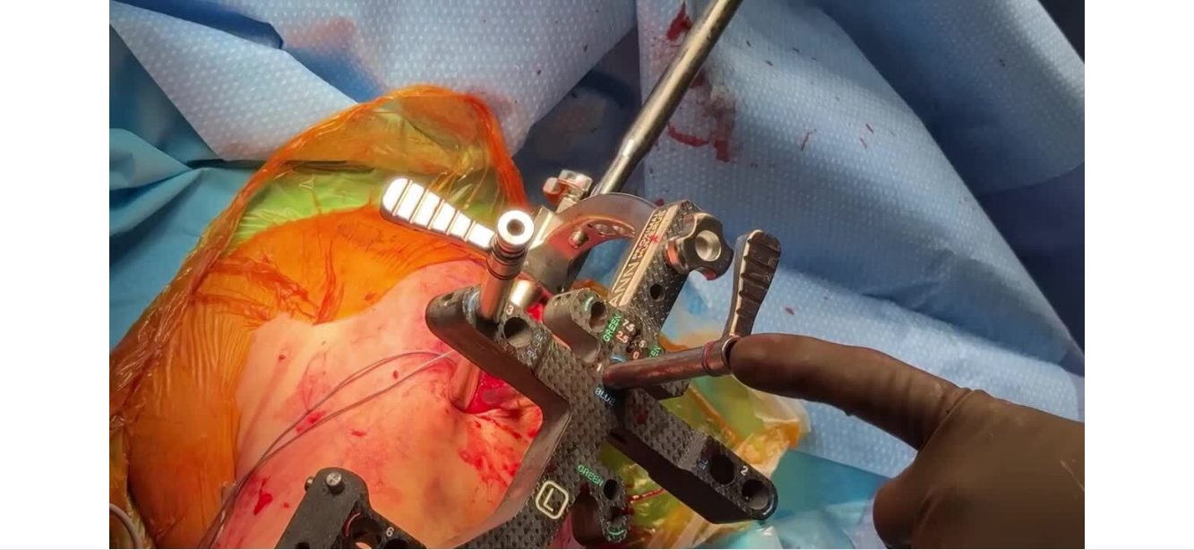
click at [755, 37] on icon "submit" at bounding box center [754, 32] width 14 height 14
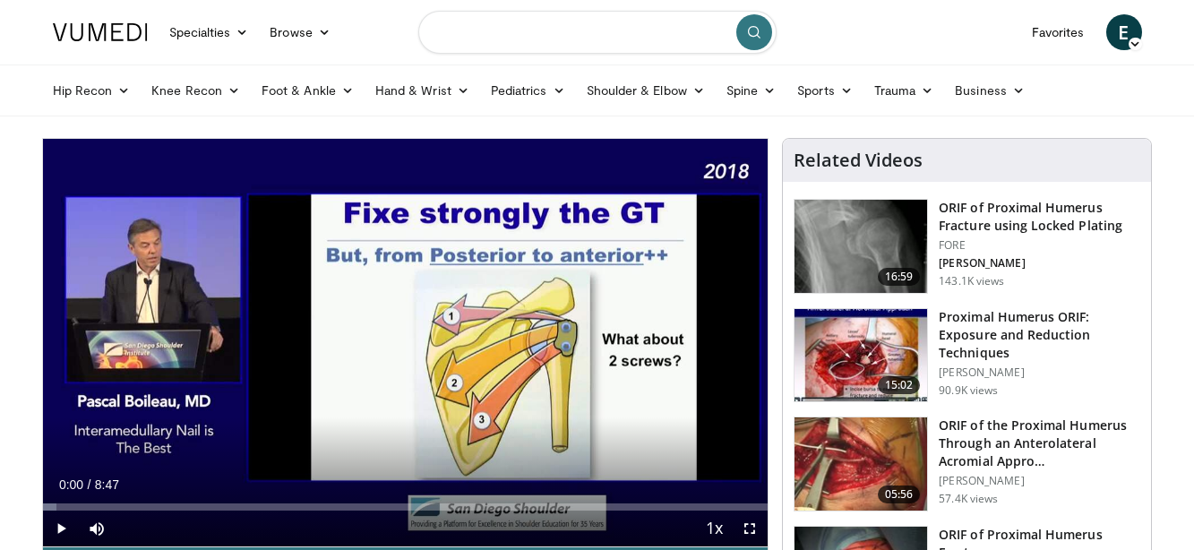
click at [603, 26] on input "Search topics, interventions" at bounding box center [597, 32] width 358 height 43
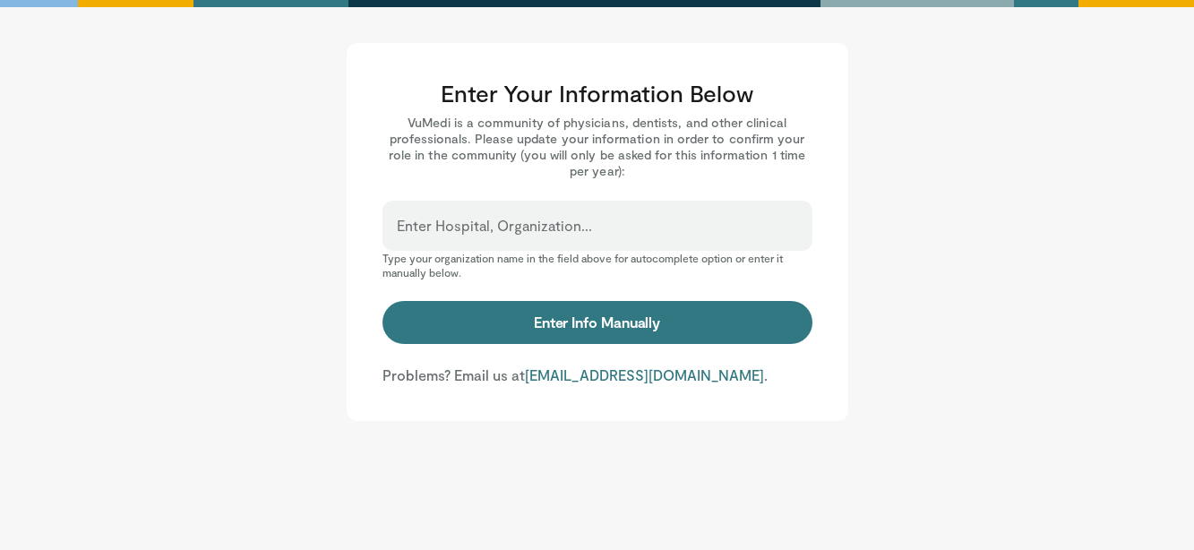
scroll to position [145, 164]
